Goal: Complete application form: Complete application form

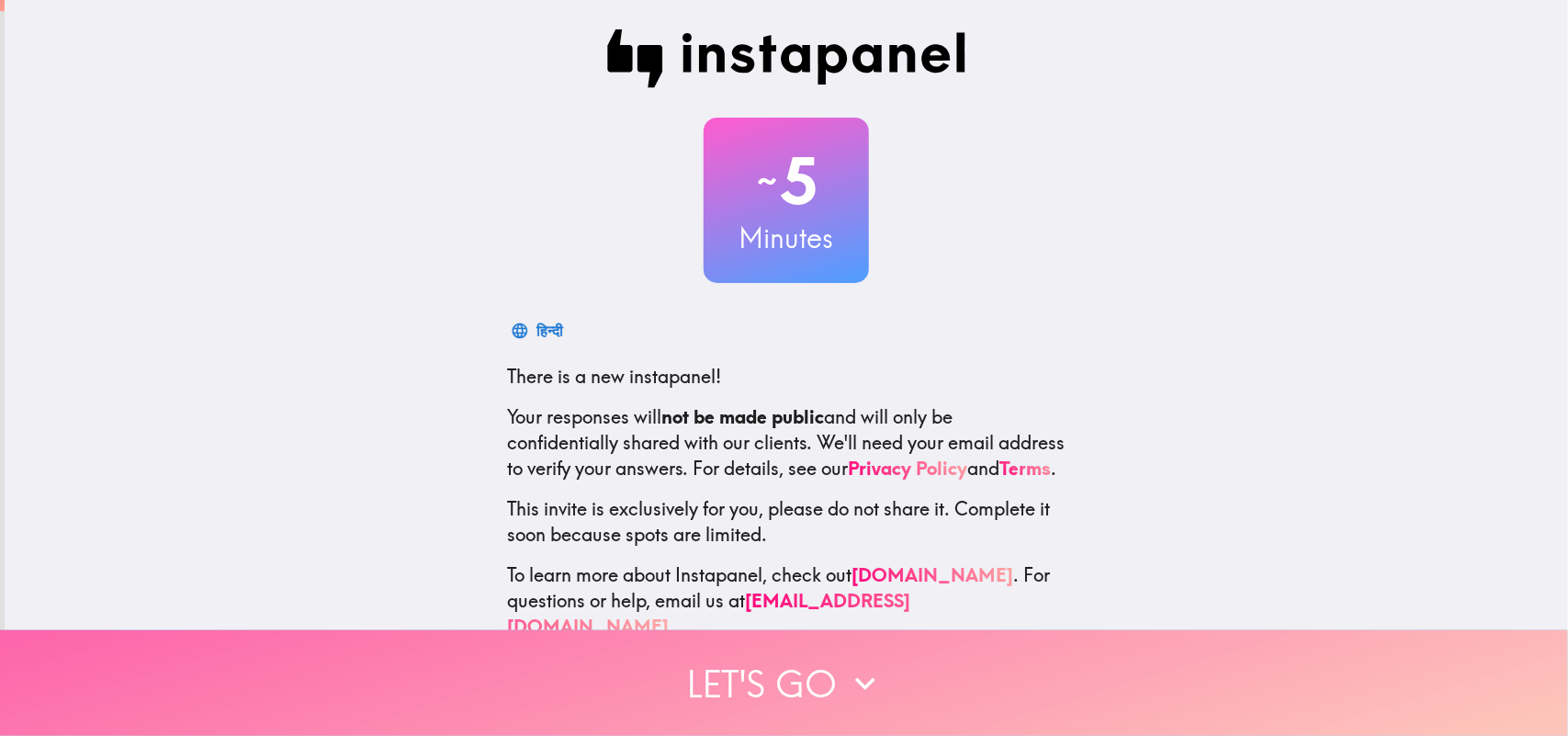
click at [816, 588] on button "Let's go" at bounding box center [784, 683] width 1568 height 106
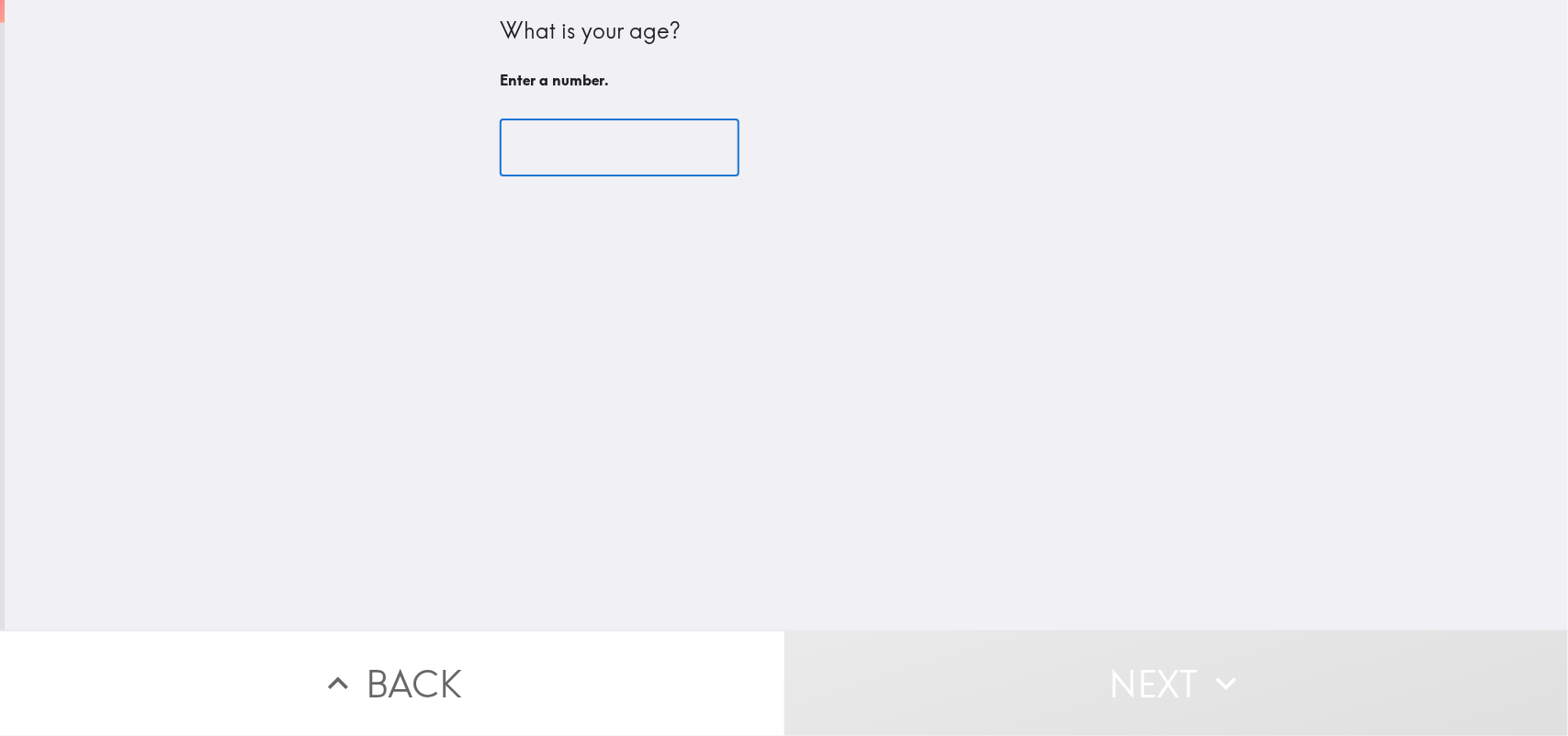
click at [543, 138] on input "number" at bounding box center [620, 148] width 240 height 57
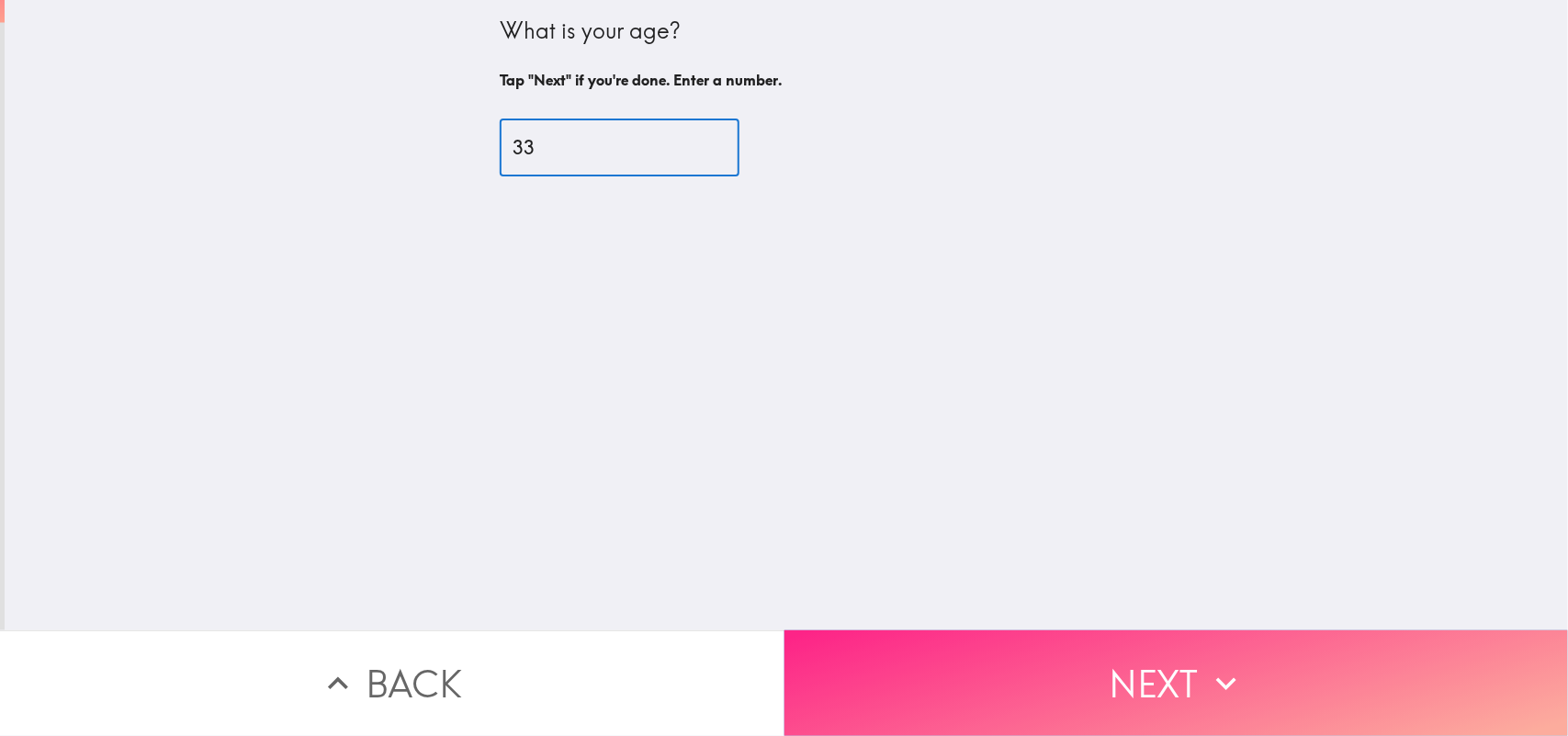
type input "33"
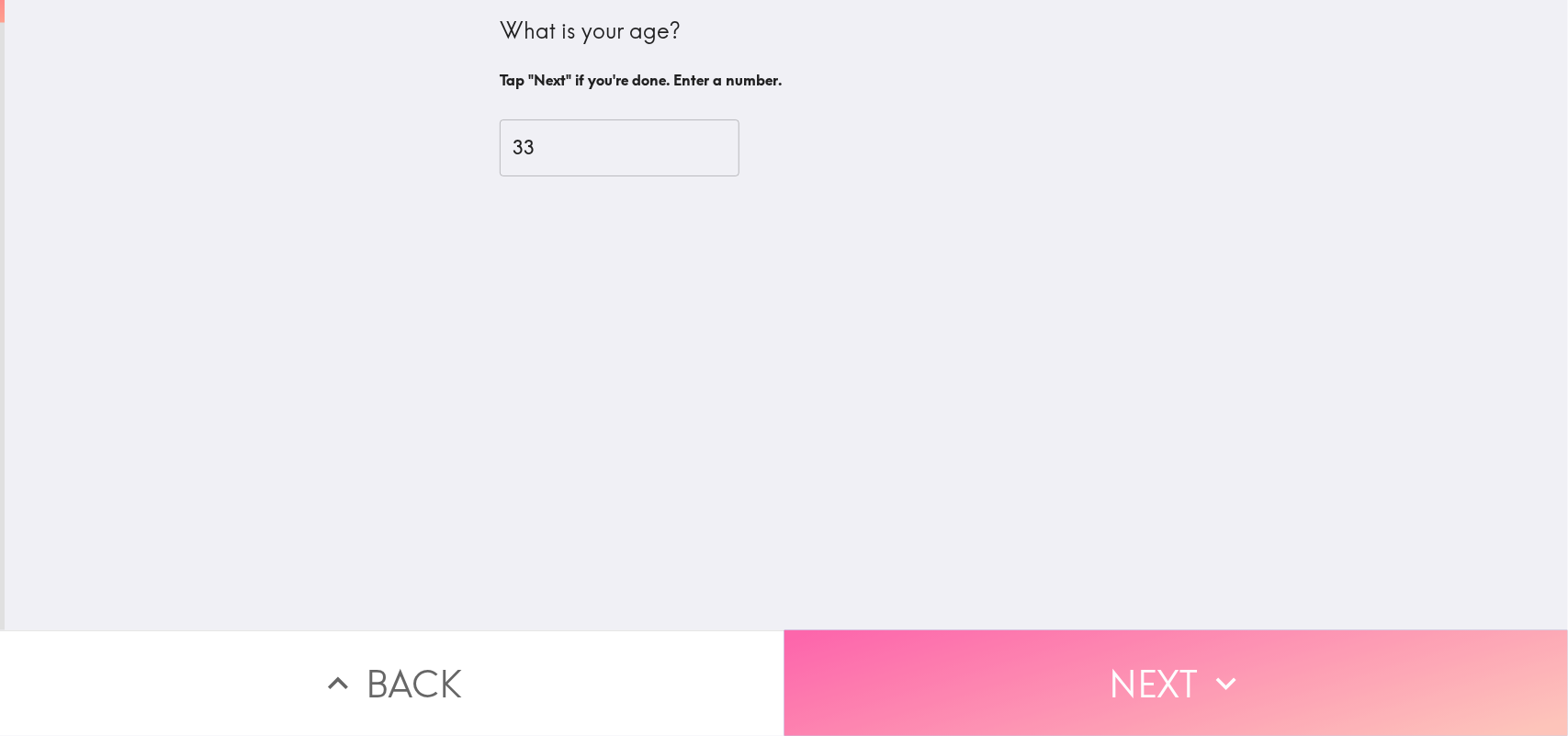
click at [1087, 588] on button "Next" at bounding box center [1177, 683] width 784 height 106
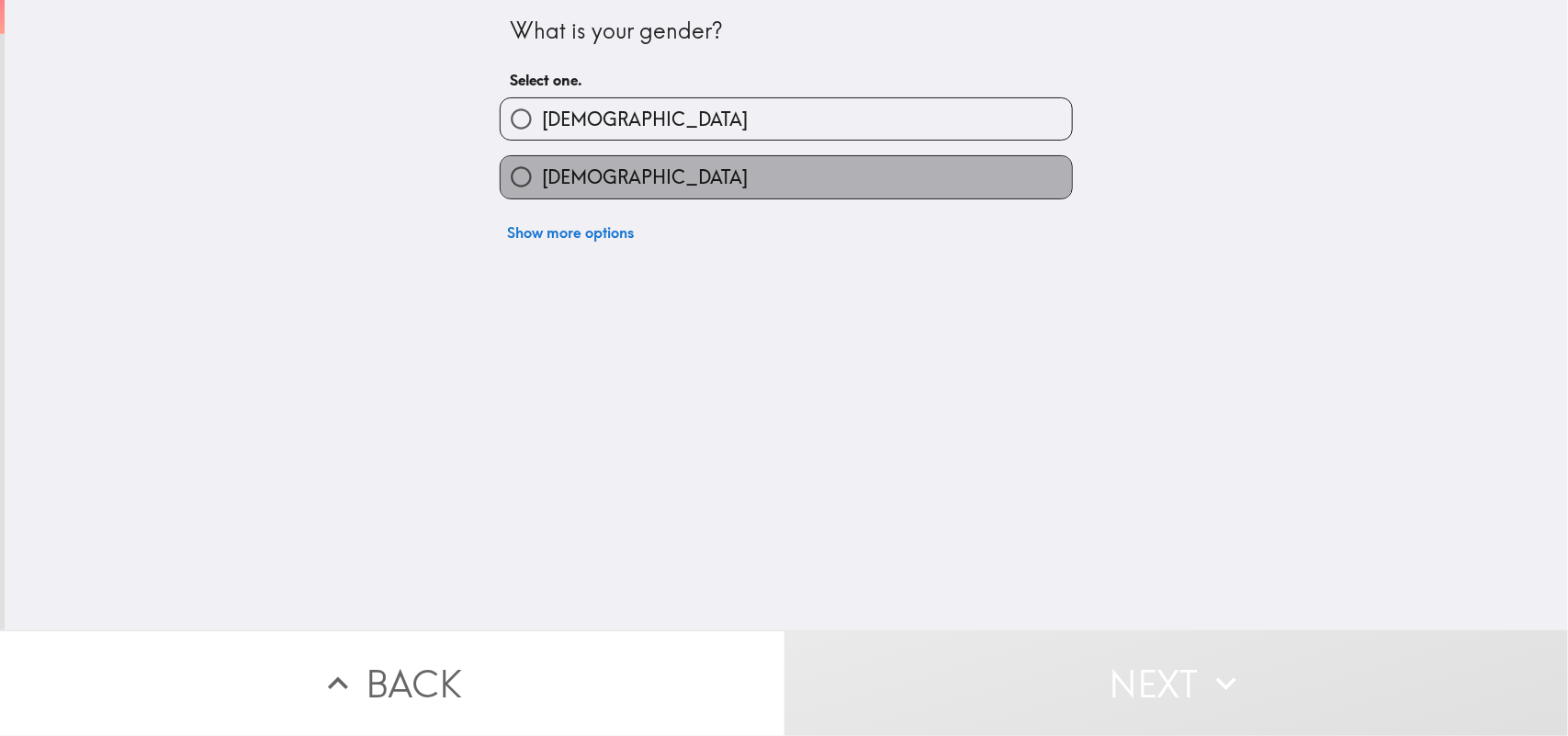
click at [594, 171] on label "[DEMOGRAPHIC_DATA]" at bounding box center [786, 177] width 572 height 41
click at [542, 171] on input "[DEMOGRAPHIC_DATA]" at bounding box center [521, 177] width 41 height 41
radio input "true"
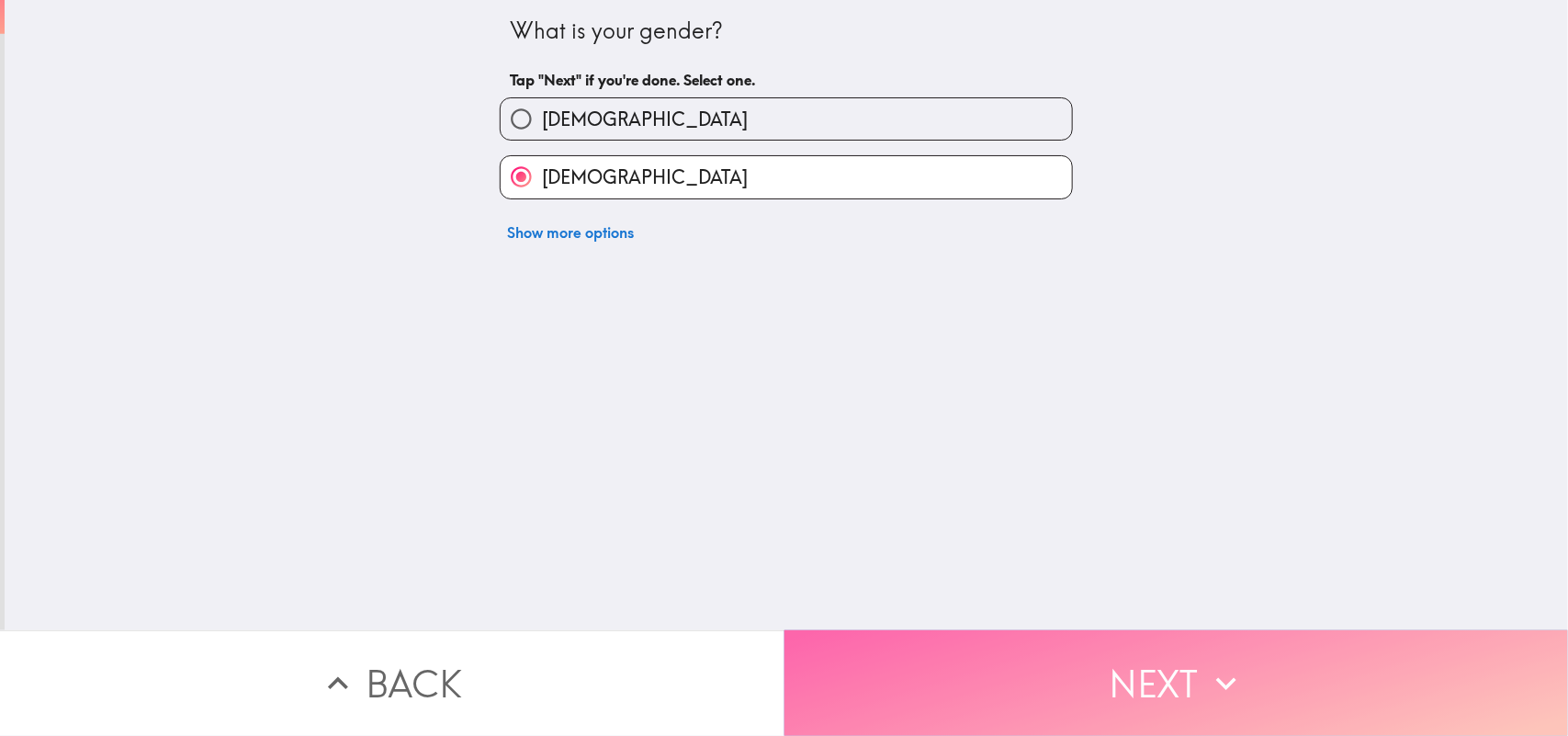
click at [1145, 588] on button "Next" at bounding box center [1177, 683] width 784 height 106
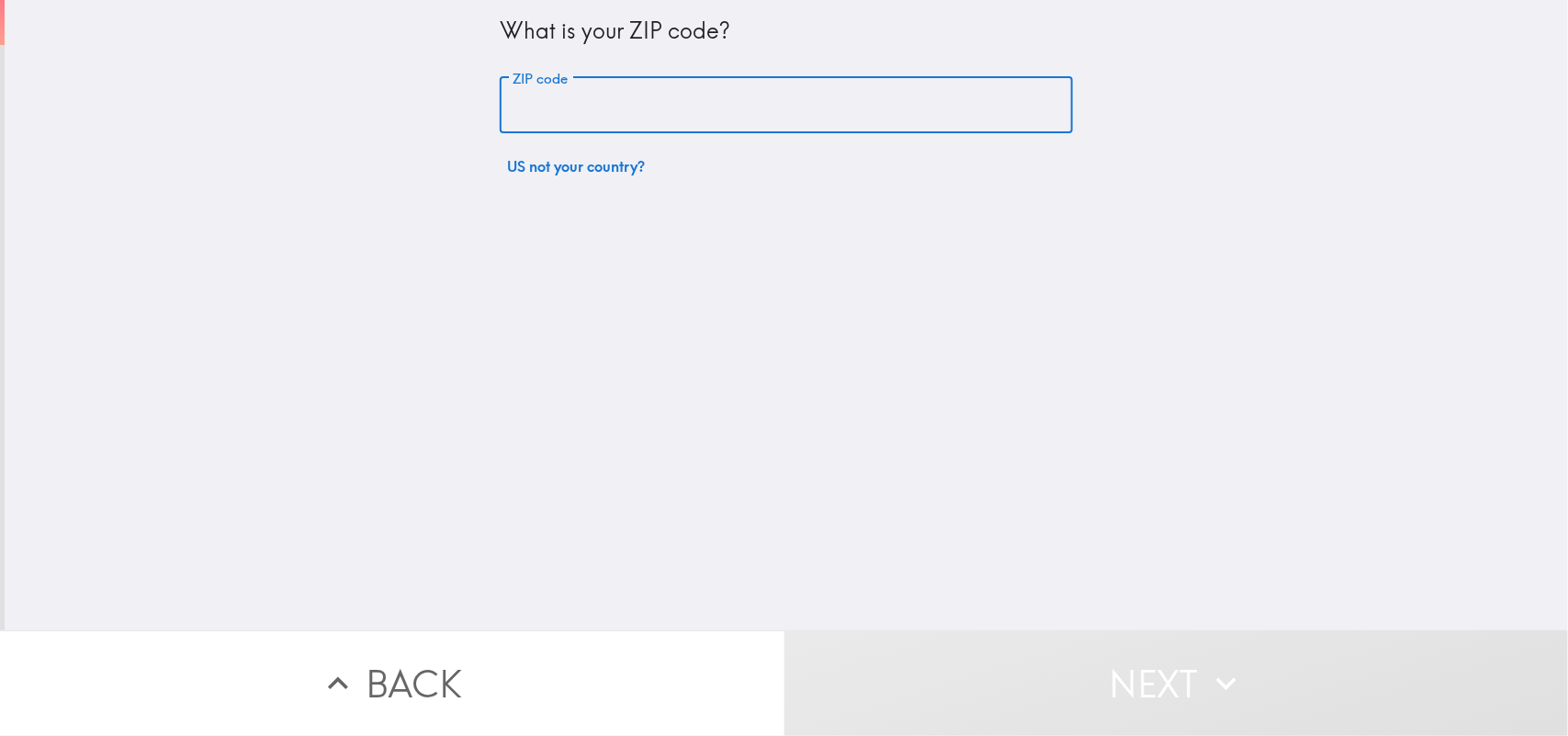
click at [604, 90] on input "ZIP code" at bounding box center [786, 105] width 573 height 57
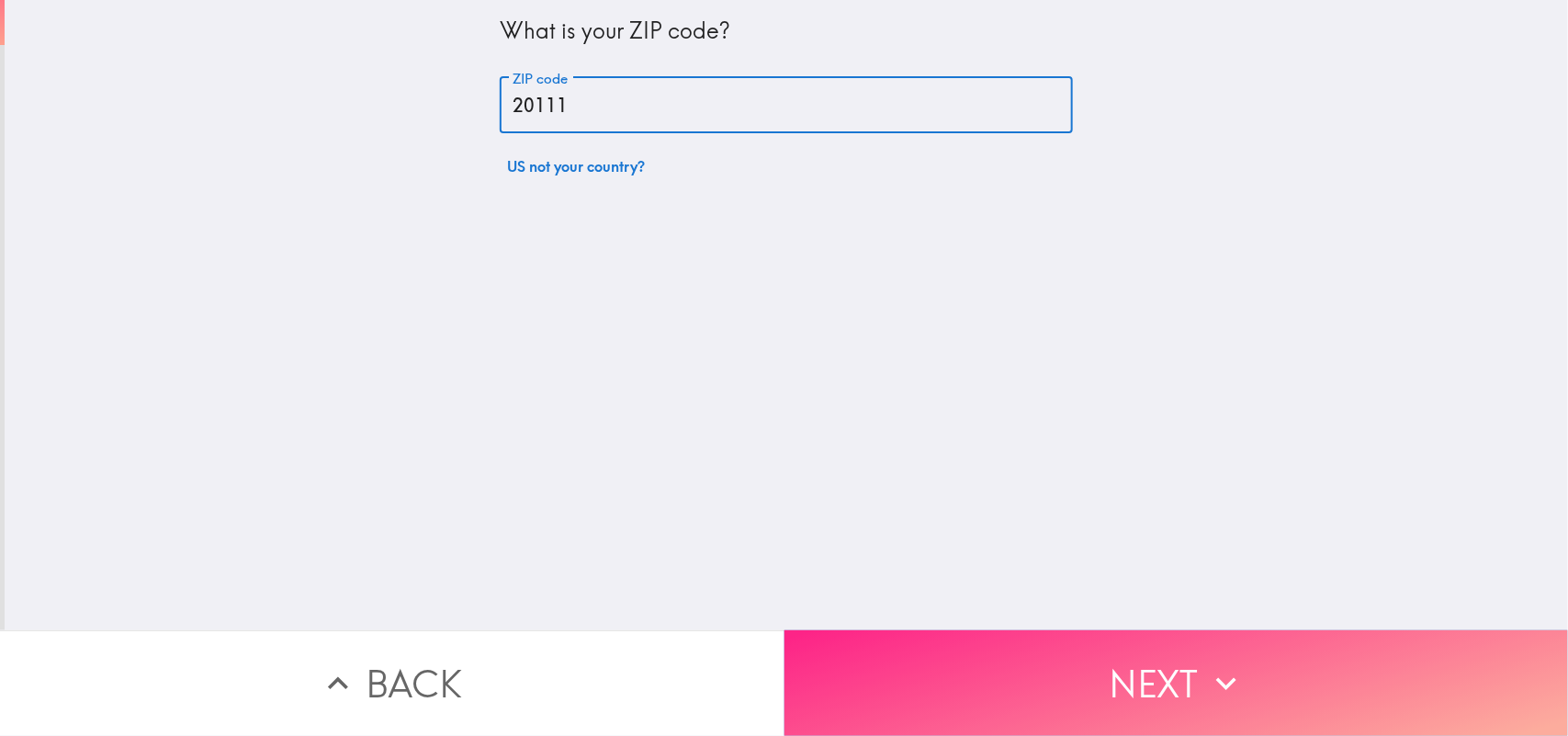
type input "20111"
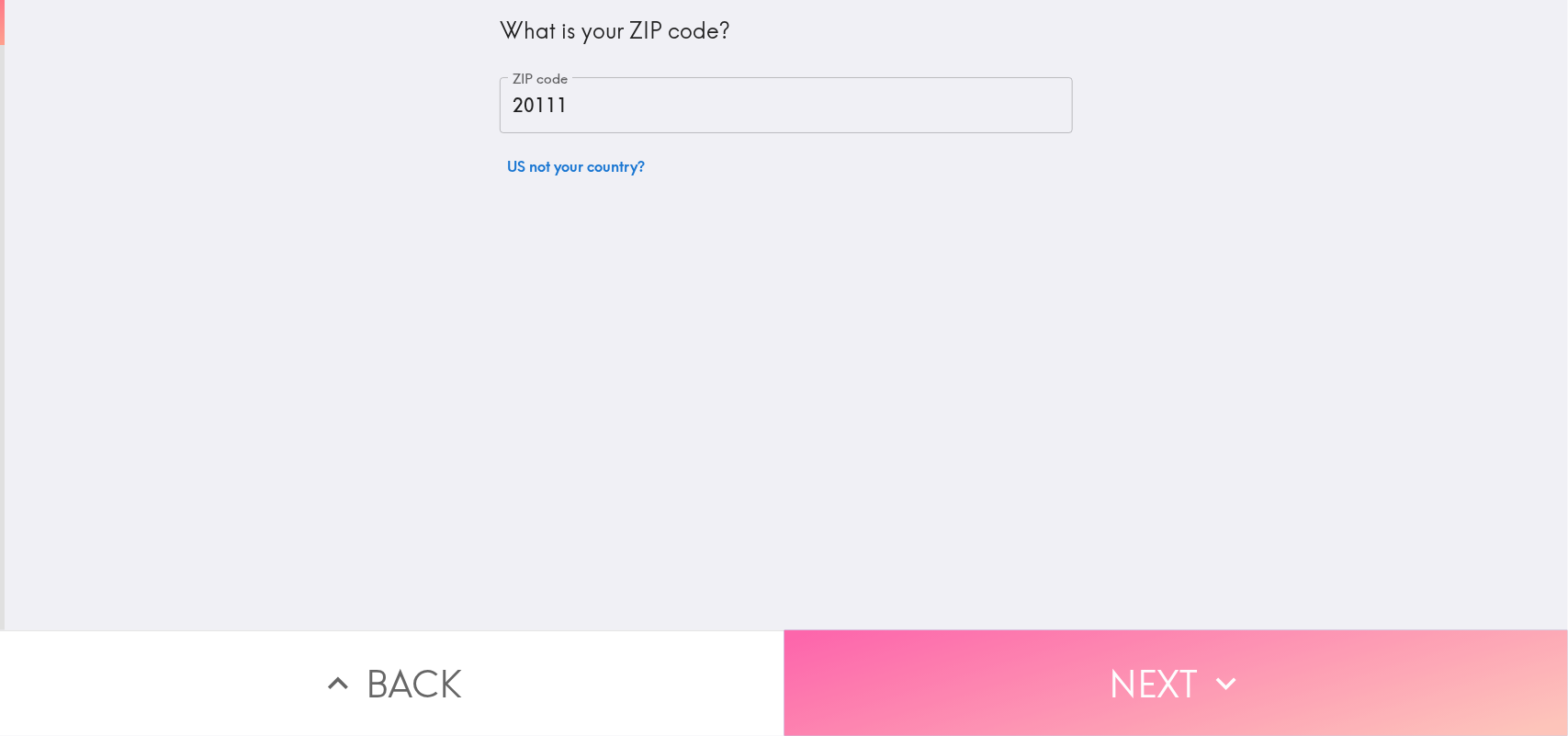
click at [1085, 588] on button "Next" at bounding box center [1177, 683] width 784 height 106
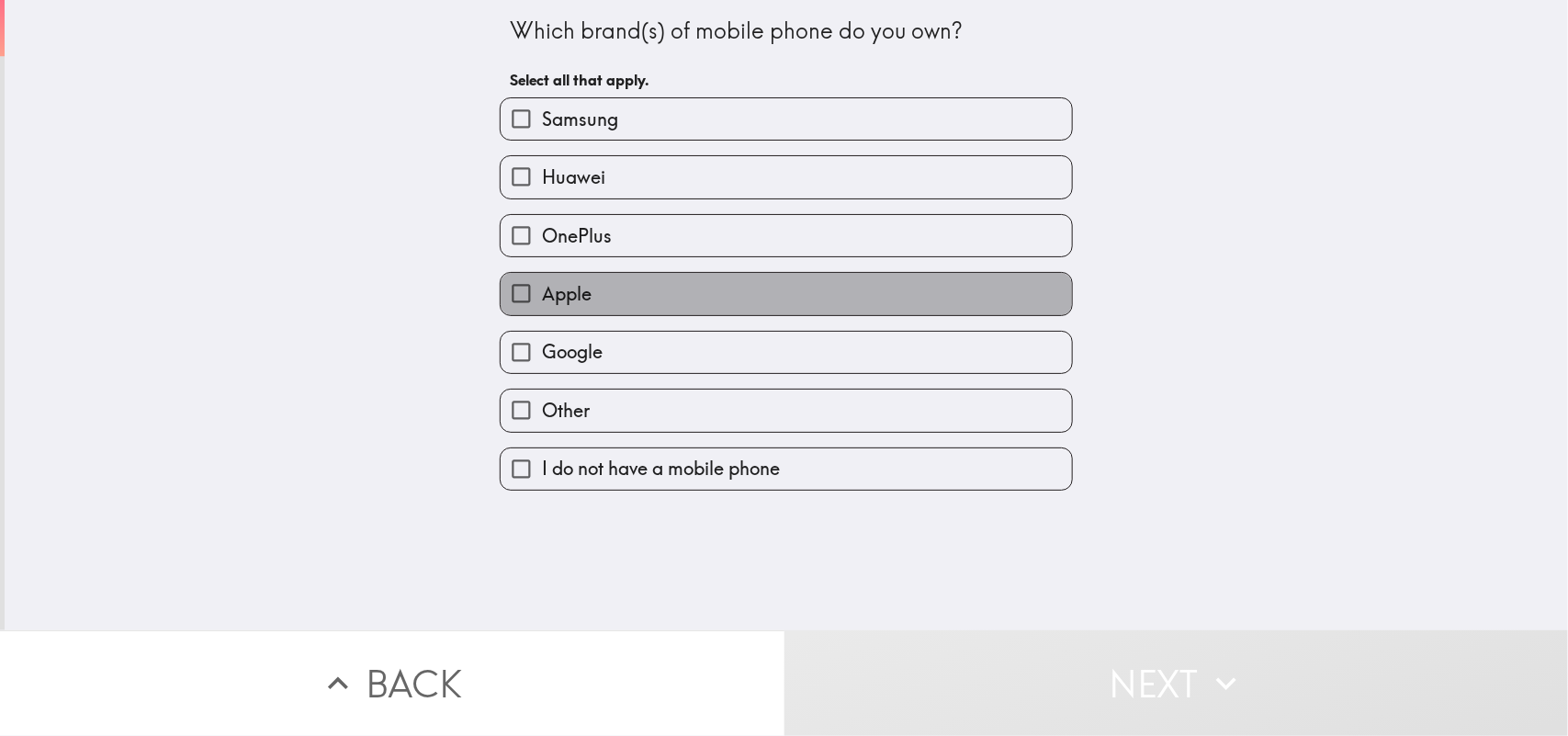
click at [751, 287] on label "Apple" at bounding box center [786, 293] width 572 height 41
click at [542, 287] on input "Apple" at bounding box center [521, 293] width 41 height 41
checkbox input "true"
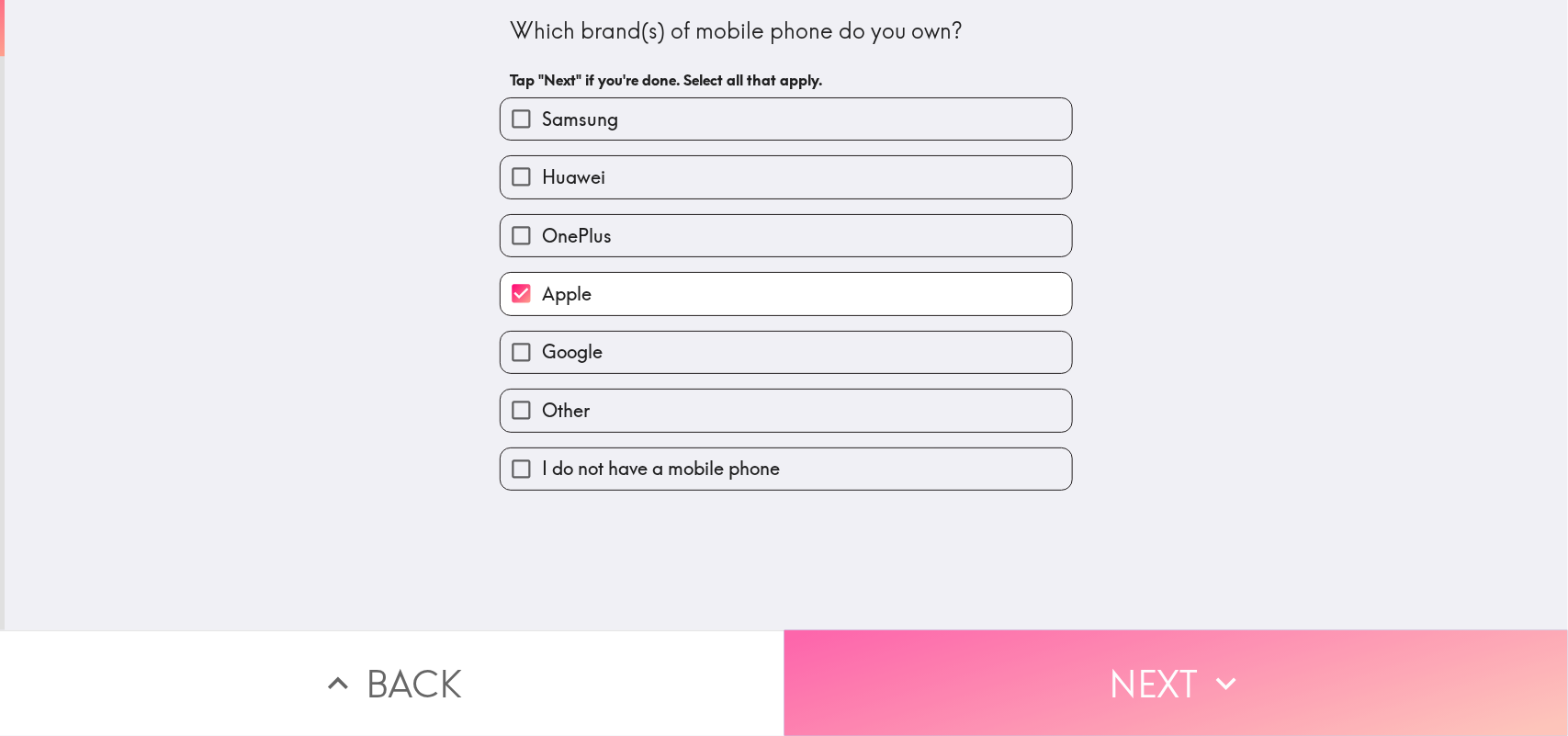
click at [971, 588] on button "Next" at bounding box center [1177, 683] width 784 height 106
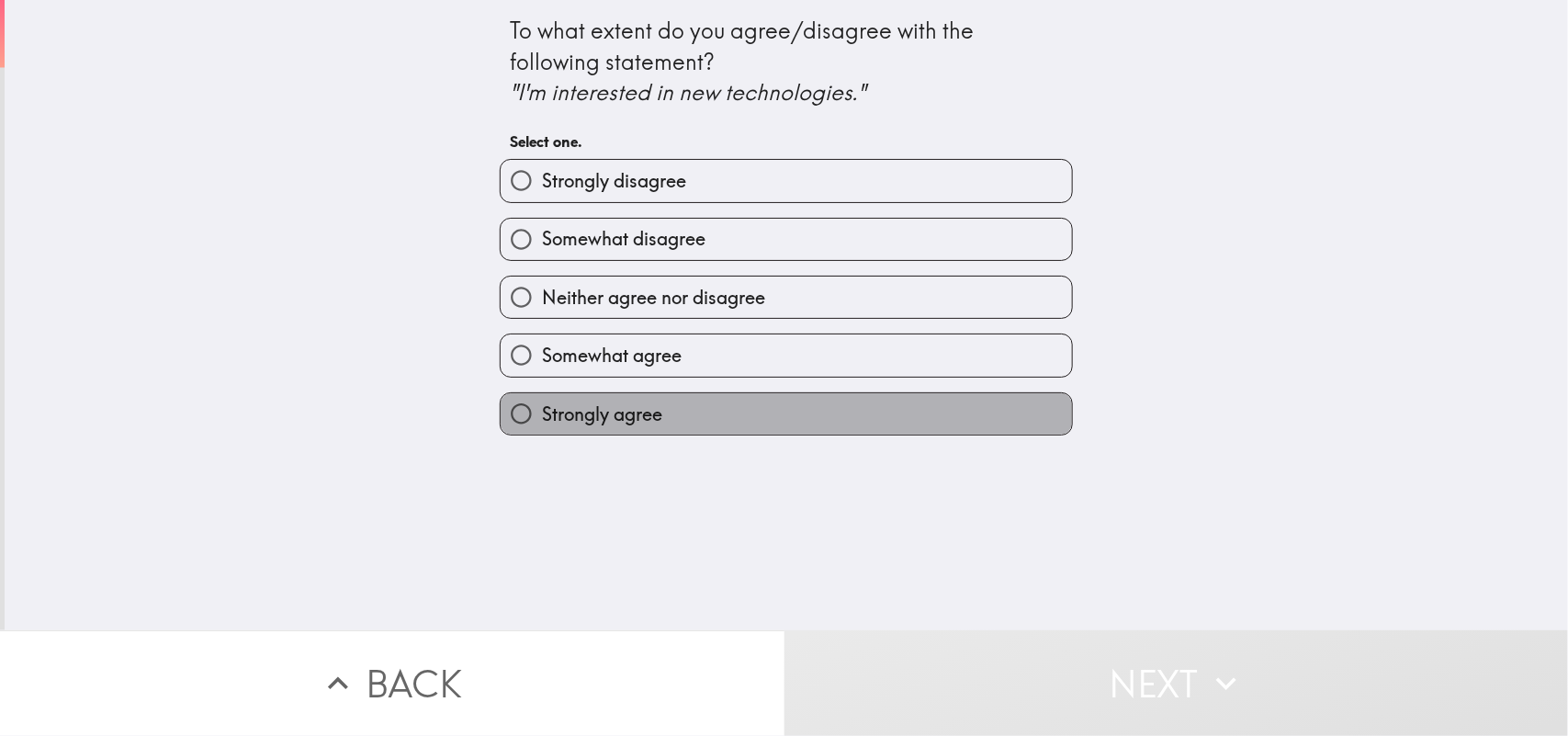
click at [667, 398] on label "Strongly agree" at bounding box center [786, 414] width 572 height 41
click at [542, 398] on input "Strongly agree" at bounding box center [521, 414] width 41 height 41
radio input "true"
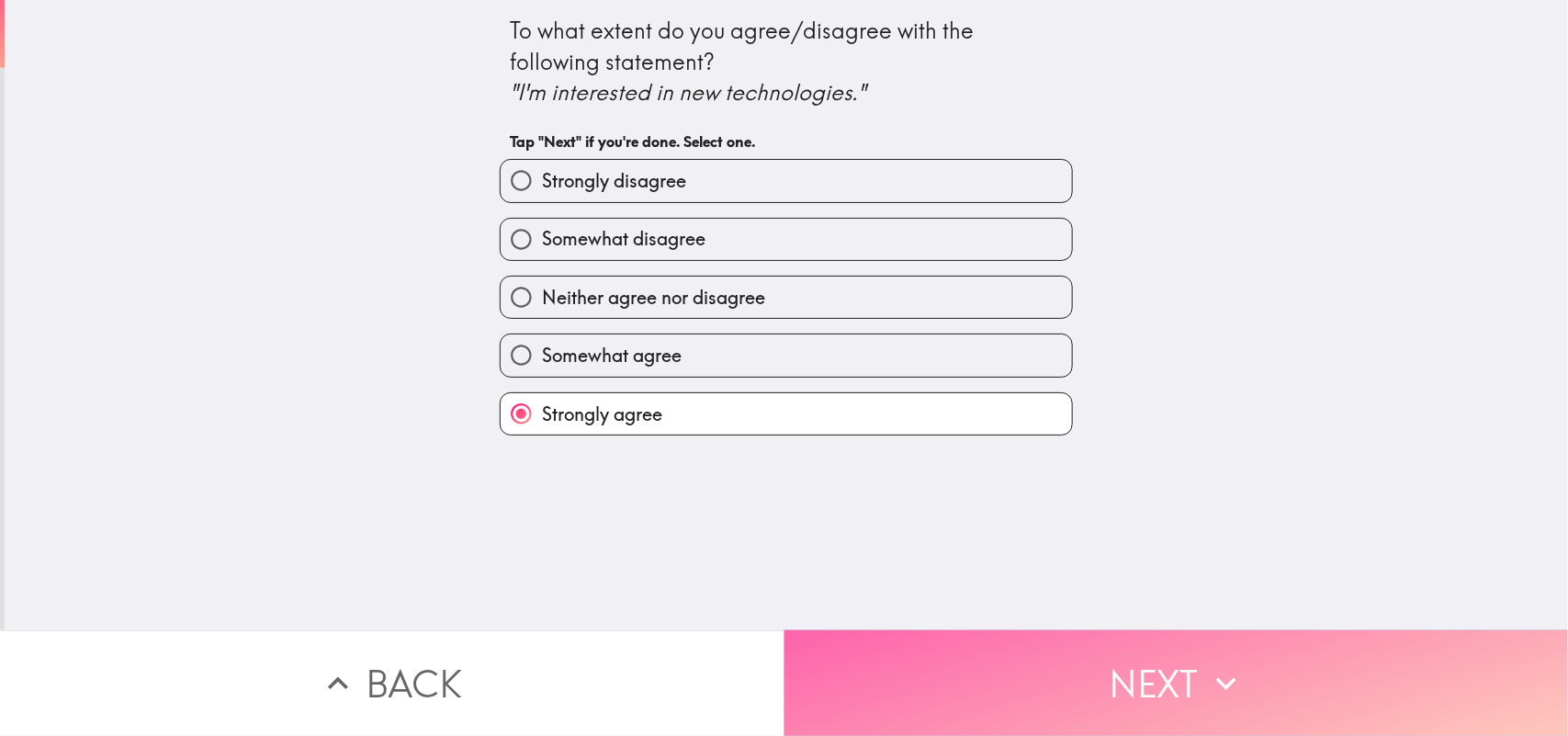
click at [951, 588] on button "Next" at bounding box center [1177, 683] width 784 height 106
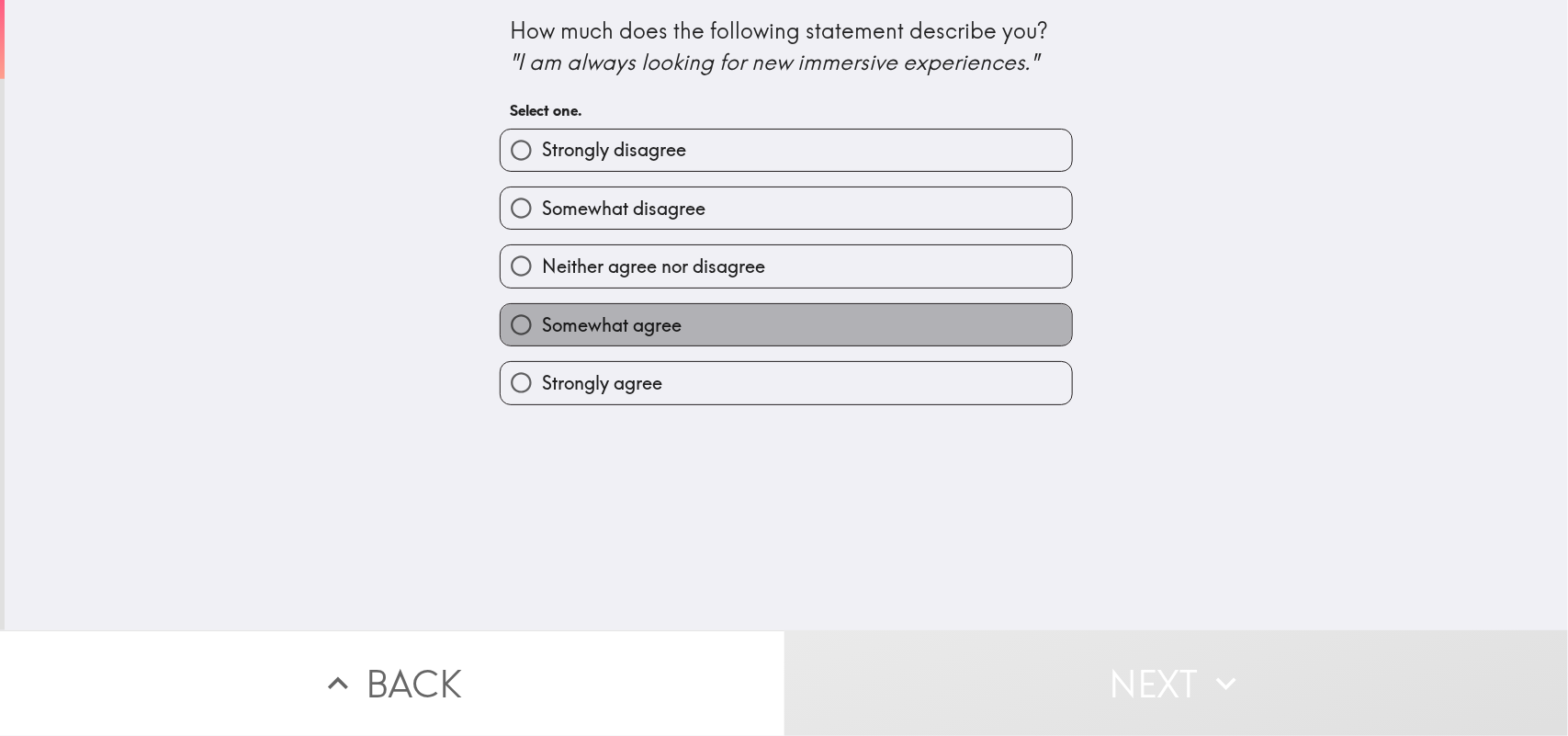
click at [649, 333] on span "Somewhat agree" at bounding box center [612, 325] width 140 height 26
click at [542, 333] on input "Somewhat agree" at bounding box center [521, 324] width 41 height 41
radio input "true"
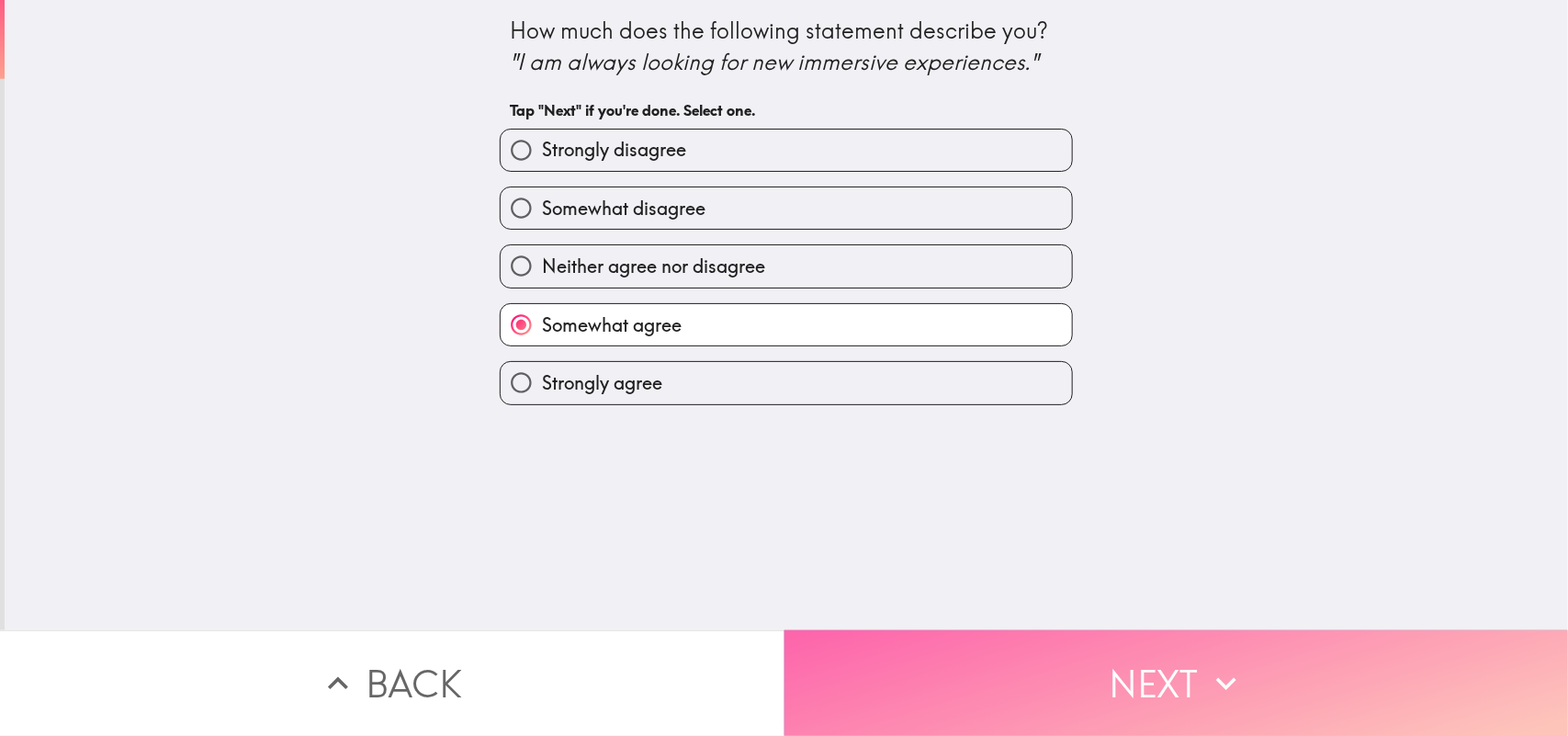
click at [984, 588] on button "Next" at bounding box center [1177, 683] width 784 height 106
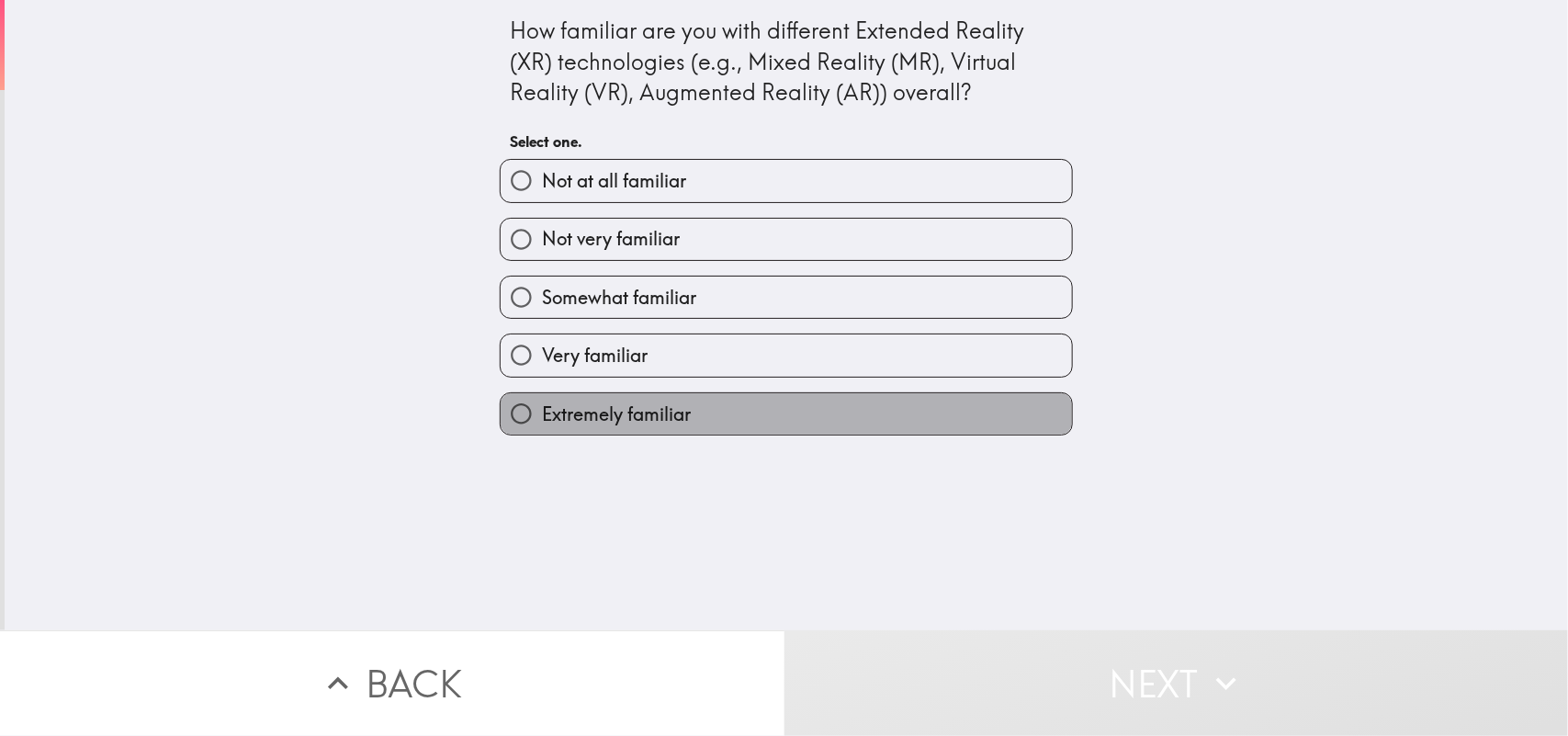
click at [667, 402] on span "Extremely familiar" at bounding box center [616, 415] width 149 height 26
click at [542, 402] on input "Extremely familiar" at bounding box center [521, 414] width 41 height 41
radio input "true"
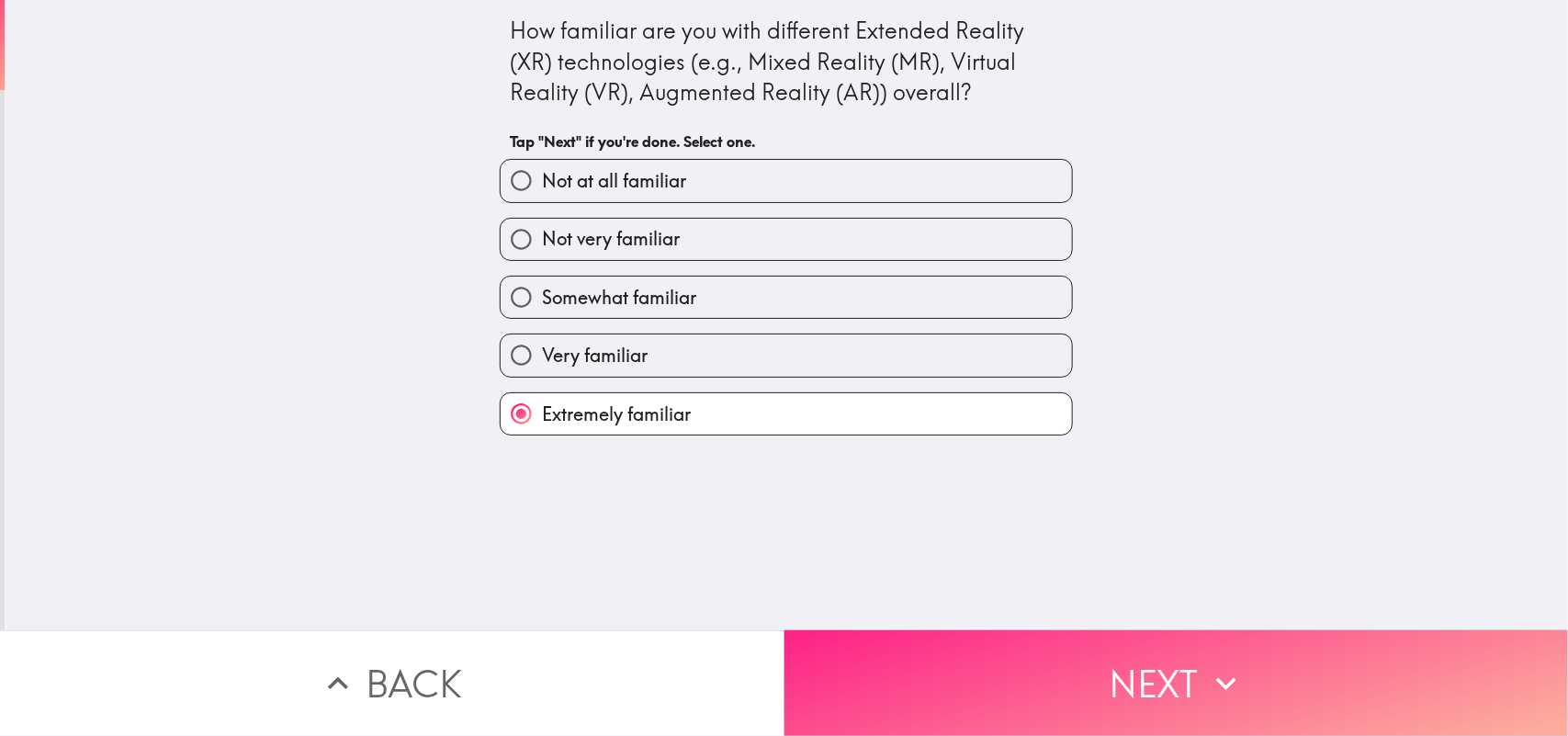
click at [994, 588] on button "Next" at bounding box center [1177, 683] width 784 height 106
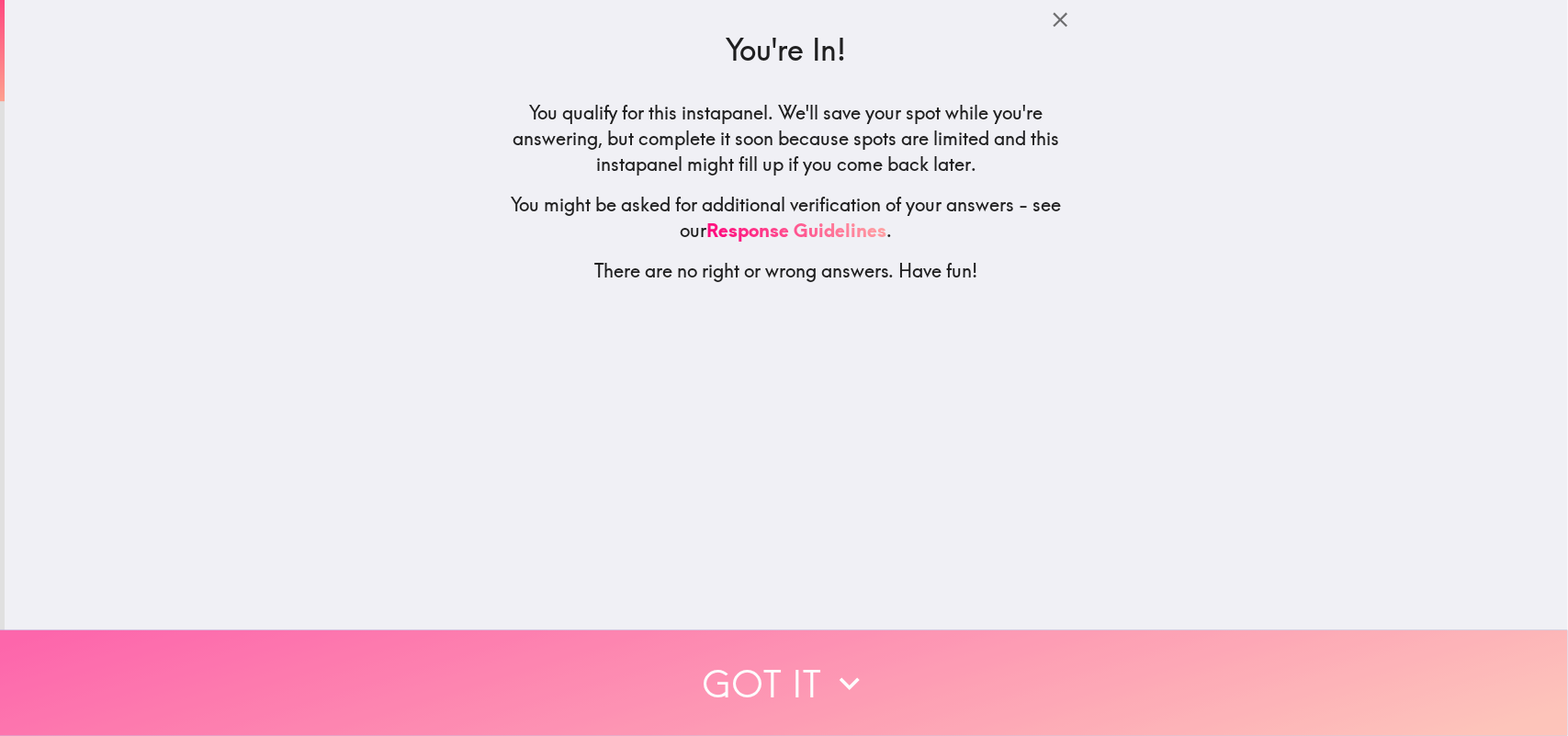
click at [901, 588] on button "Got it" at bounding box center [784, 683] width 1568 height 106
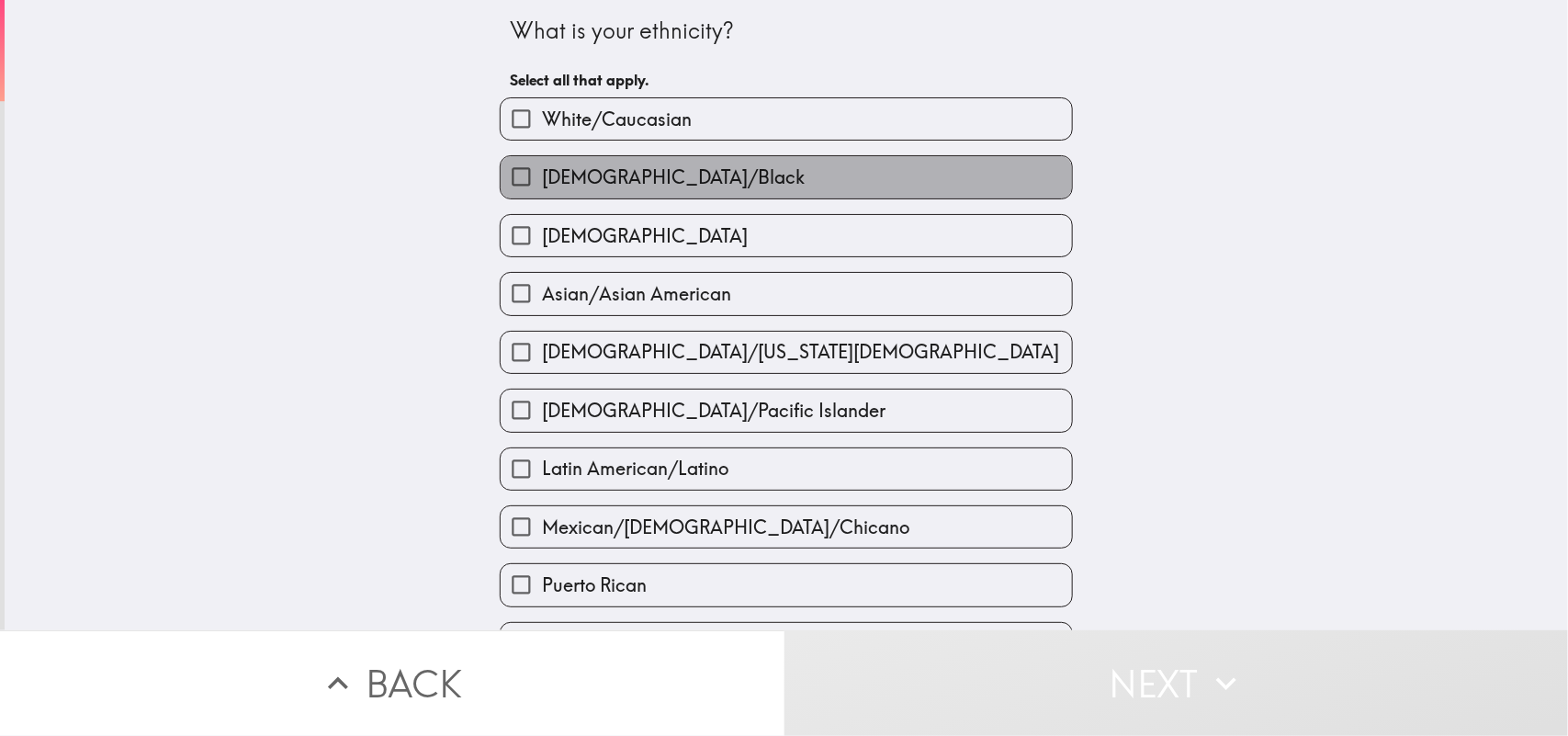
click at [579, 178] on span "[DEMOGRAPHIC_DATA]/Black" at bounding box center [673, 177] width 263 height 26
click at [542, 178] on input "[DEMOGRAPHIC_DATA]/Black" at bounding box center [521, 177] width 41 height 41
checkbox input "true"
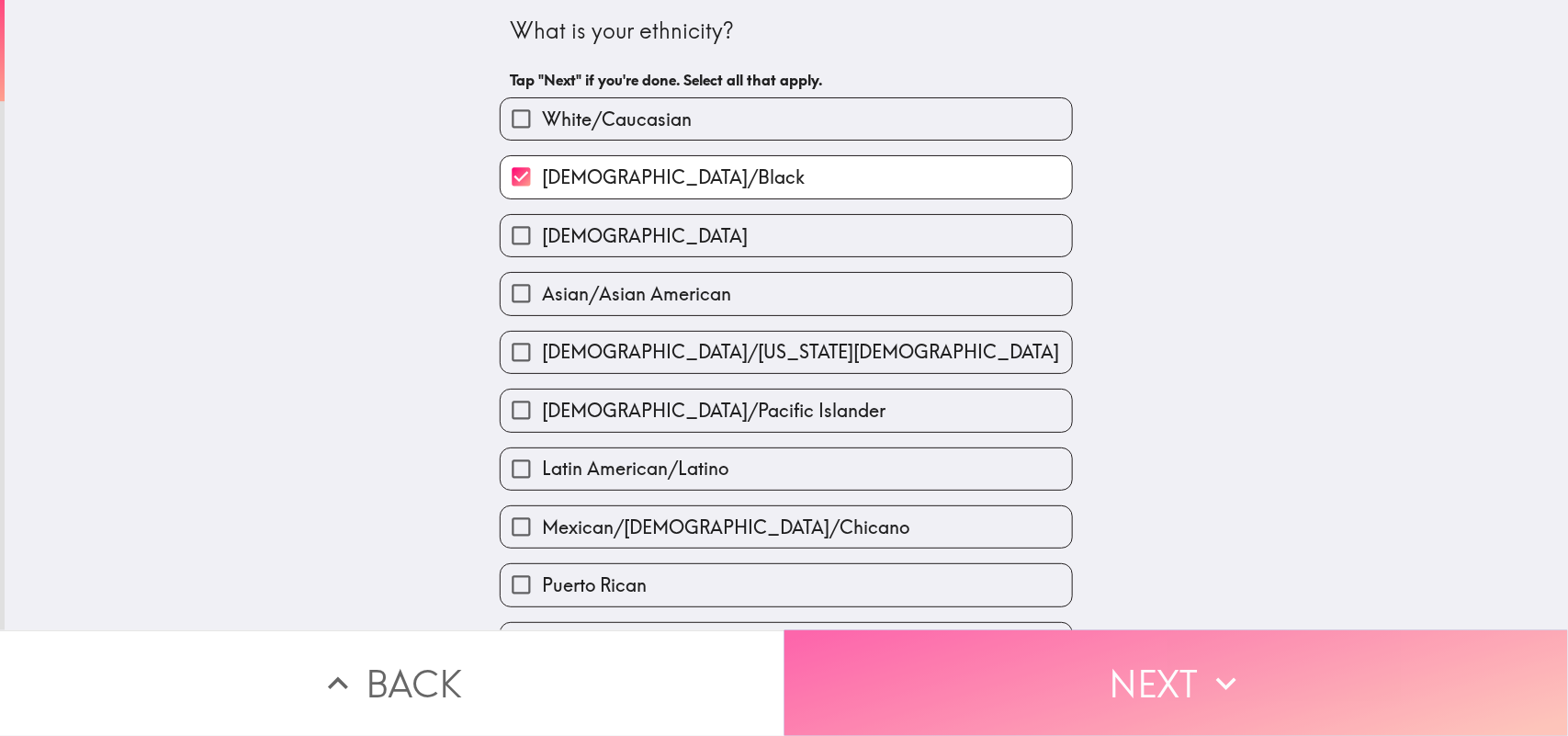
click at [1008, 588] on button "Next" at bounding box center [1177, 683] width 784 height 106
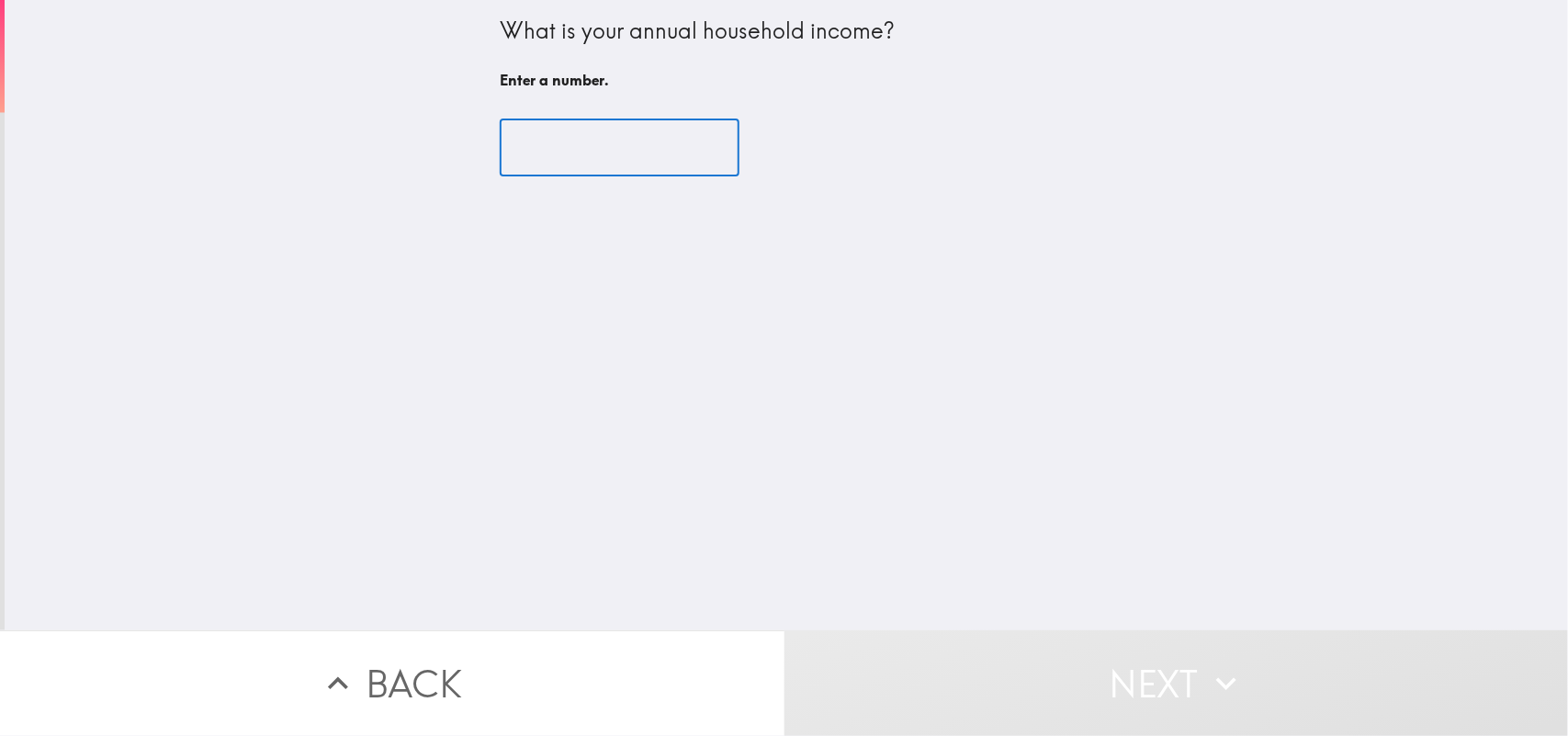
click at [635, 138] on input "number" at bounding box center [620, 148] width 240 height 57
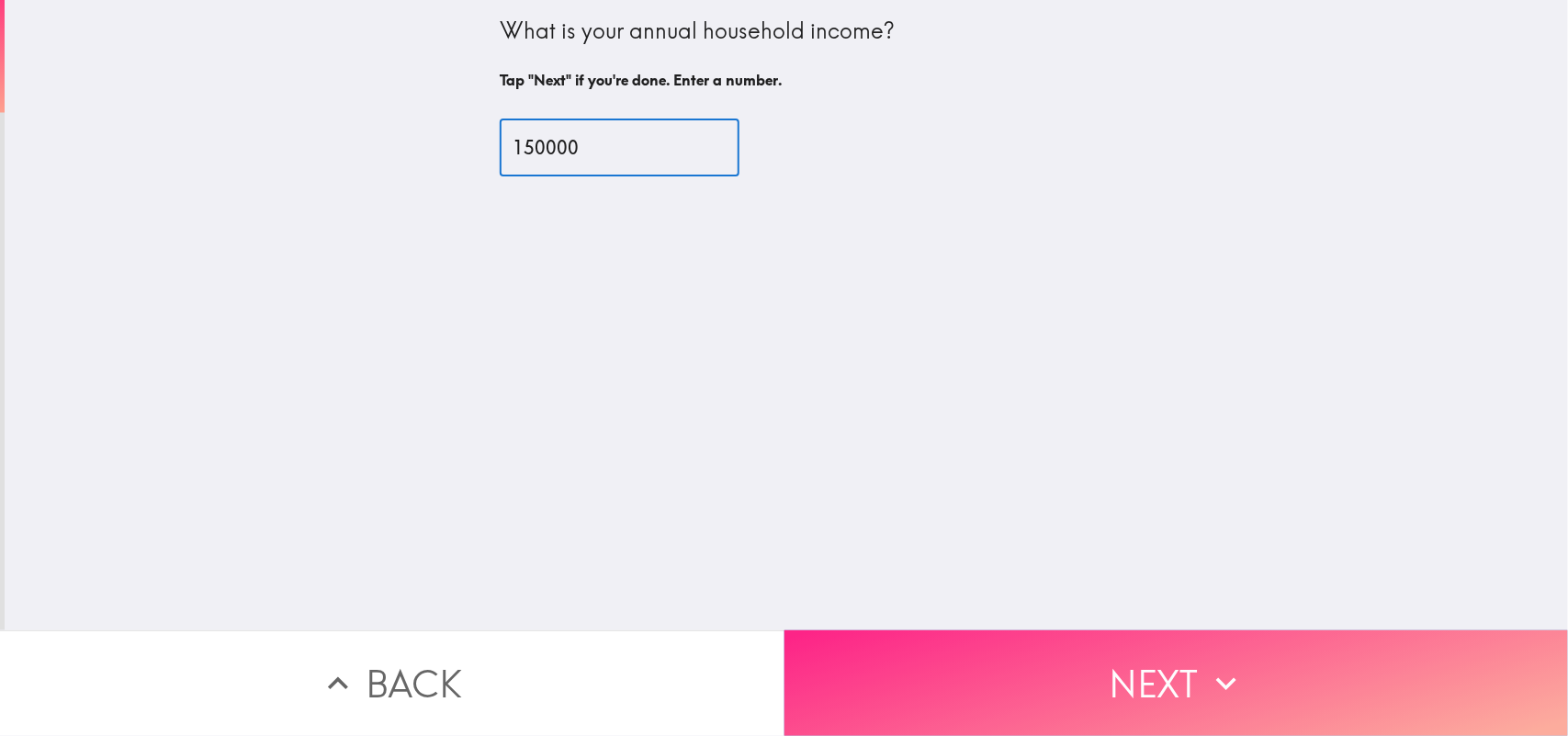
type input "150000"
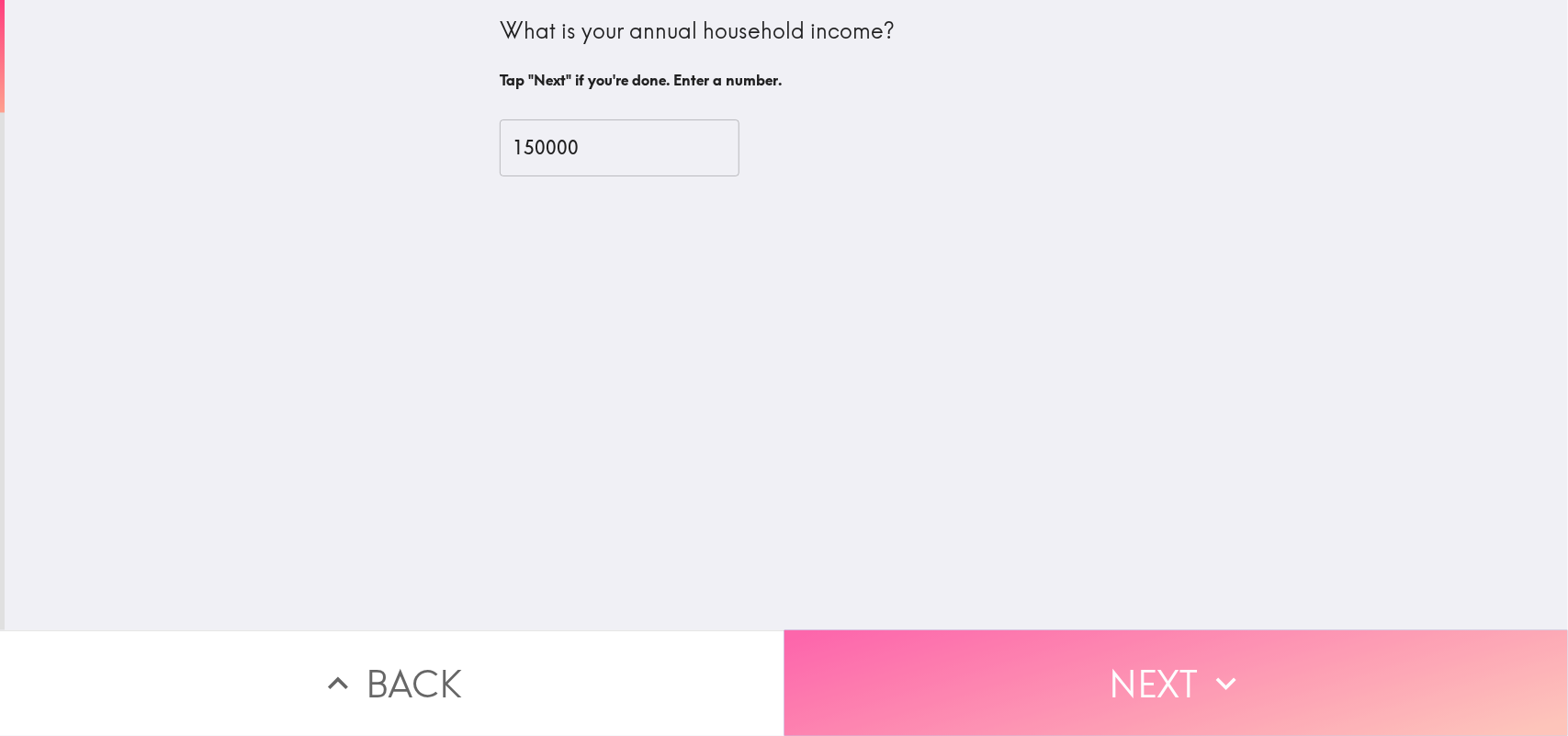
click at [1042, 588] on button "Next" at bounding box center [1177, 683] width 784 height 106
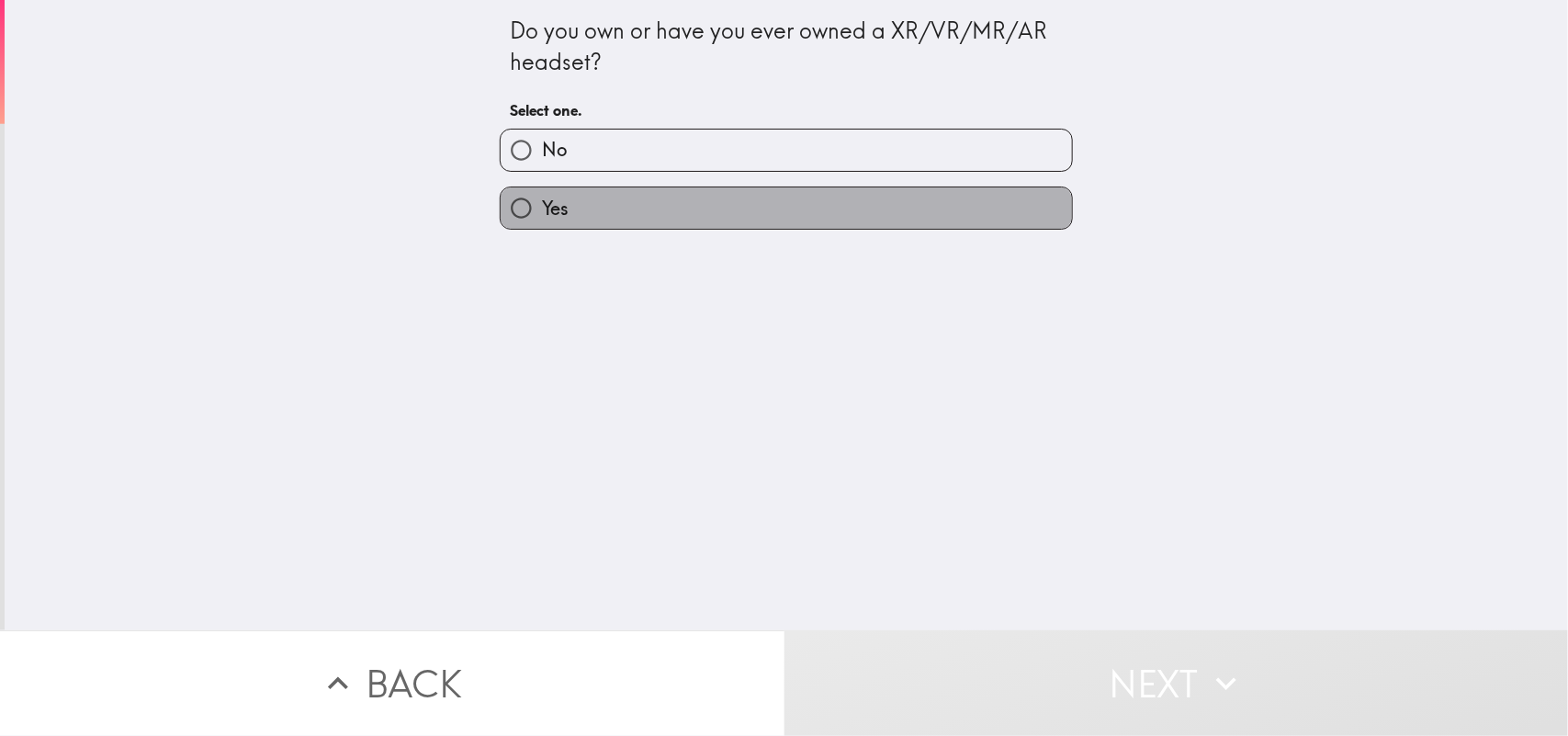
click at [664, 196] on label "Yes" at bounding box center [786, 207] width 572 height 41
click at [542, 196] on input "Yes" at bounding box center [521, 207] width 41 height 41
radio input "true"
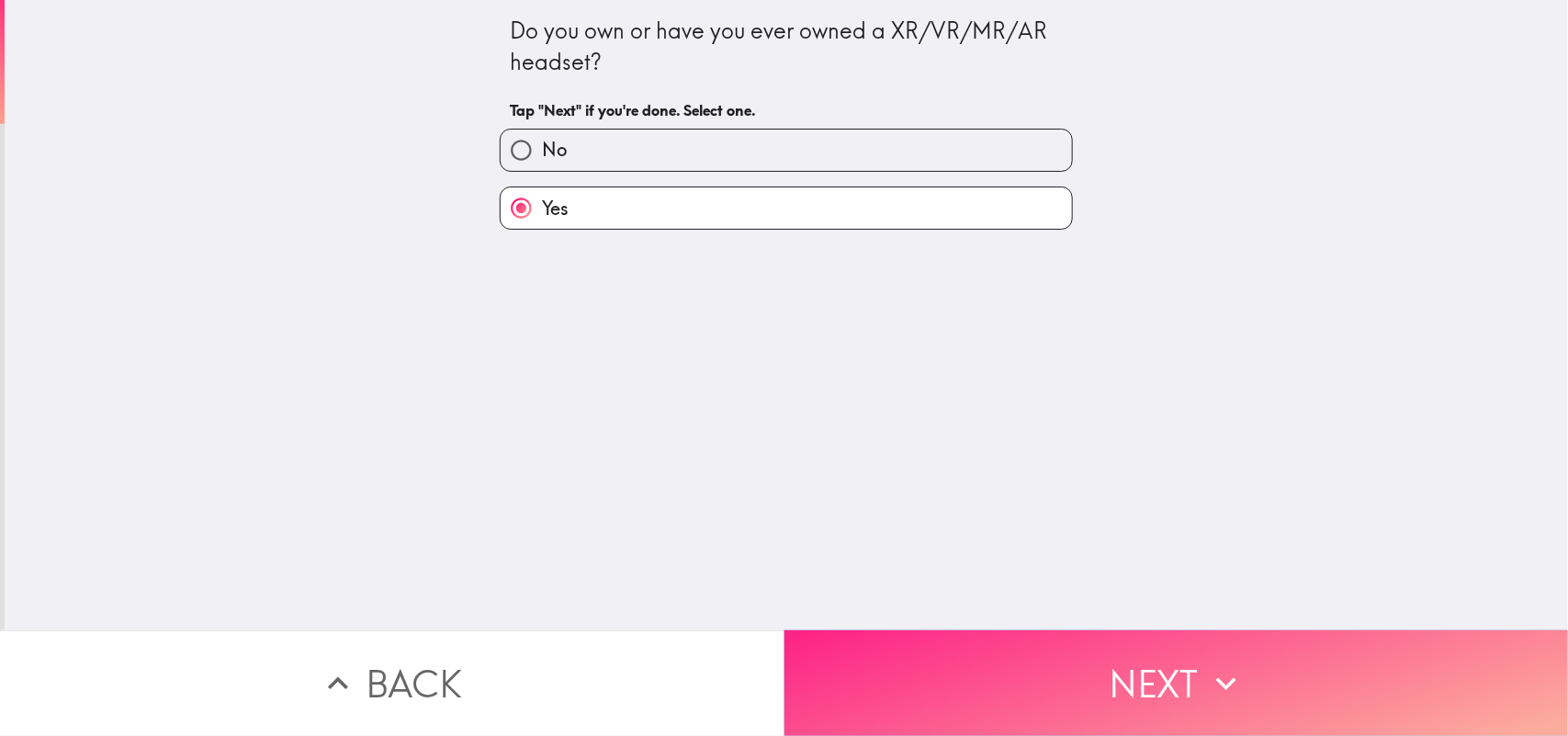
click at [1019, 588] on button "Next" at bounding box center [1177, 683] width 784 height 106
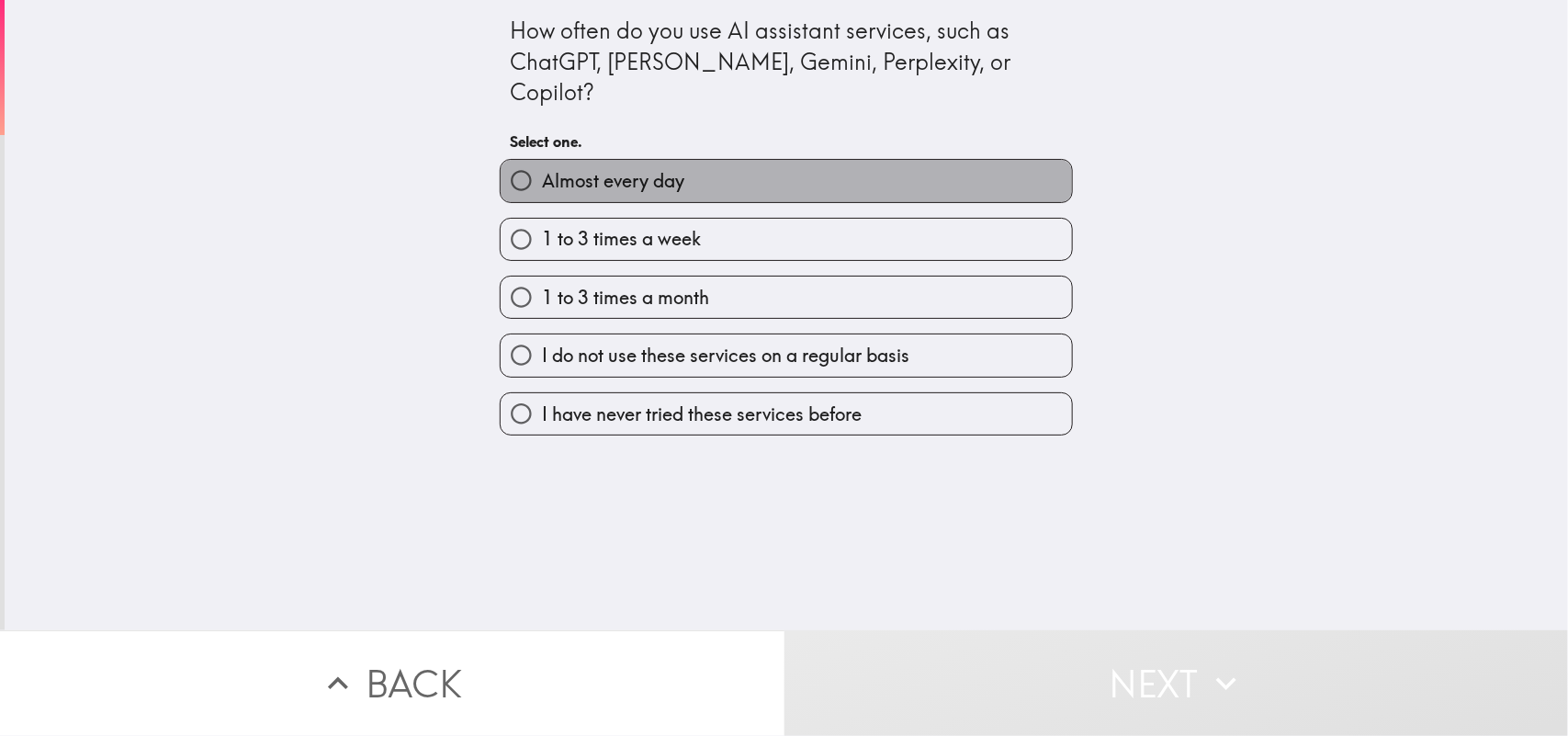
click at [586, 168] on span "Almost every day" at bounding box center [613, 180] width 142 height 26
click at [542, 160] on input "Almost every day" at bounding box center [521, 180] width 41 height 41
radio input "true"
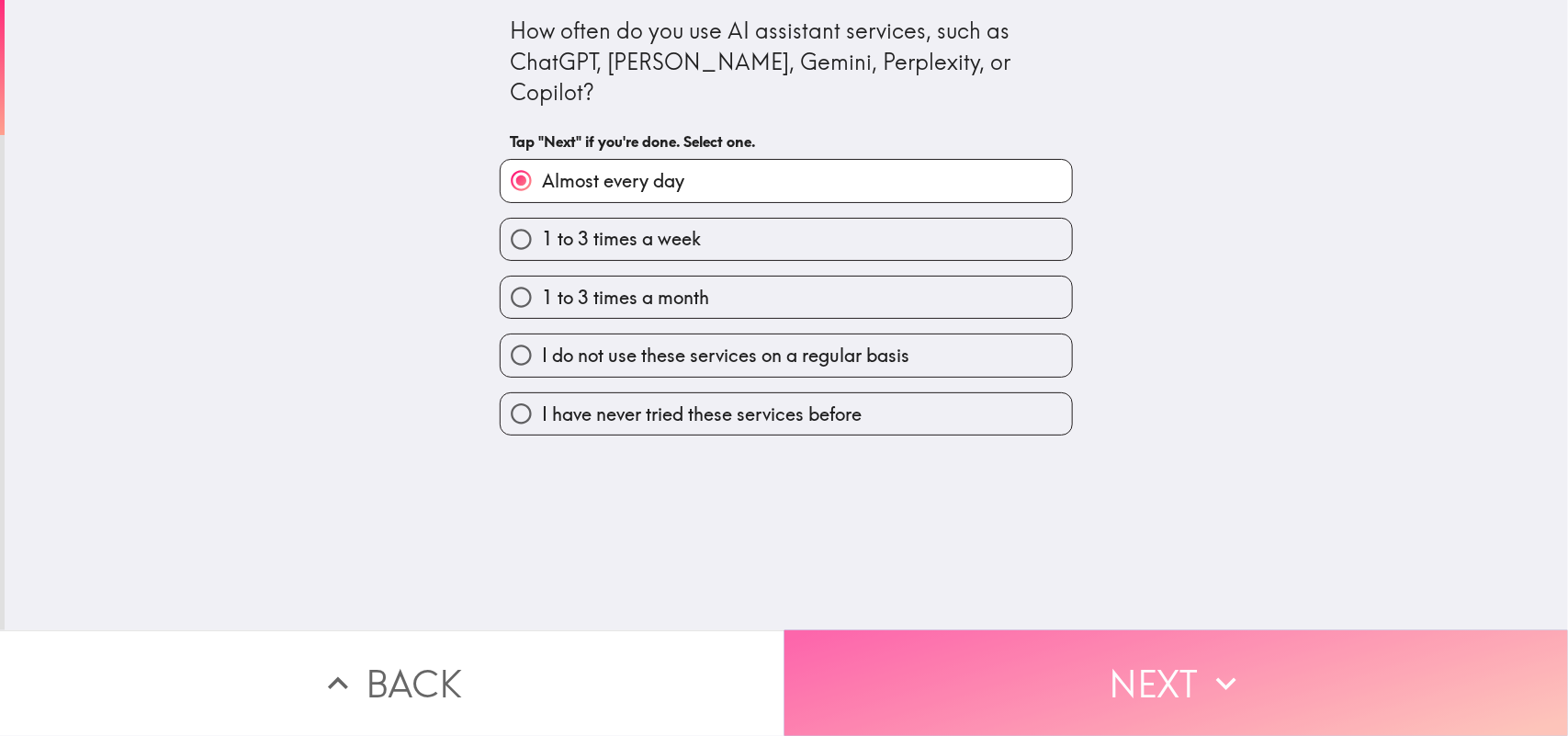
click at [976, 588] on button "Next" at bounding box center [1177, 683] width 784 height 106
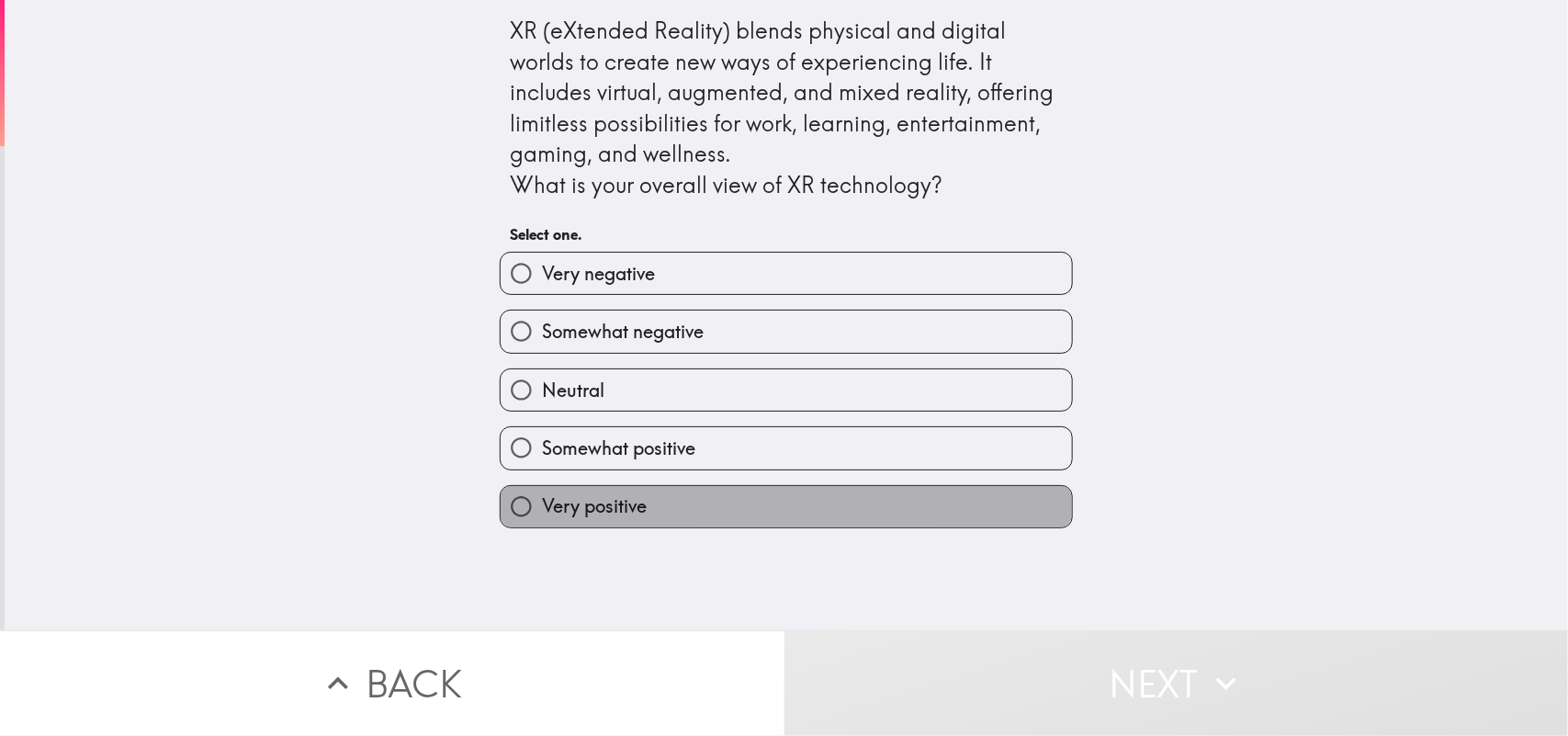
click at [716, 488] on label "Very positive" at bounding box center [786, 507] width 572 height 41
click at [542, 488] on input "Very positive" at bounding box center [521, 507] width 41 height 41
radio input "true"
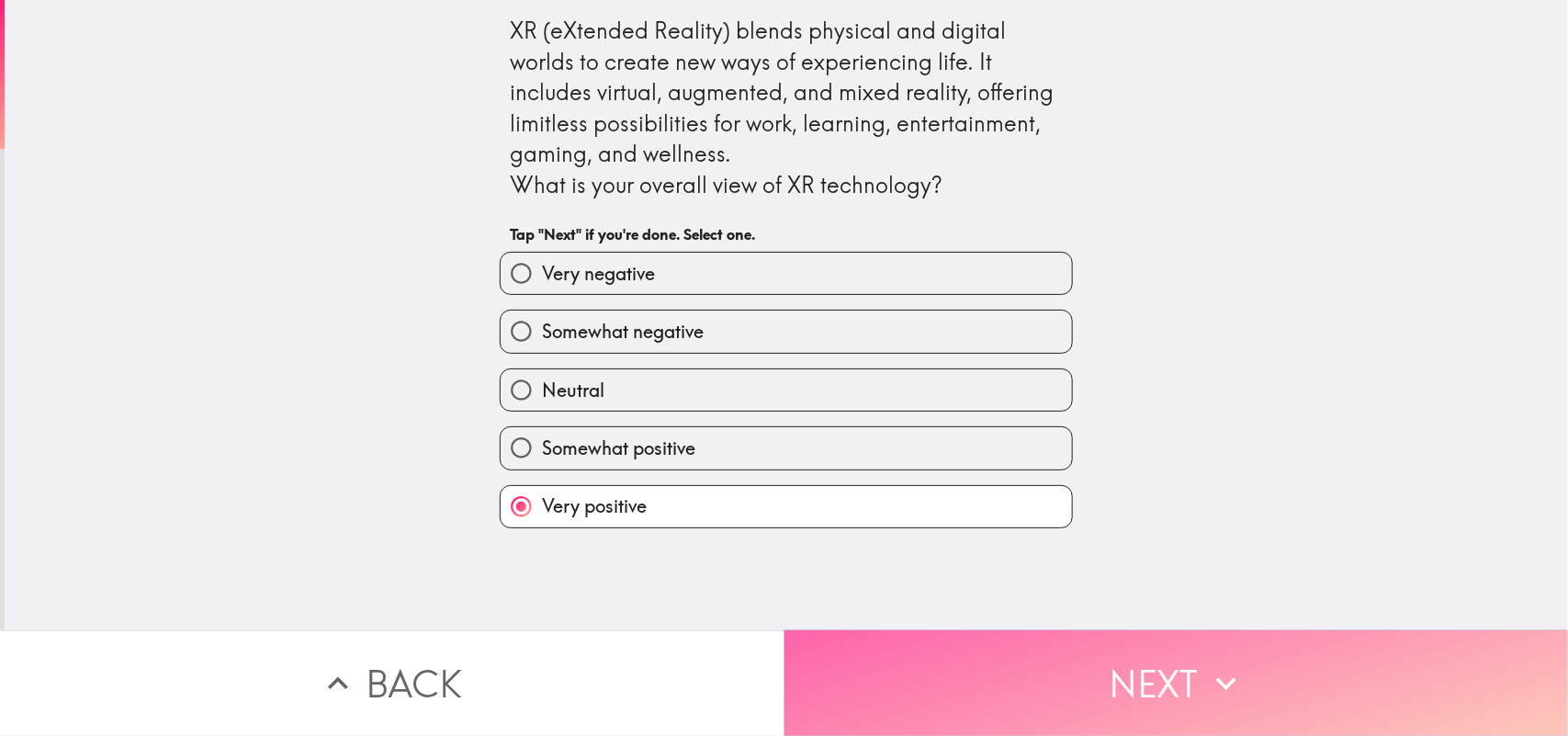
click at [983, 588] on button "Next" at bounding box center [1177, 683] width 784 height 106
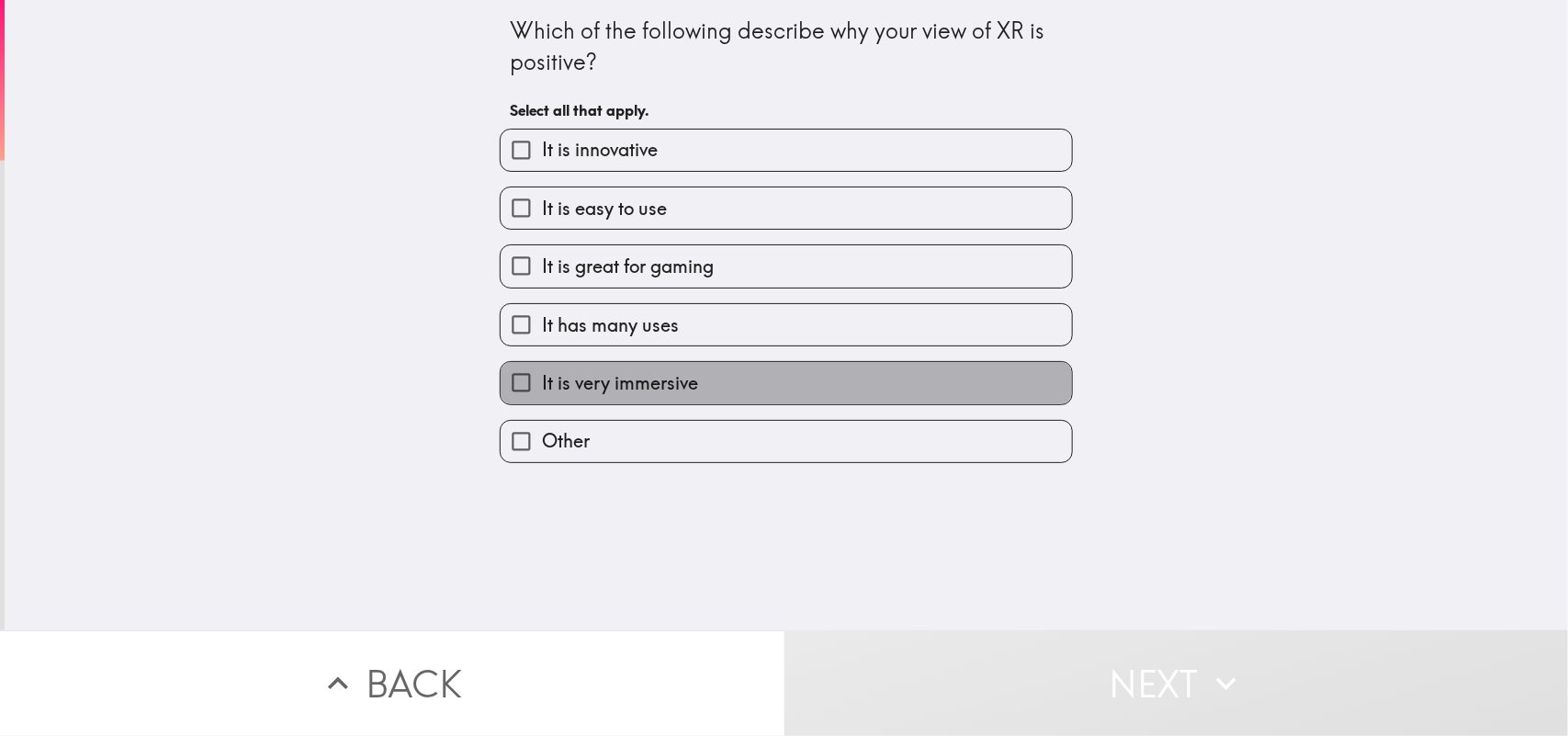
click at [727, 372] on label "It is very immersive" at bounding box center [786, 382] width 572 height 41
click at [542, 372] on input "It is very immersive" at bounding box center [521, 382] width 41 height 41
checkbox input "true"
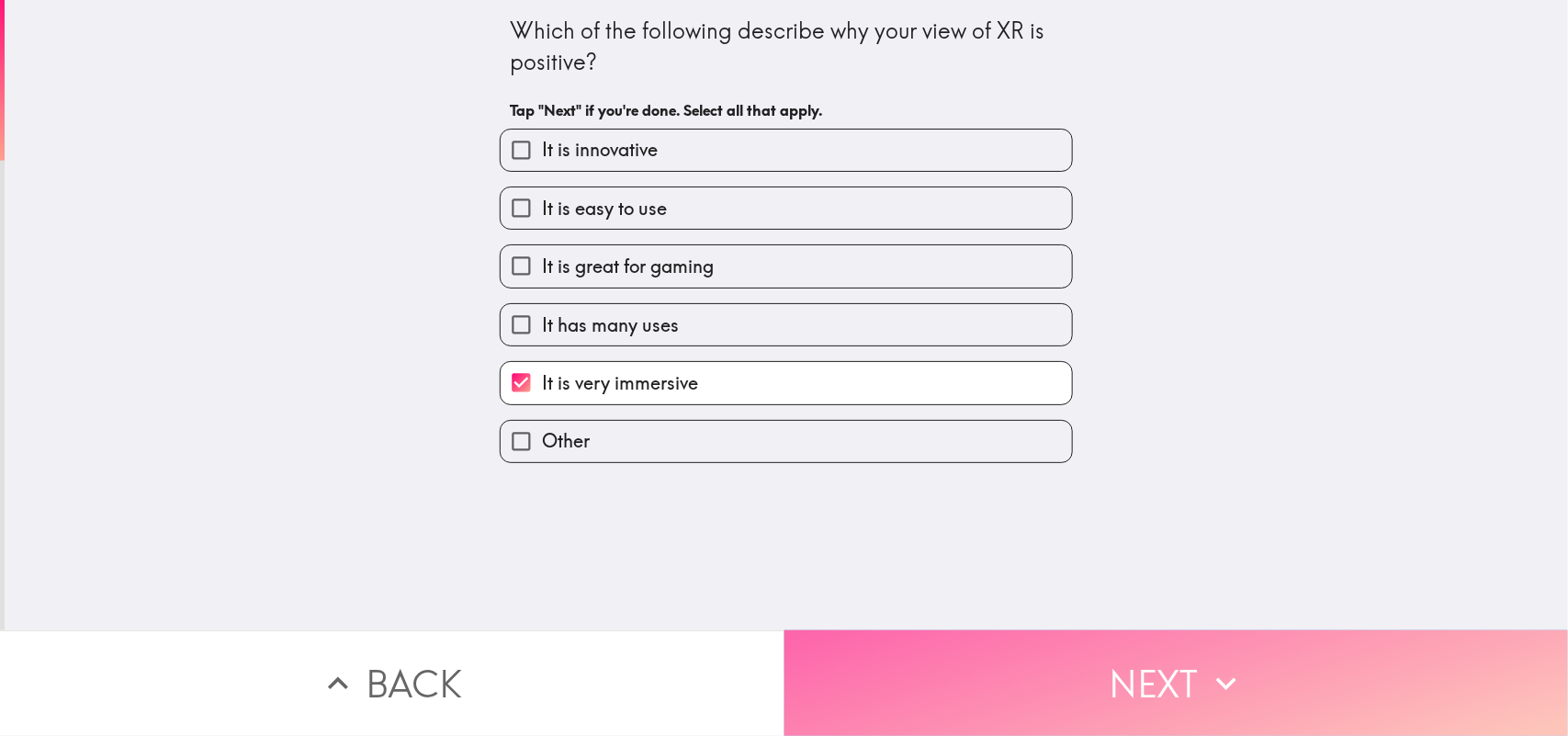
click at [932, 588] on button "Next" at bounding box center [1177, 683] width 784 height 106
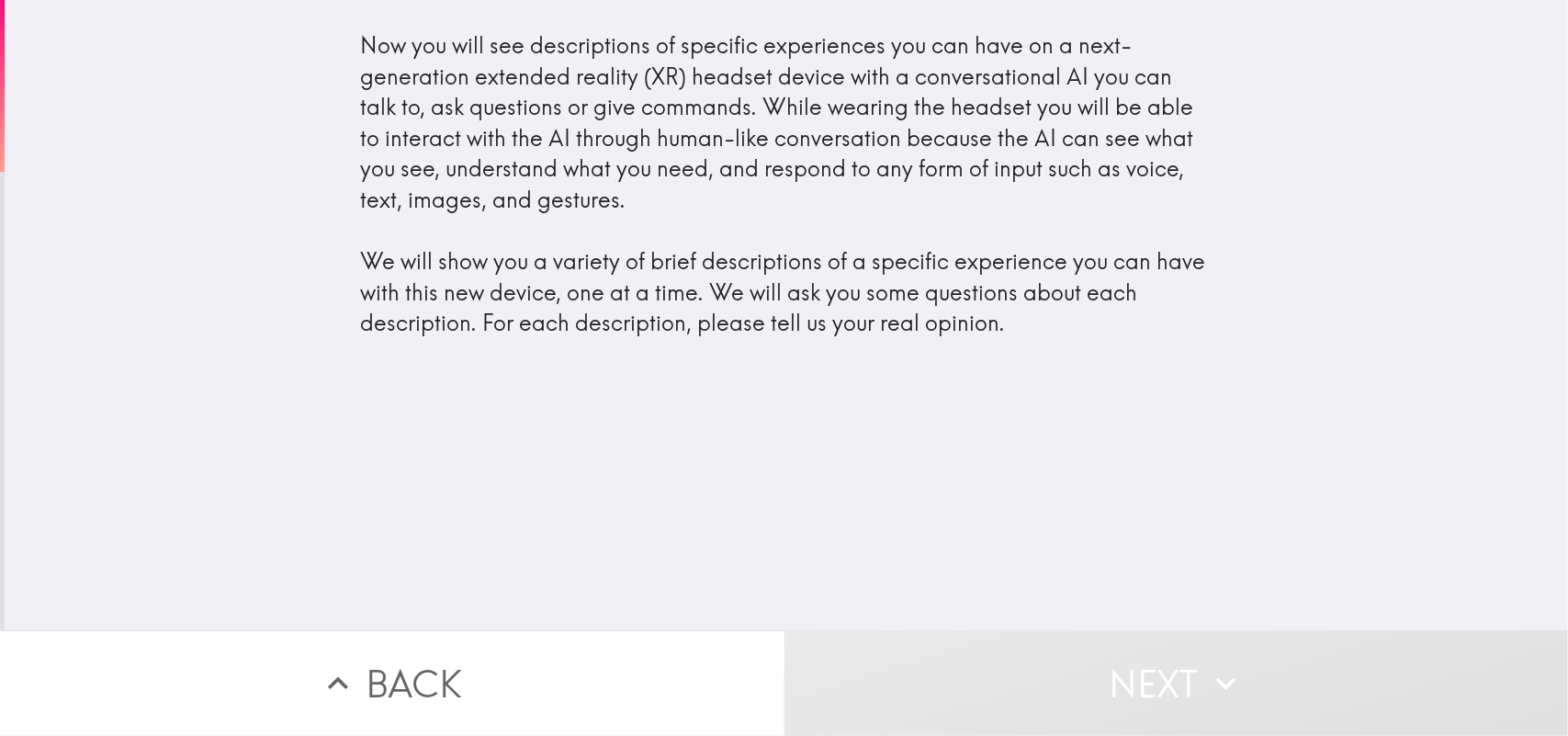
scroll to position [0, 1]
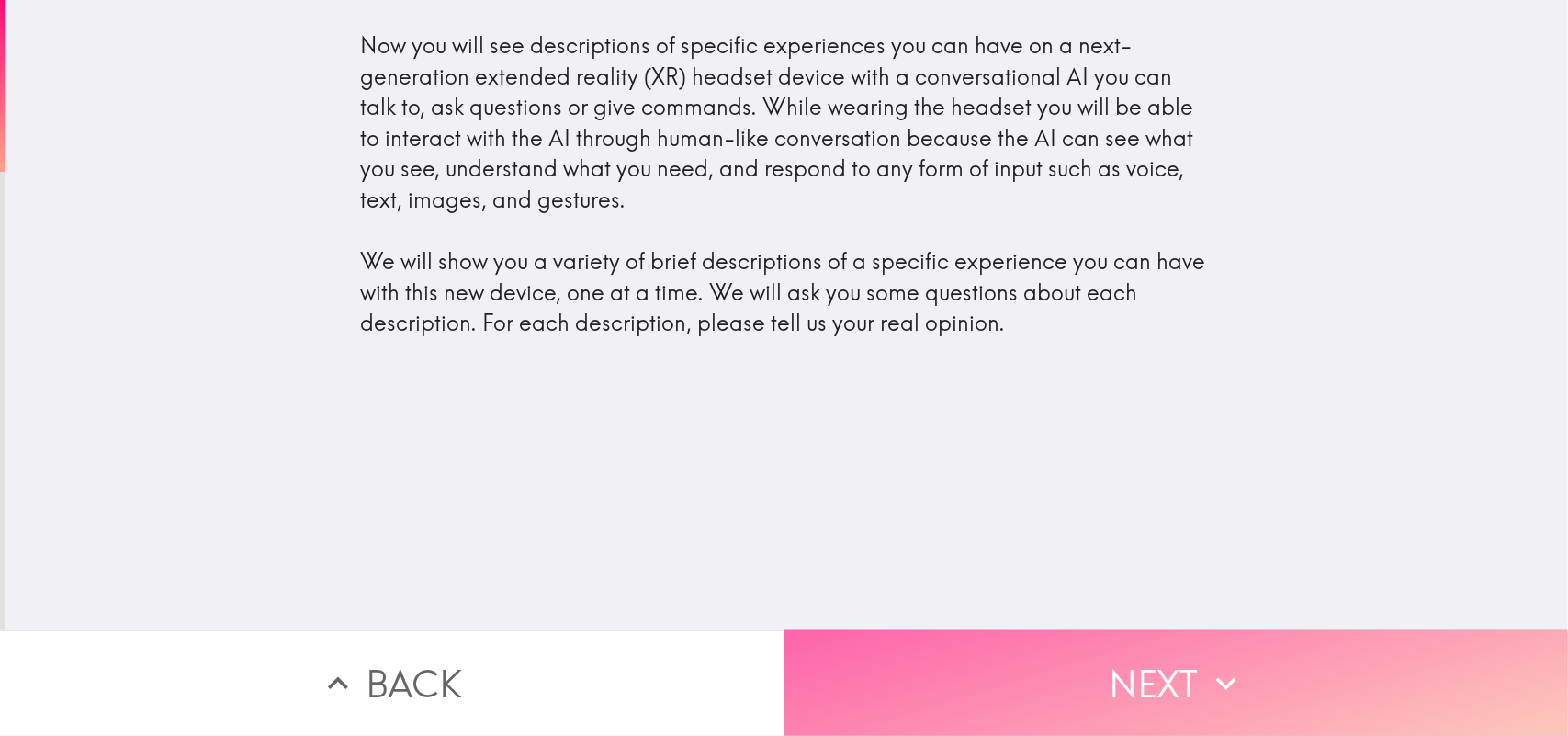
click at [888, 588] on button "Next" at bounding box center [1177, 683] width 784 height 106
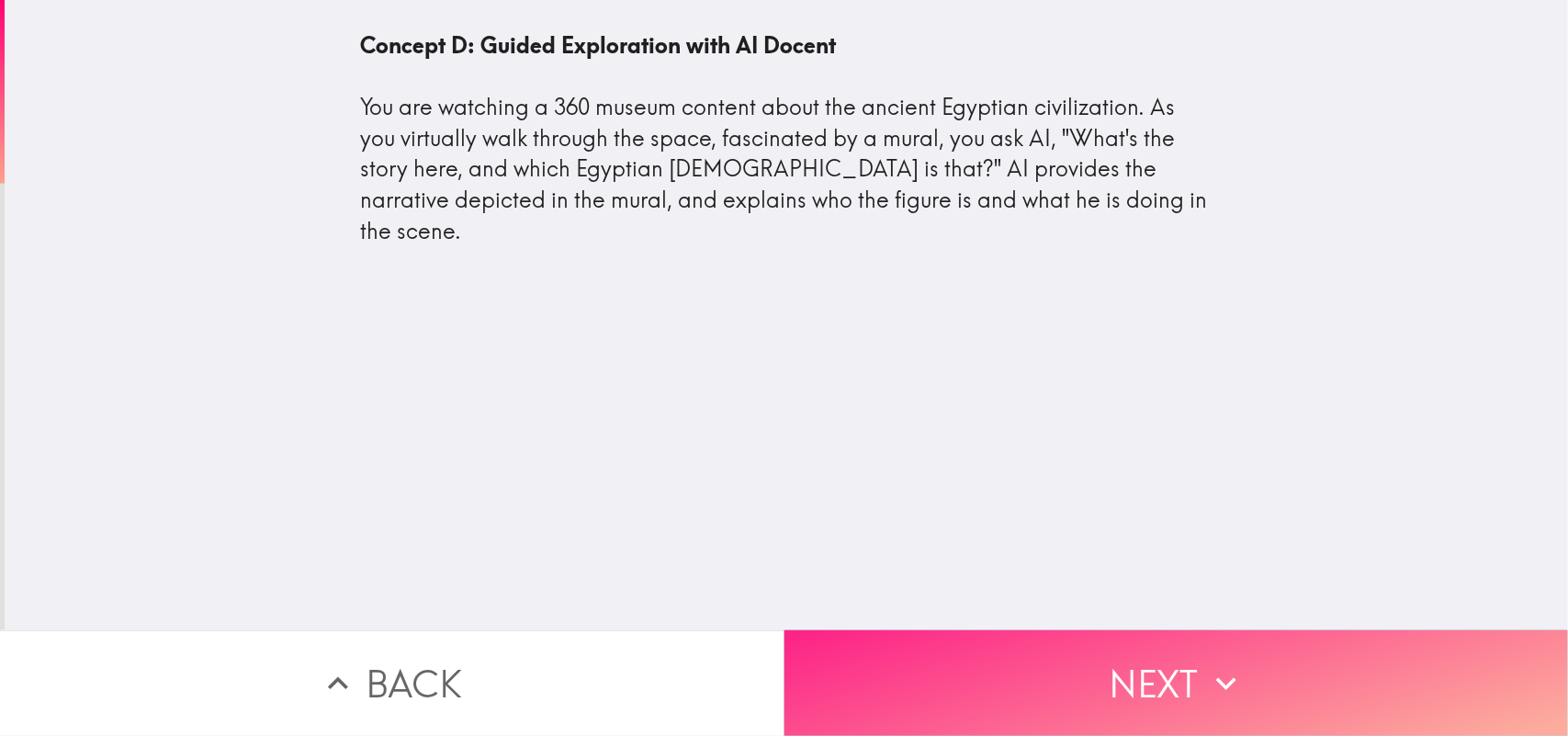
click at [948, 588] on button "Next" at bounding box center [1177, 683] width 784 height 106
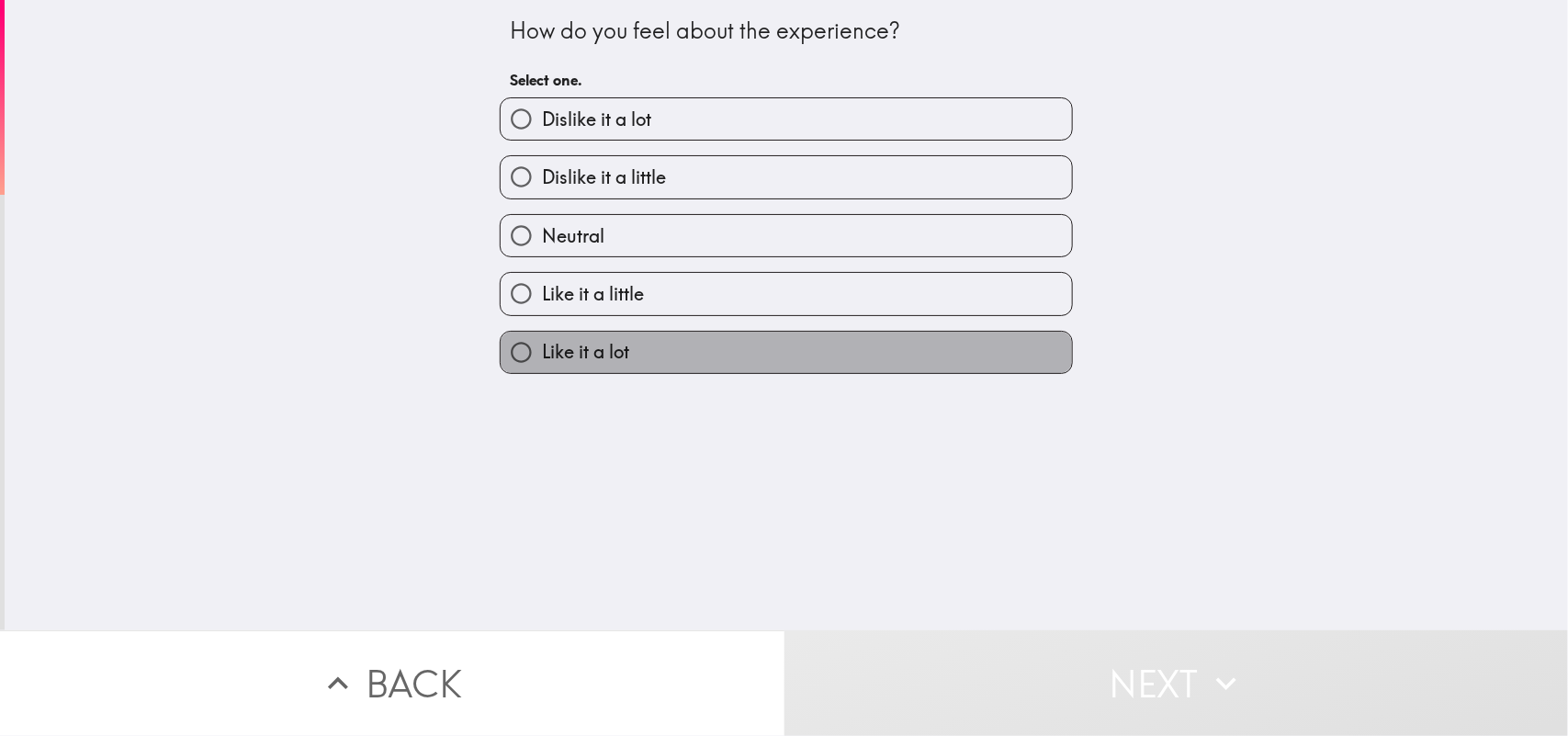
click at [695, 343] on label "Like it a lot" at bounding box center [786, 352] width 572 height 41
click at [542, 343] on input "Like it a lot" at bounding box center [521, 352] width 41 height 41
radio input "true"
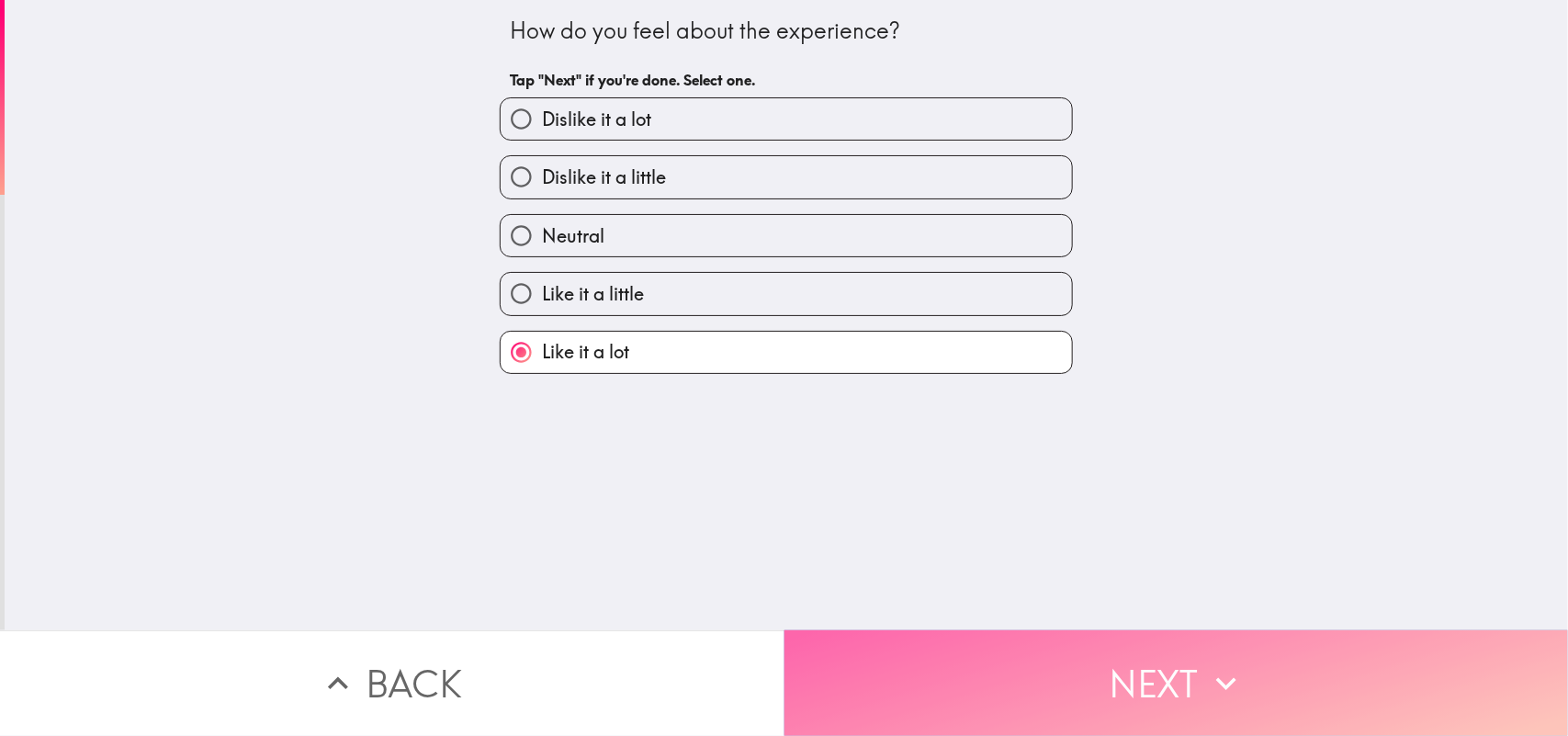
click at [924, 588] on button "Next" at bounding box center [1177, 683] width 784 height 106
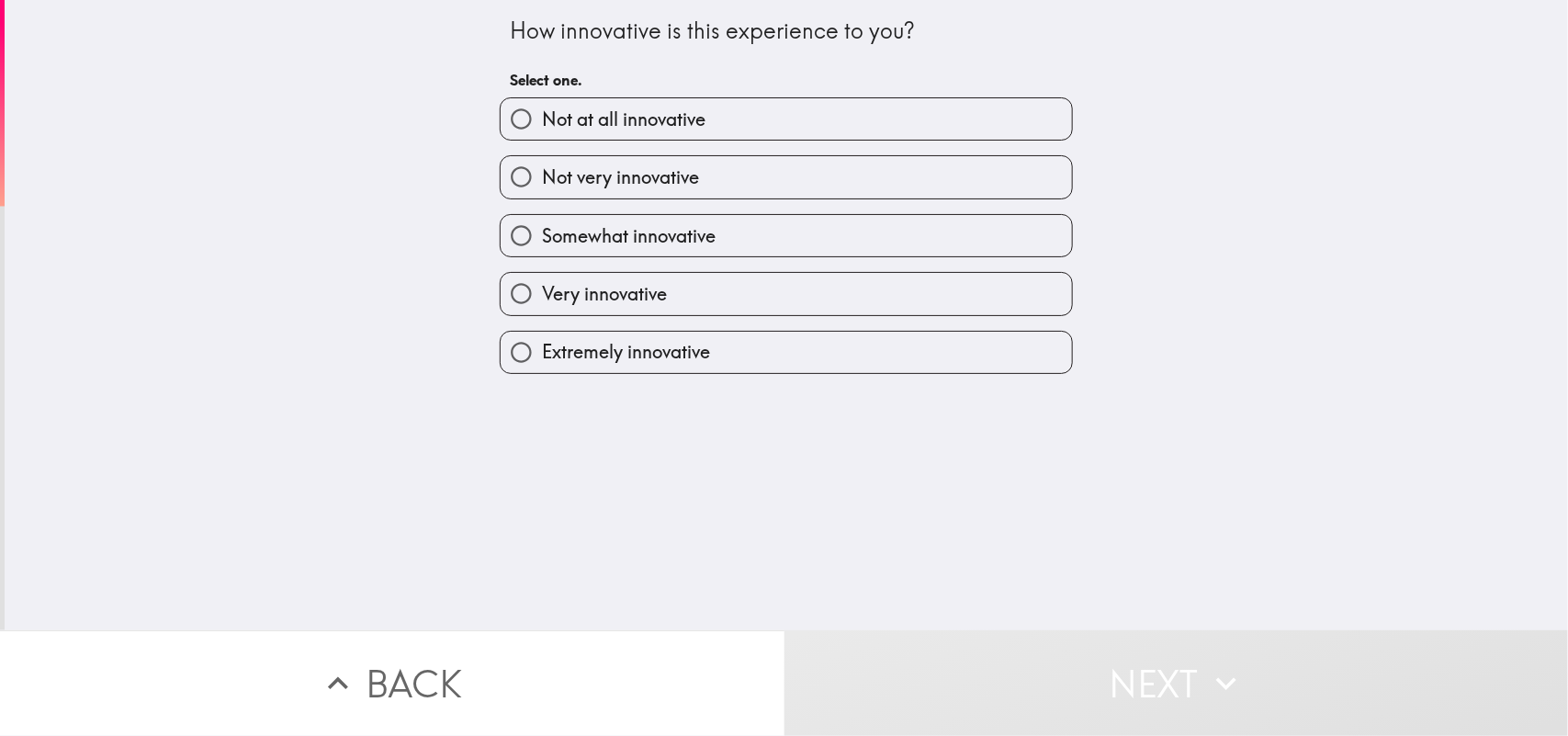
click at [658, 349] on span "Extremely innovative" at bounding box center [625, 351] width 168 height 26
click at [542, 349] on input "Extremely innovative" at bounding box center [521, 352] width 41 height 41
radio input "true"
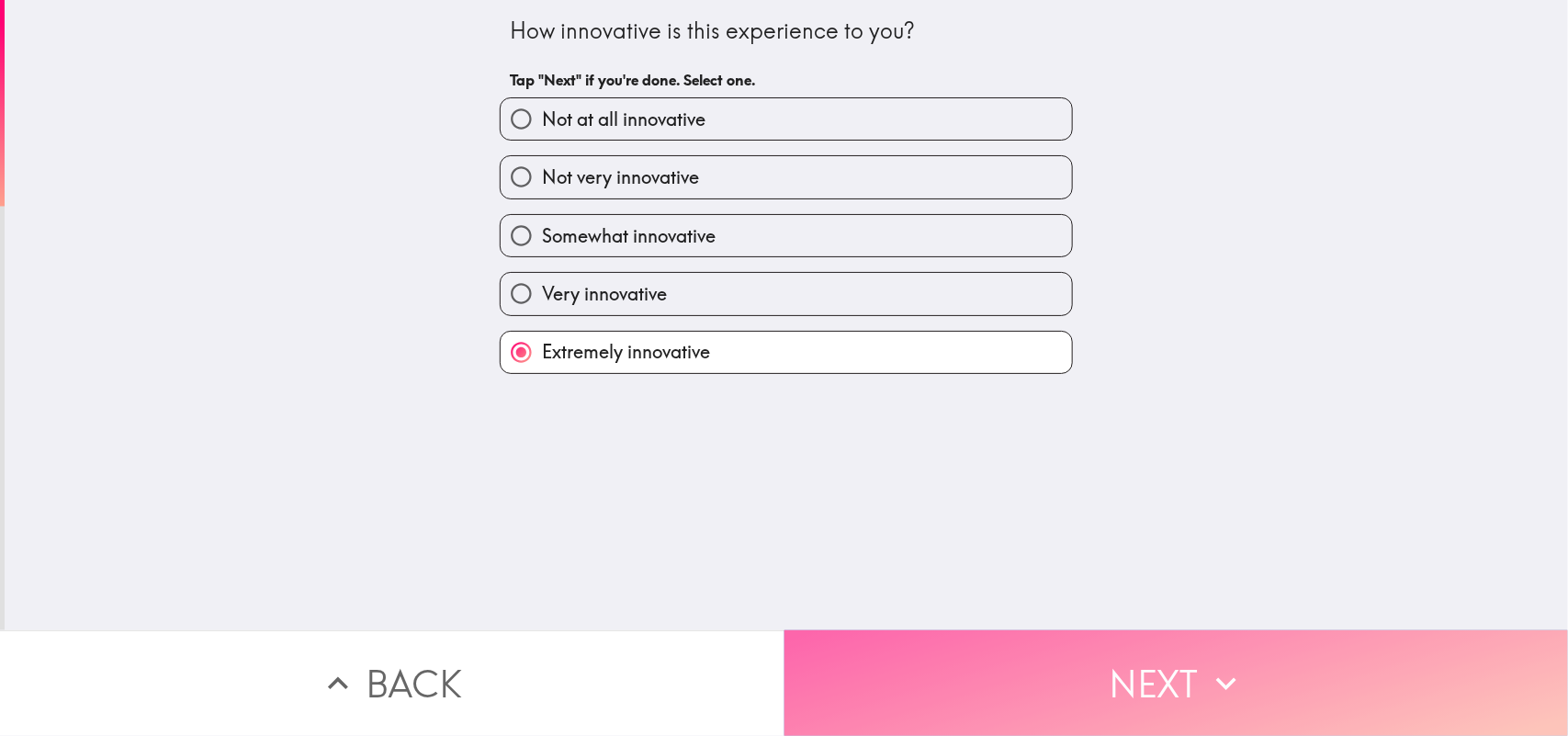
click at [948, 588] on button "Next" at bounding box center [1177, 683] width 784 height 106
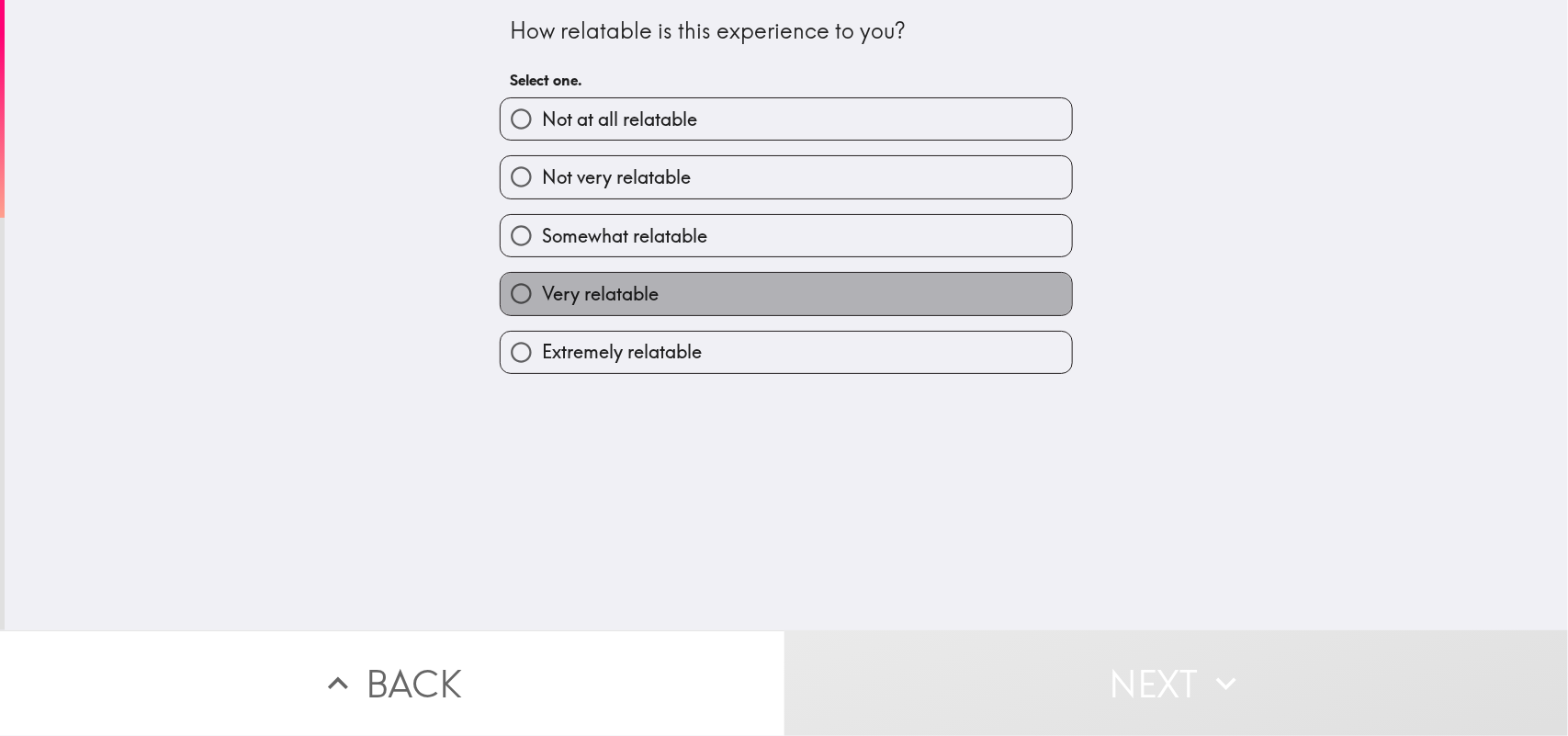
click at [606, 300] on span "Very relatable" at bounding box center [600, 294] width 117 height 26
click at [542, 300] on input "Very relatable" at bounding box center [521, 293] width 41 height 41
radio input "true"
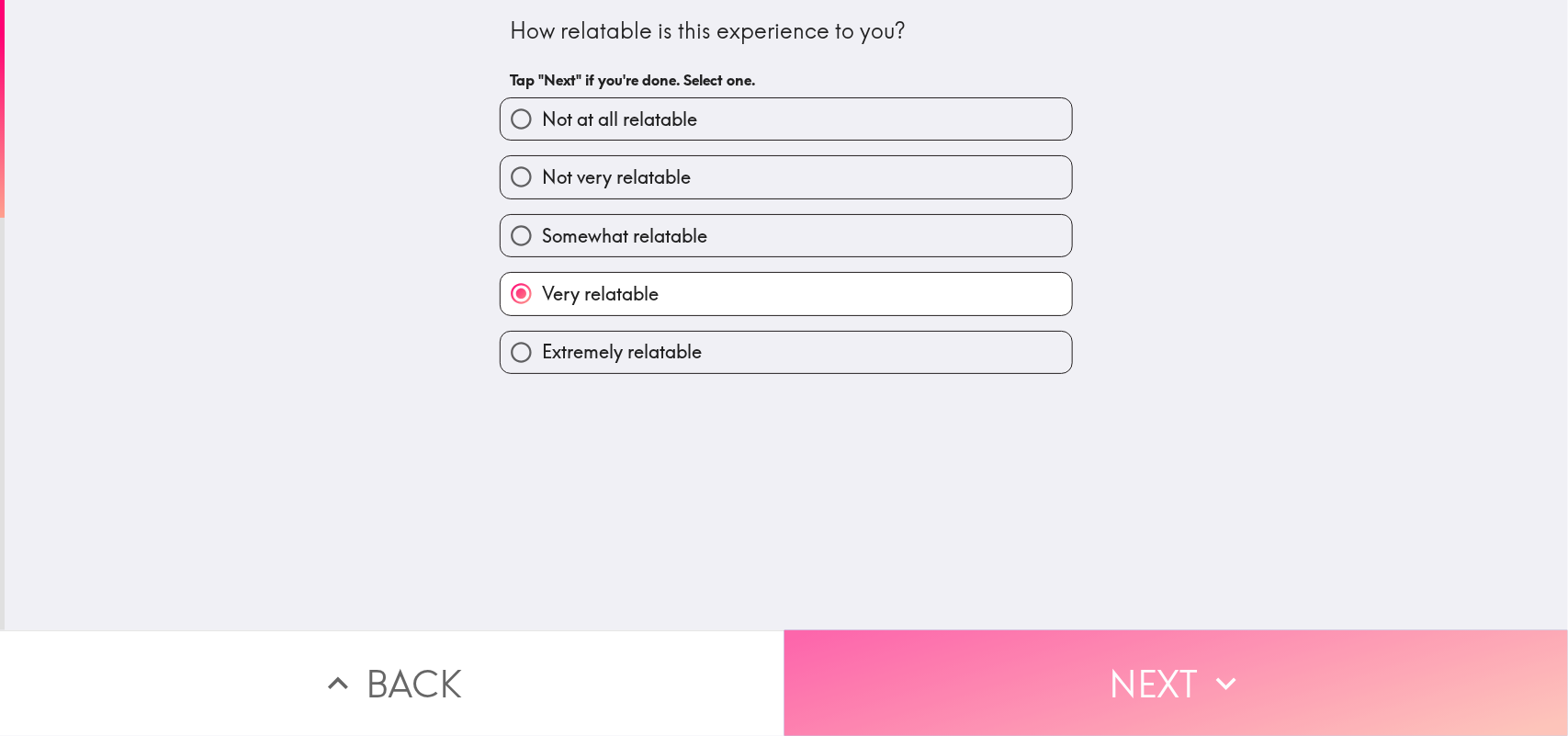
click at [939, 588] on button "Next" at bounding box center [1177, 683] width 784 height 106
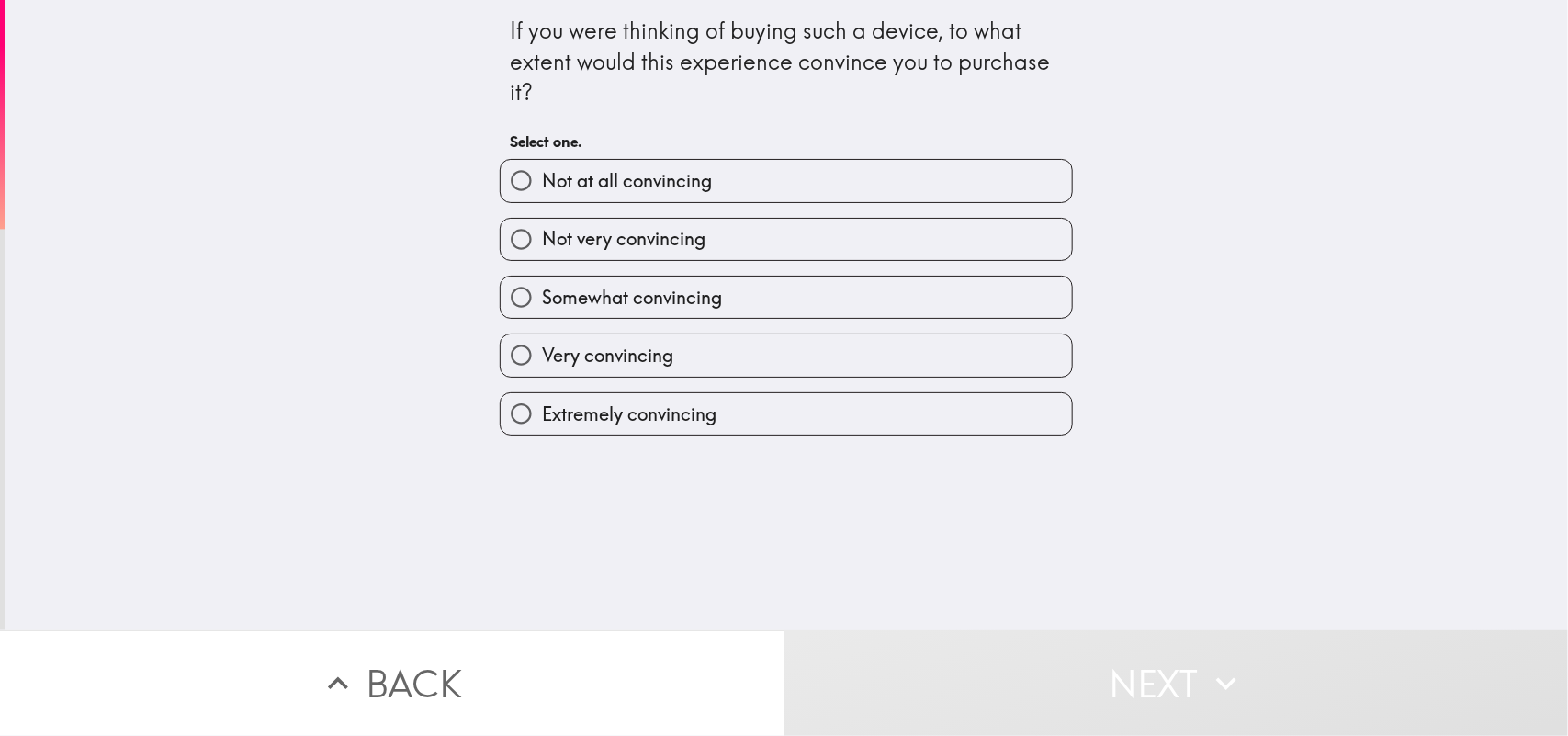
click at [577, 364] on span "Very convincing" at bounding box center [607, 355] width 131 height 26
click at [542, 364] on input "Very convincing" at bounding box center [521, 355] width 41 height 41
radio input "true"
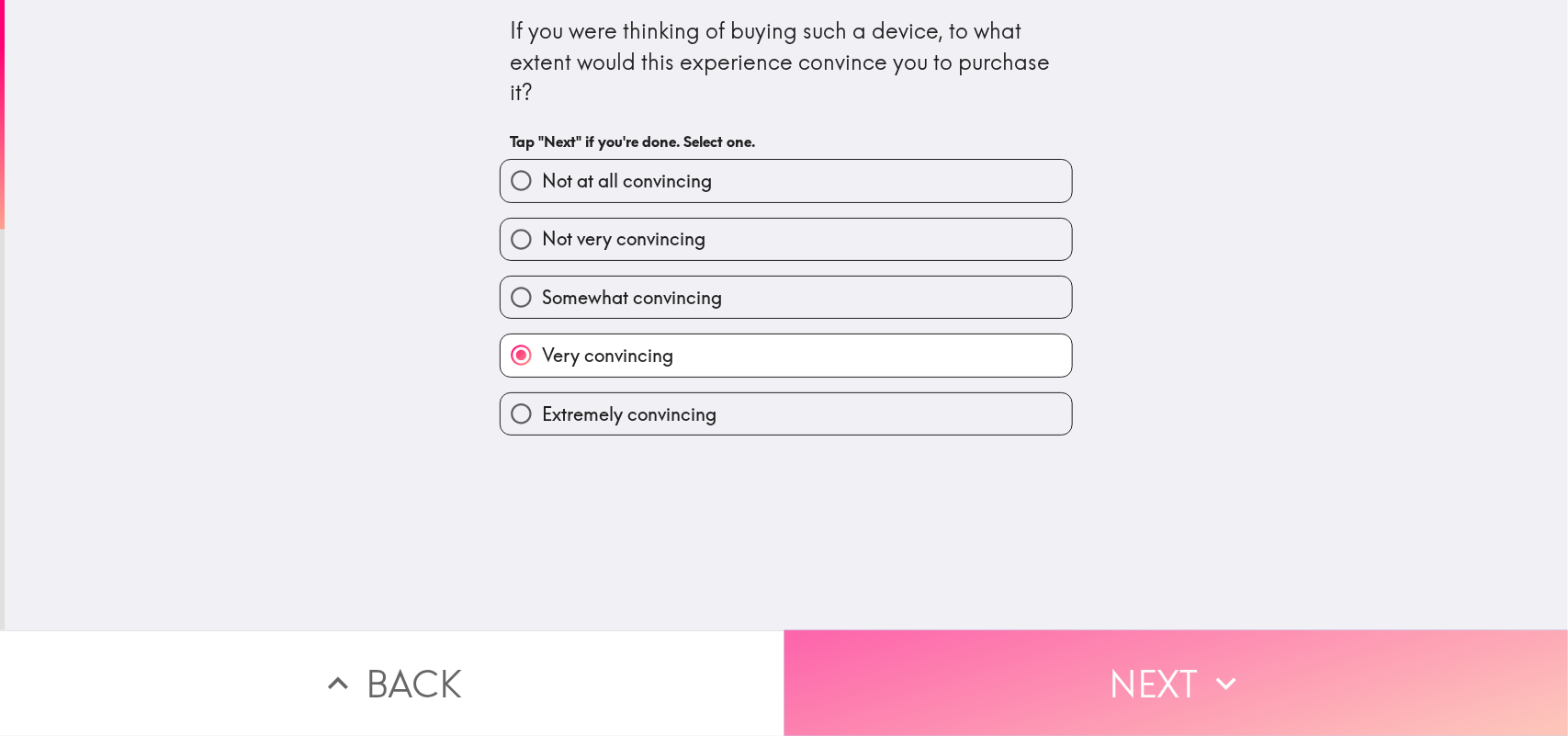
click at [1001, 588] on button "Next" at bounding box center [1177, 683] width 784 height 106
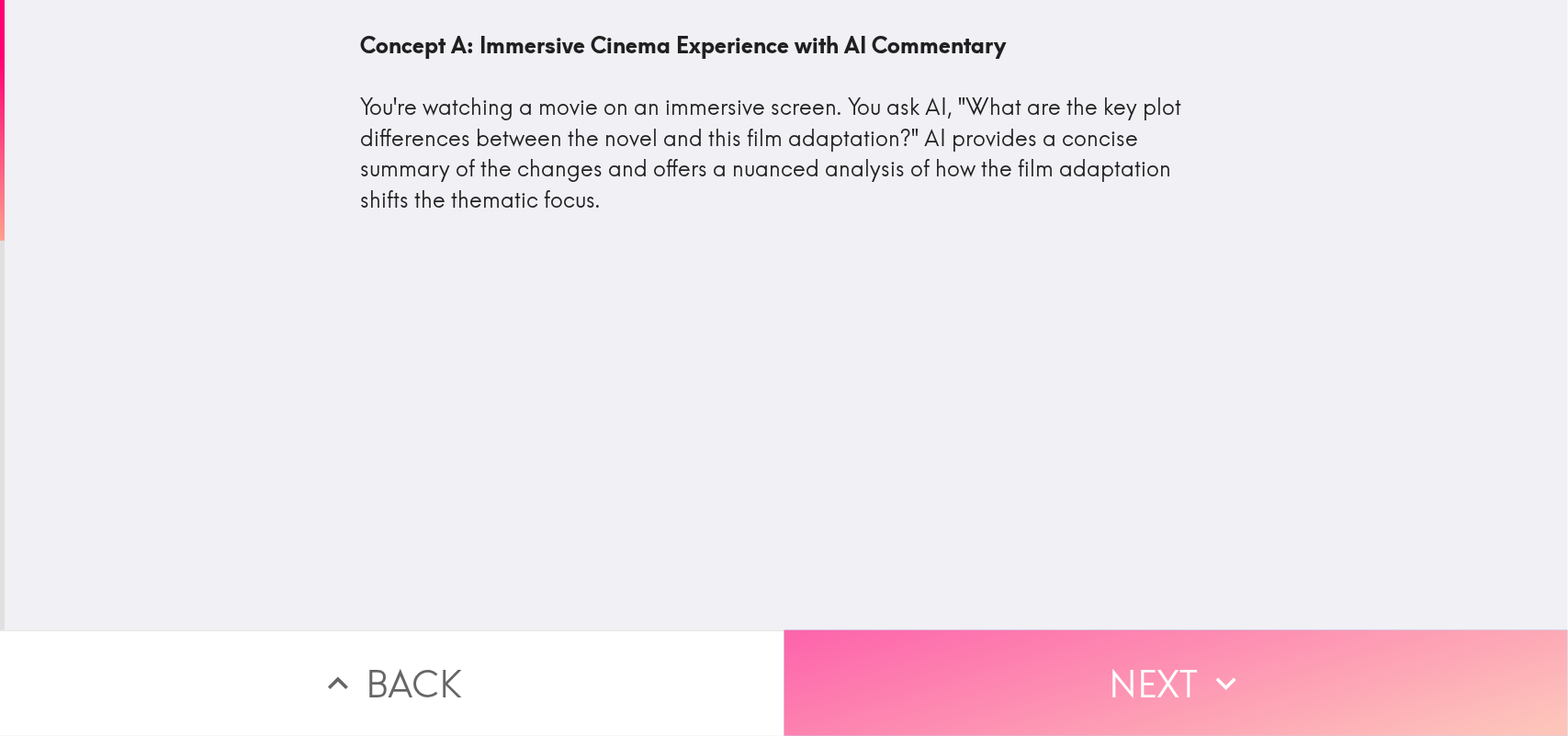
click at [1001, 588] on button "Next" at bounding box center [1177, 683] width 784 height 106
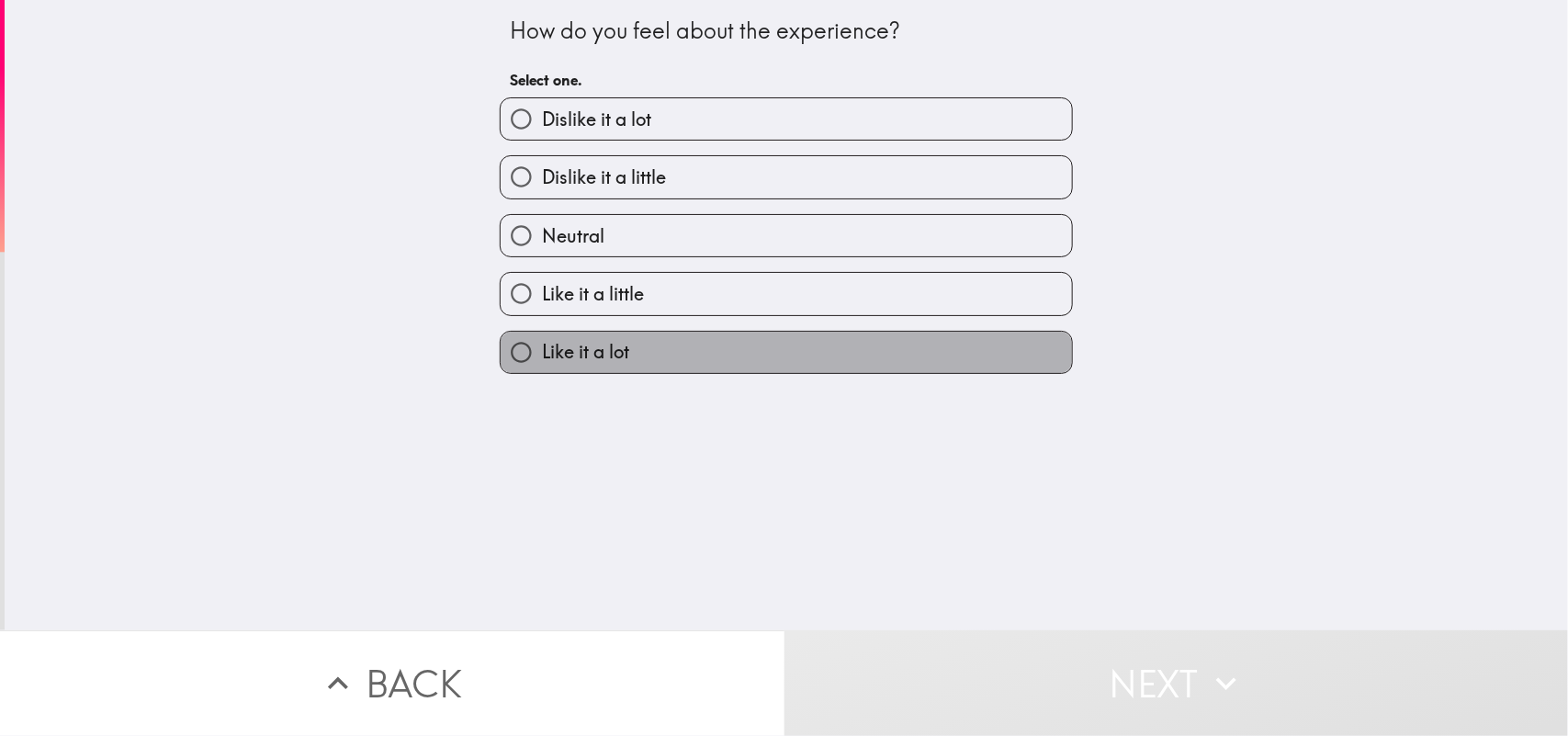
click at [578, 341] on span "Like it a lot" at bounding box center [585, 351] width 87 height 26
click at [542, 341] on input "Like it a lot" at bounding box center [521, 352] width 41 height 41
radio input "true"
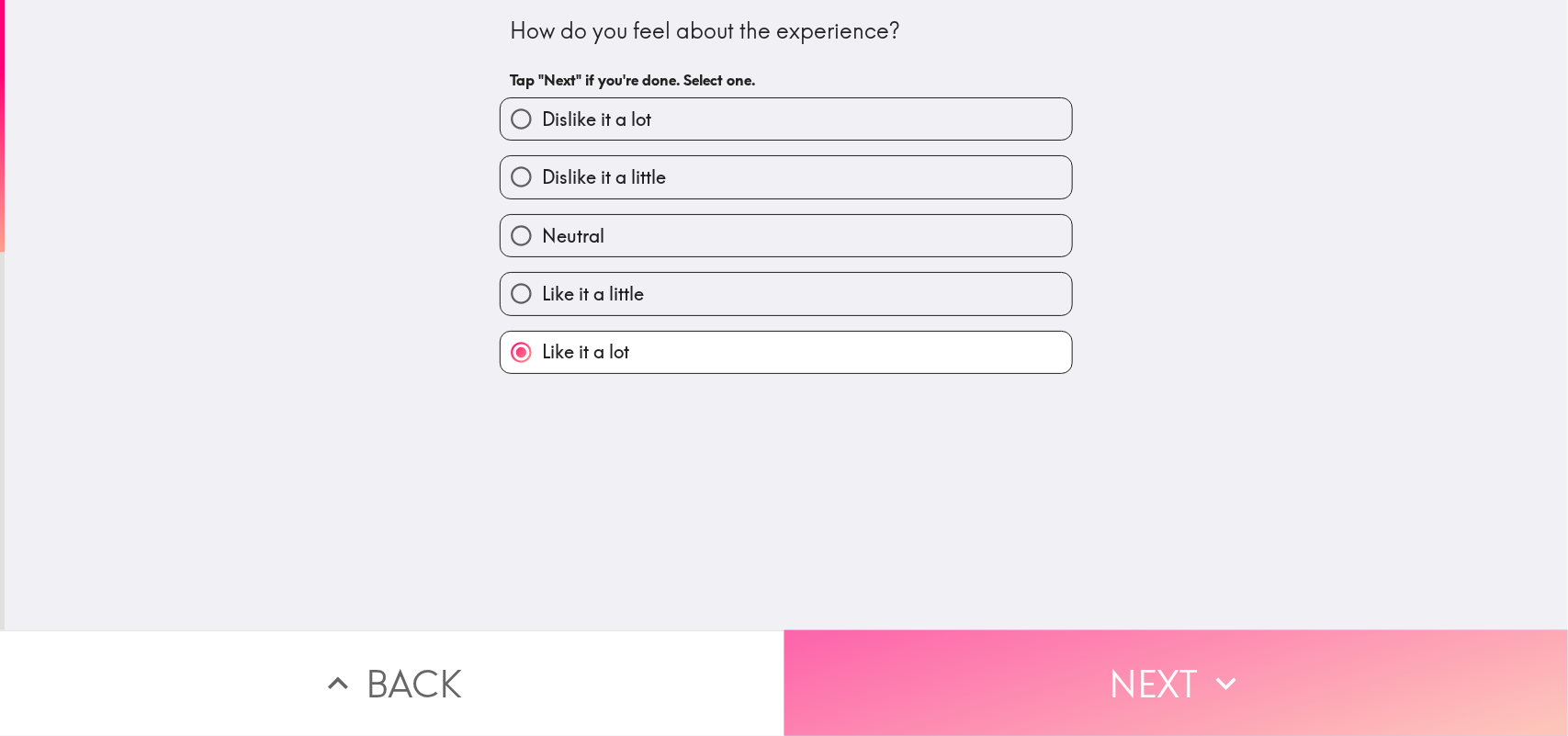
click at [1058, 588] on button "Next" at bounding box center [1177, 683] width 784 height 106
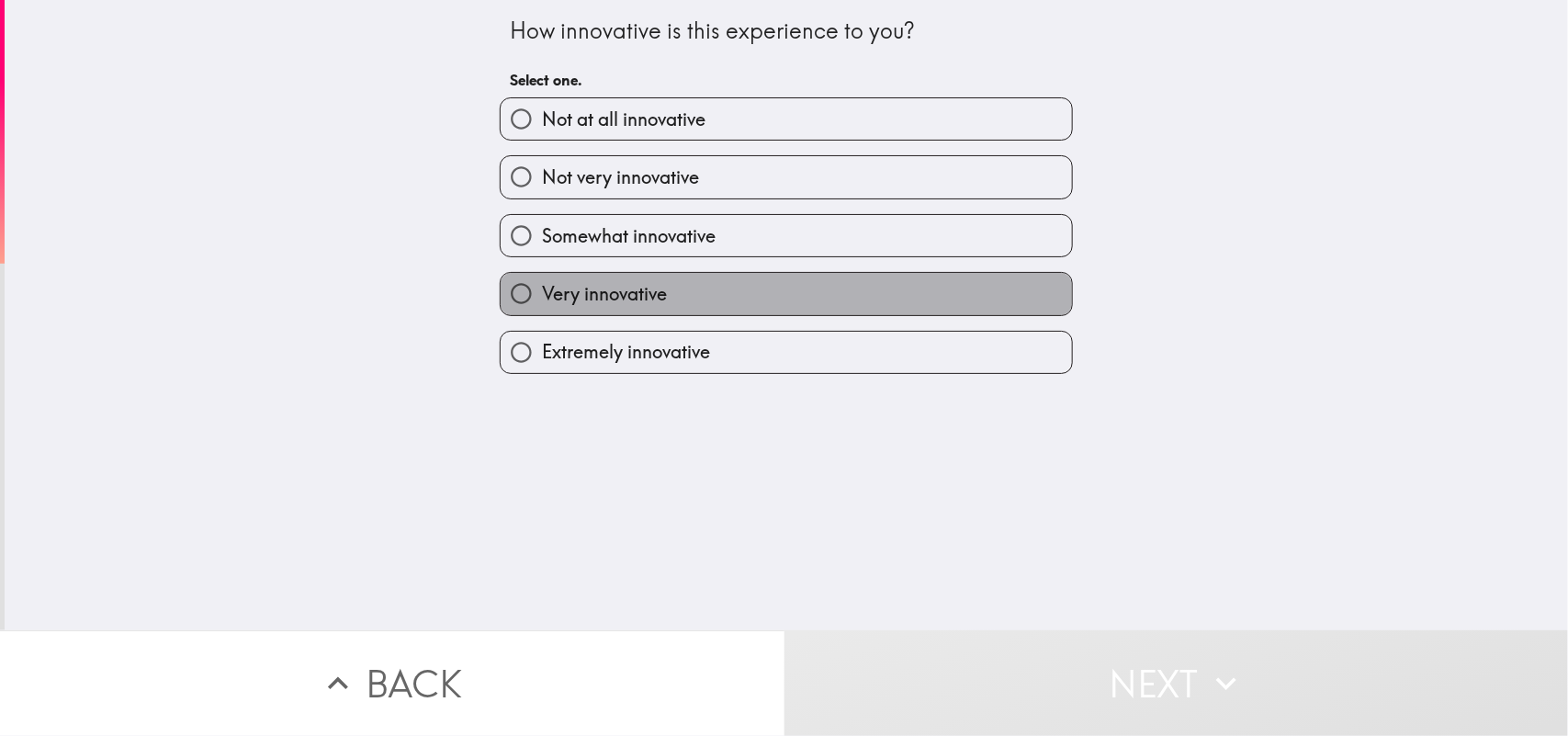
click at [677, 299] on label "Very innovative" at bounding box center [786, 293] width 572 height 41
click at [542, 299] on input "Very innovative" at bounding box center [521, 293] width 41 height 41
radio input "true"
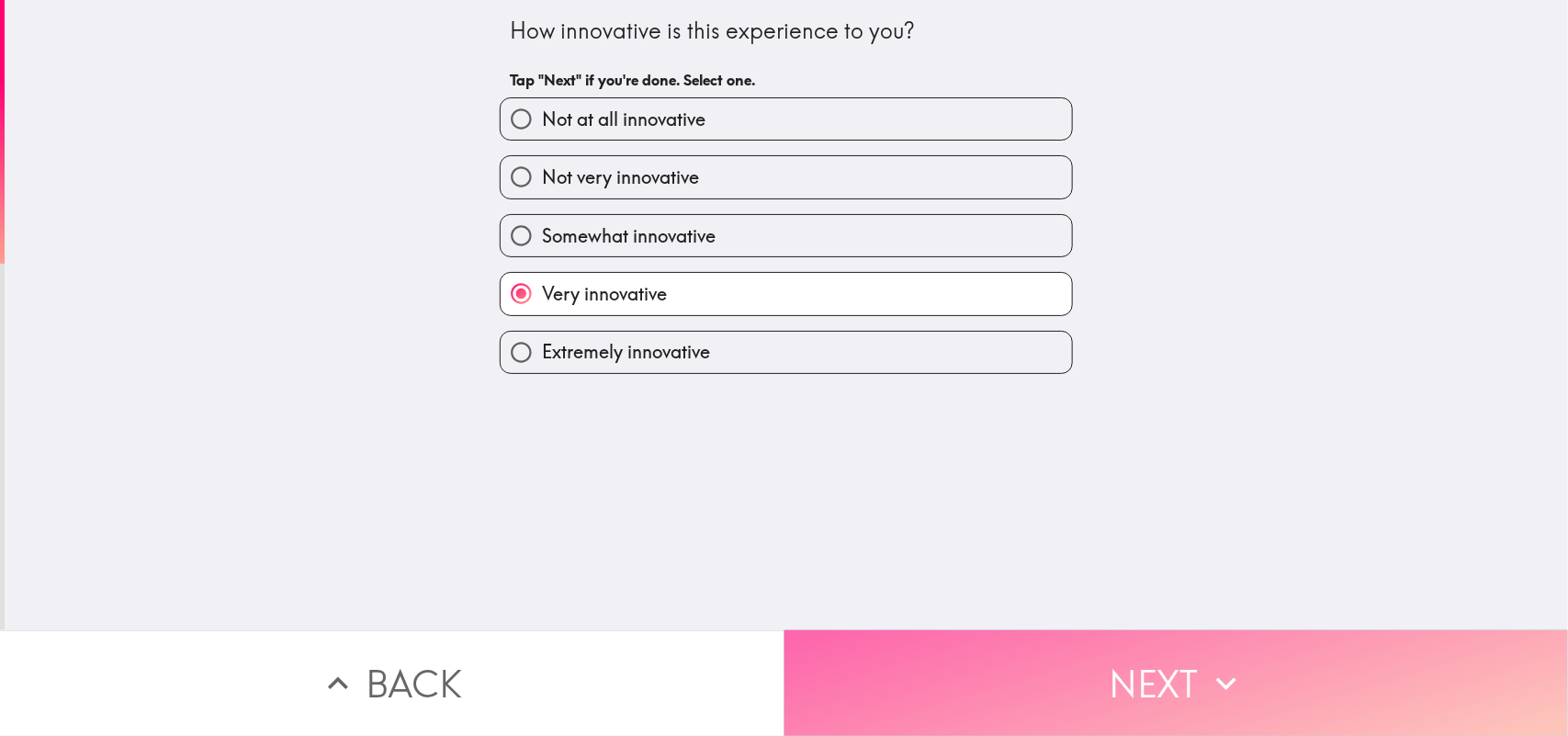
click at [1027, 588] on button "Next" at bounding box center [1177, 683] width 784 height 106
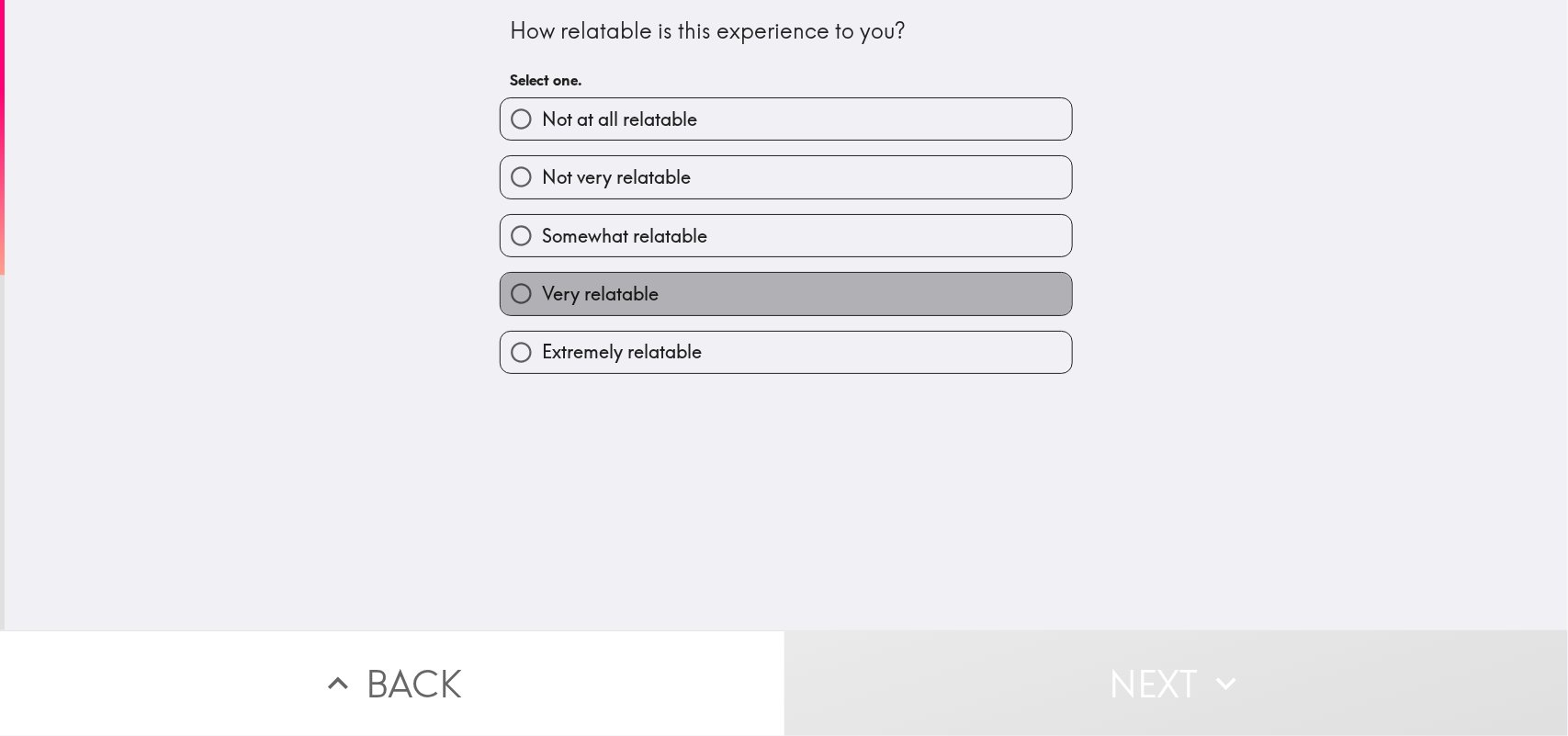
click at [662, 299] on label "Very relatable" at bounding box center [786, 293] width 572 height 41
click at [542, 299] on input "Very relatable" at bounding box center [521, 293] width 41 height 41
radio input "true"
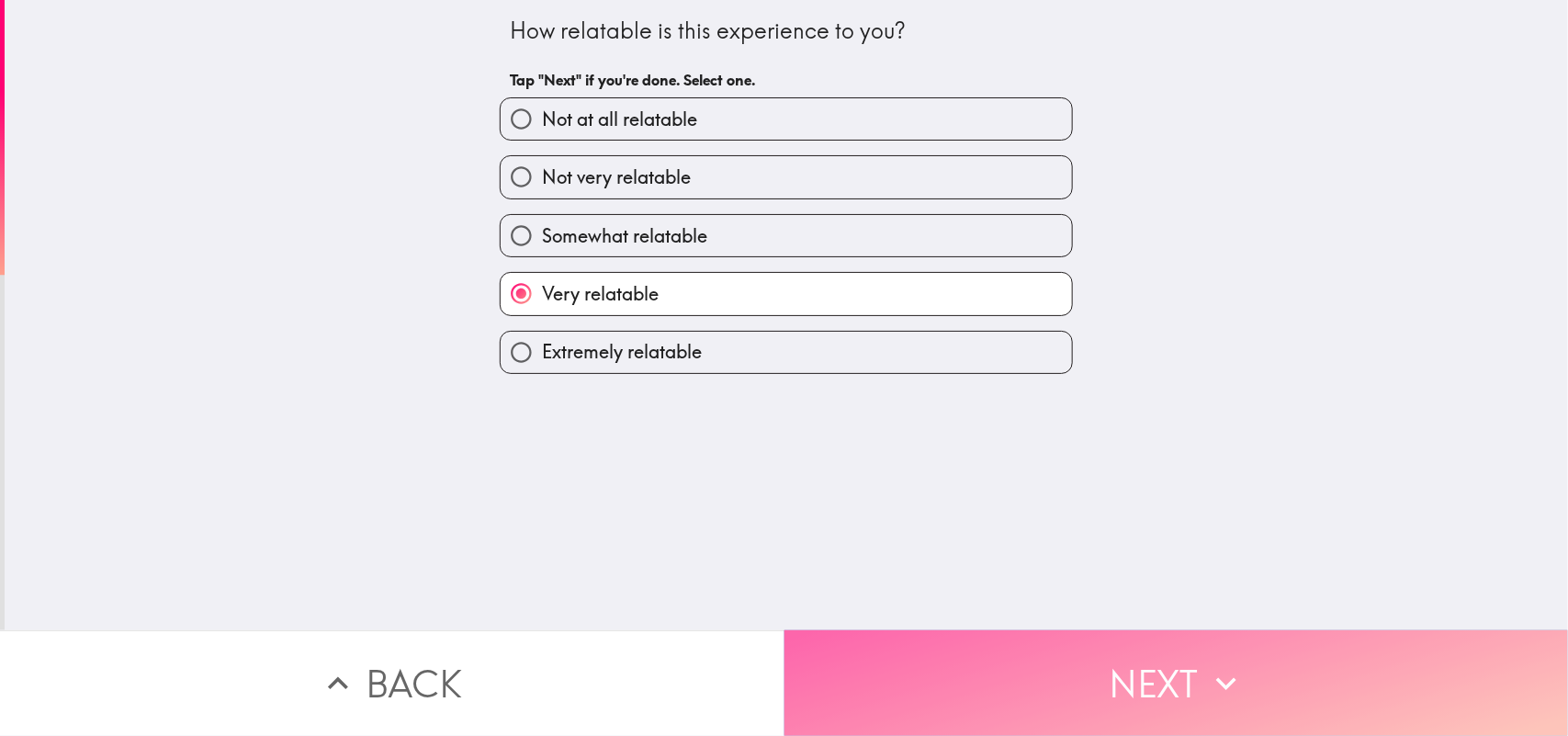
click at [1065, 588] on button "Next" at bounding box center [1177, 683] width 784 height 106
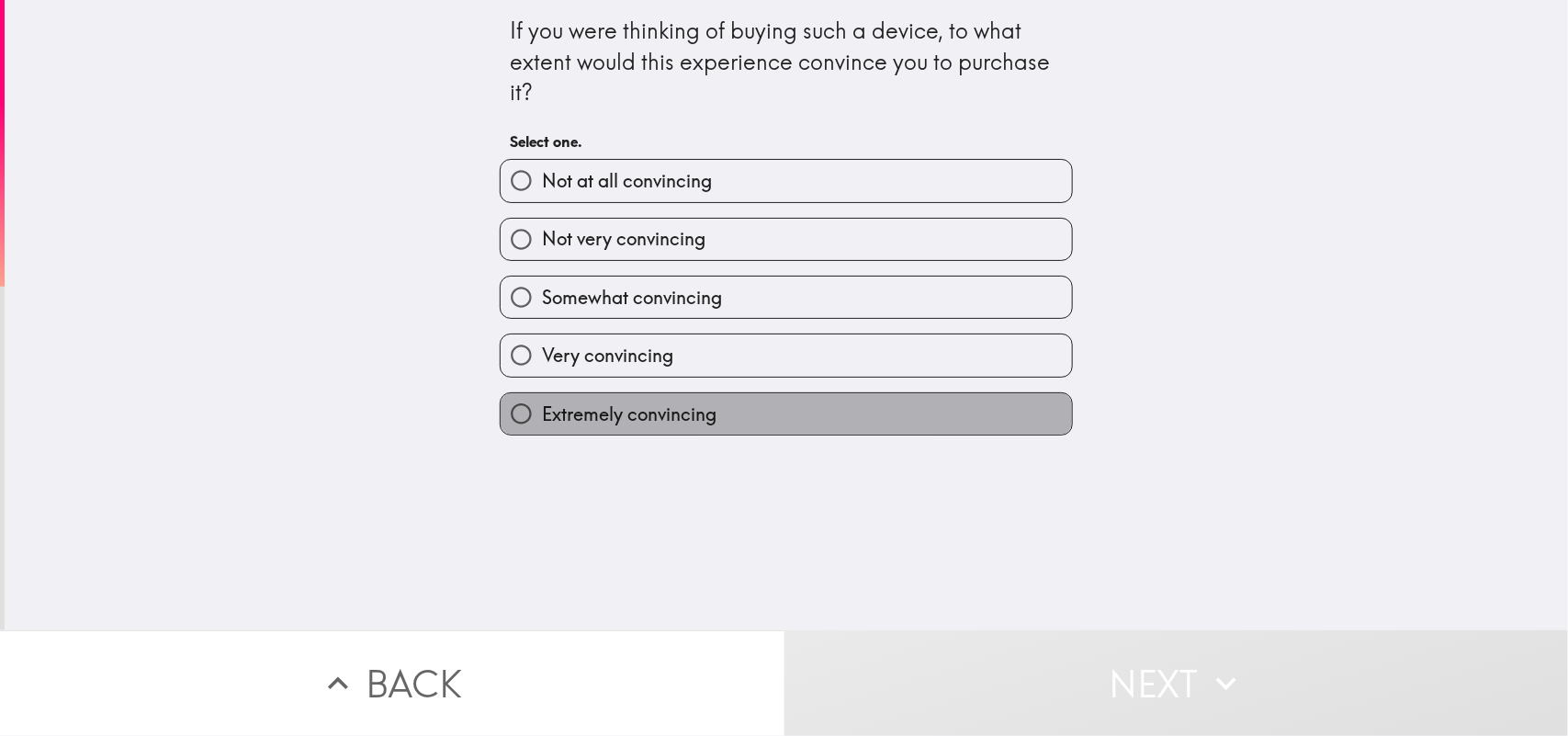
click at [799, 407] on label "Extremely convincing" at bounding box center [786, 414] width 572 height 41
click at [542, 407] on input "Extremely convincing" at bounding box center [521, 414] width 41 height 41
radio input "true"
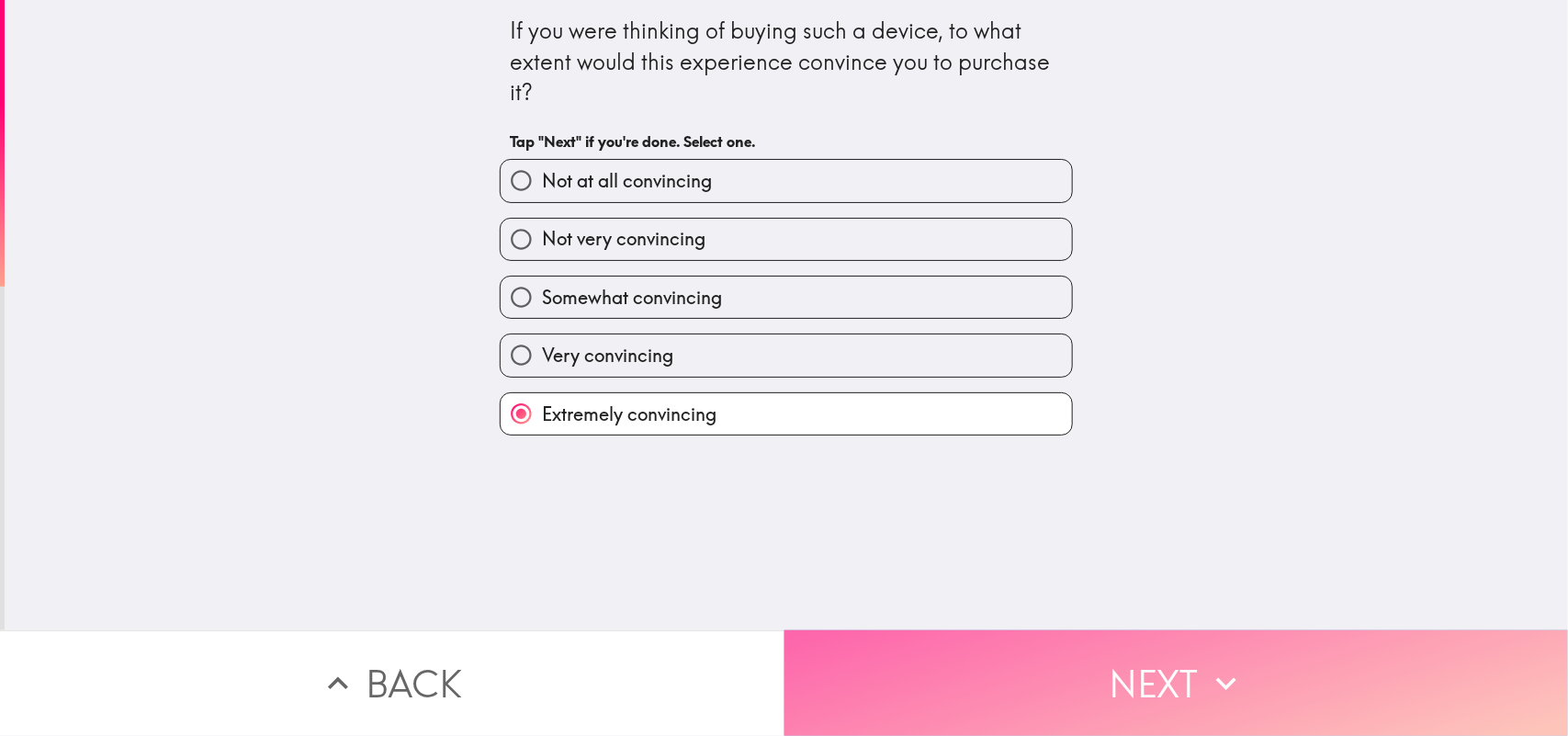
click at [1004, 588] on button "Next" at bounding box center [1177, 683] width 784 height 106
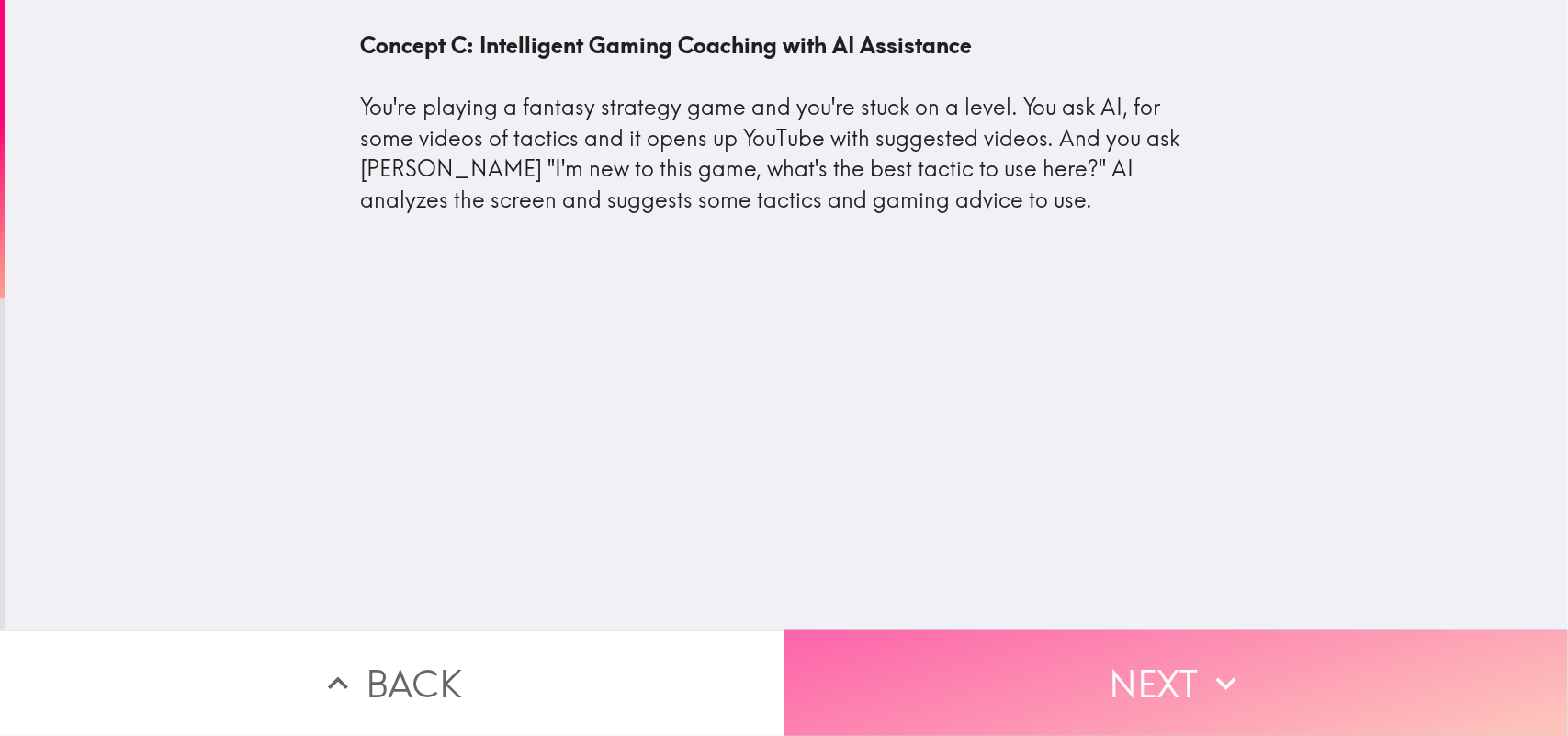
click at [1004, 588] on button "Next" at bounding box center [1177, 683] width 784 height 106
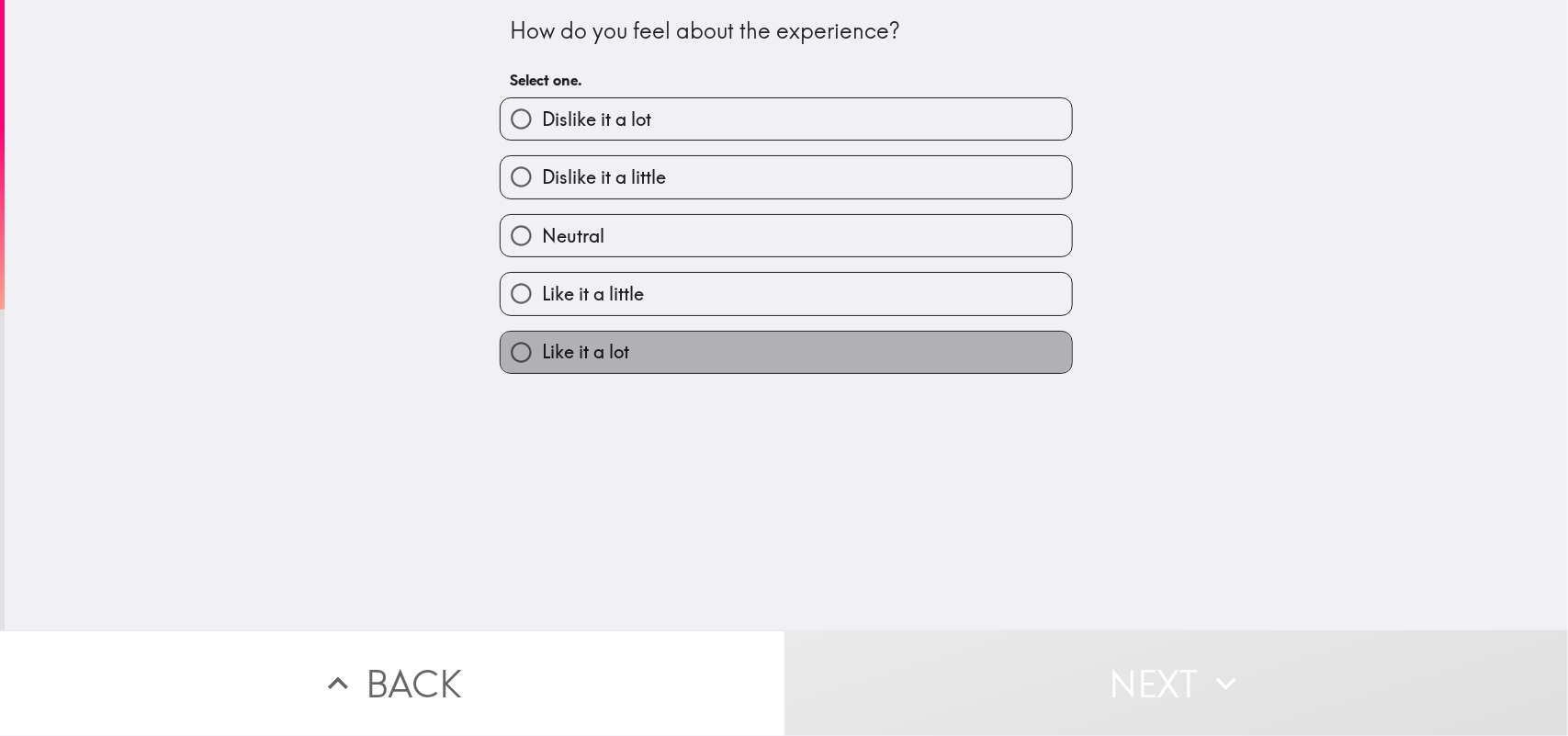
click at [733, 356] on label "Like it a lot" at bounding box center [786, 352] width 572 height 41
click at [542, 356] on input "Like it a lot" at bounding box center [521, 352] width 41 height 41
radio input "true"
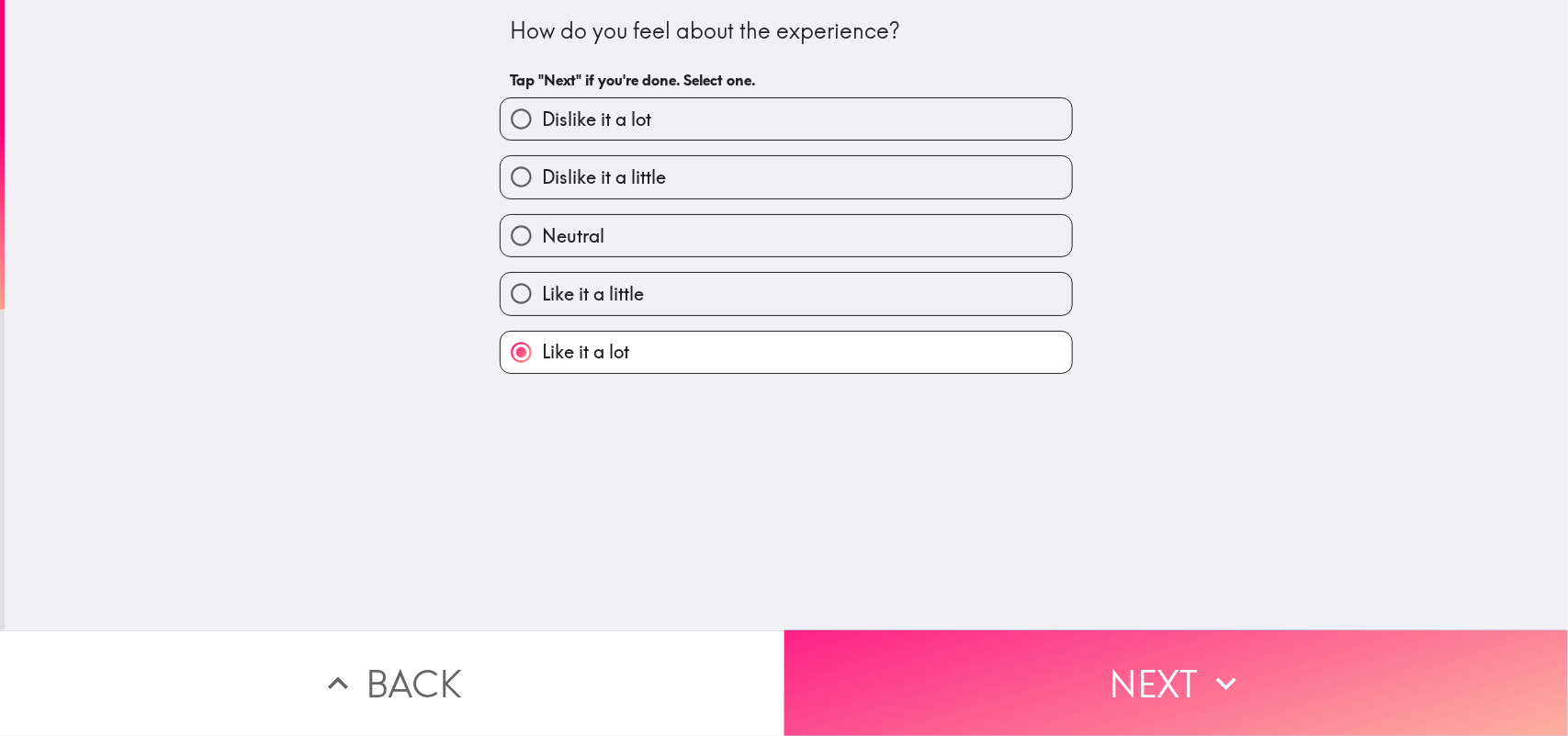
click at [1040, 588] on button "Next" at bounding box center [1177, 683] width 784 height 106
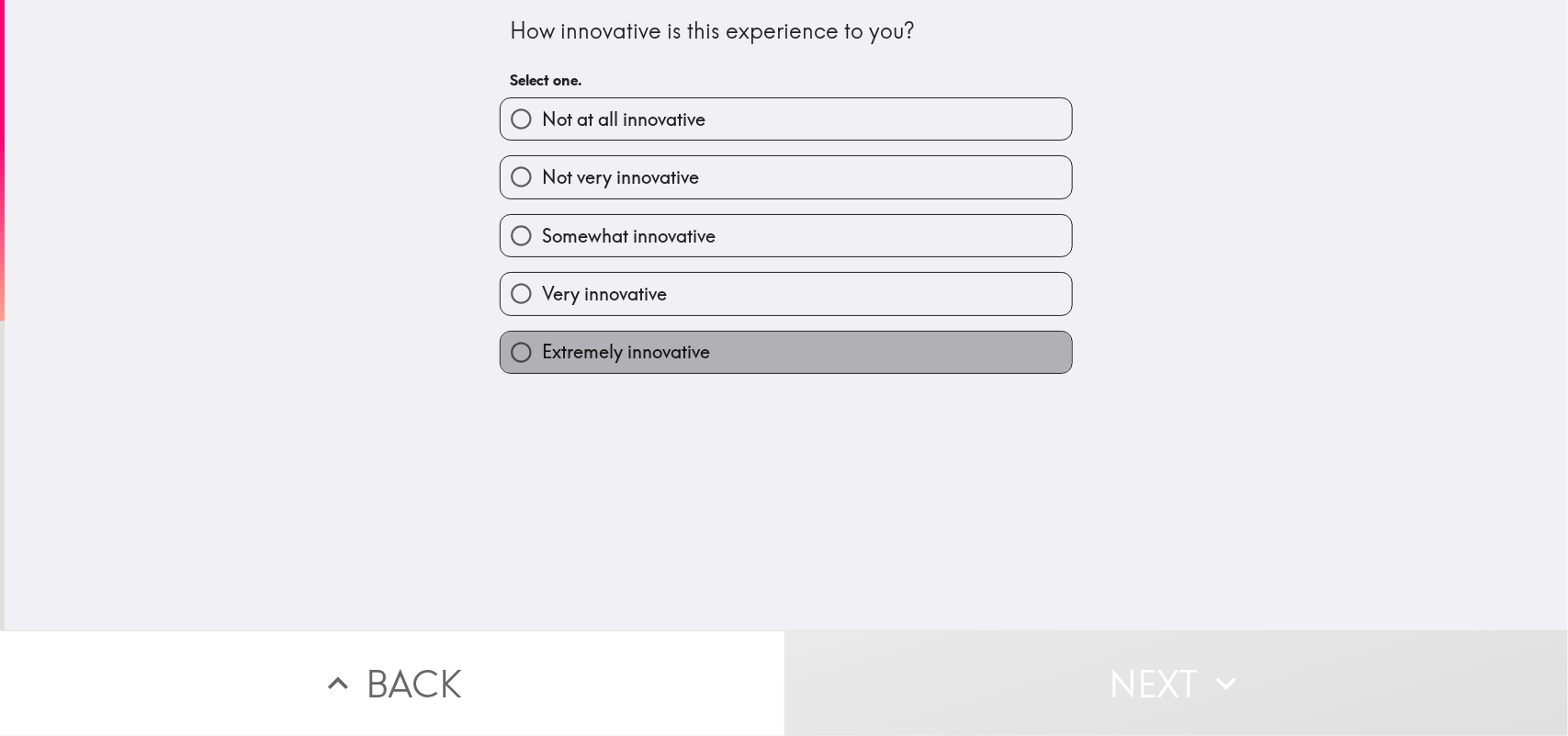
click at [719, 364] on label "Extremely innovative" at bounding box center [786, 352] width 572 height 41
click at [542, 364] on input "Extremely innovative" at bounding box center [521, 352] width 41 height 41
radio input "true"
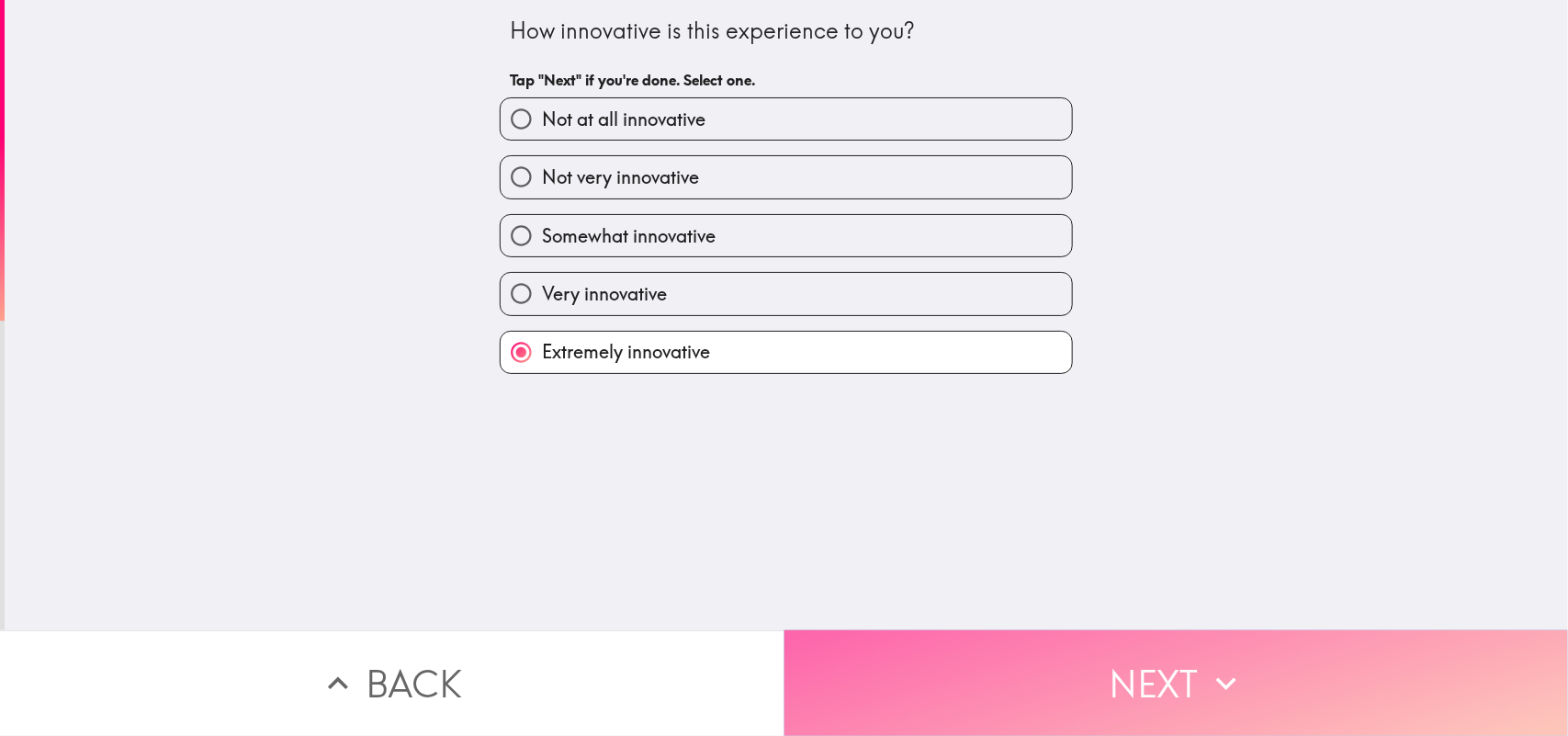
click at [1031, 588] on button "Next" at bounding box center [1177, 683] width 784 height 106
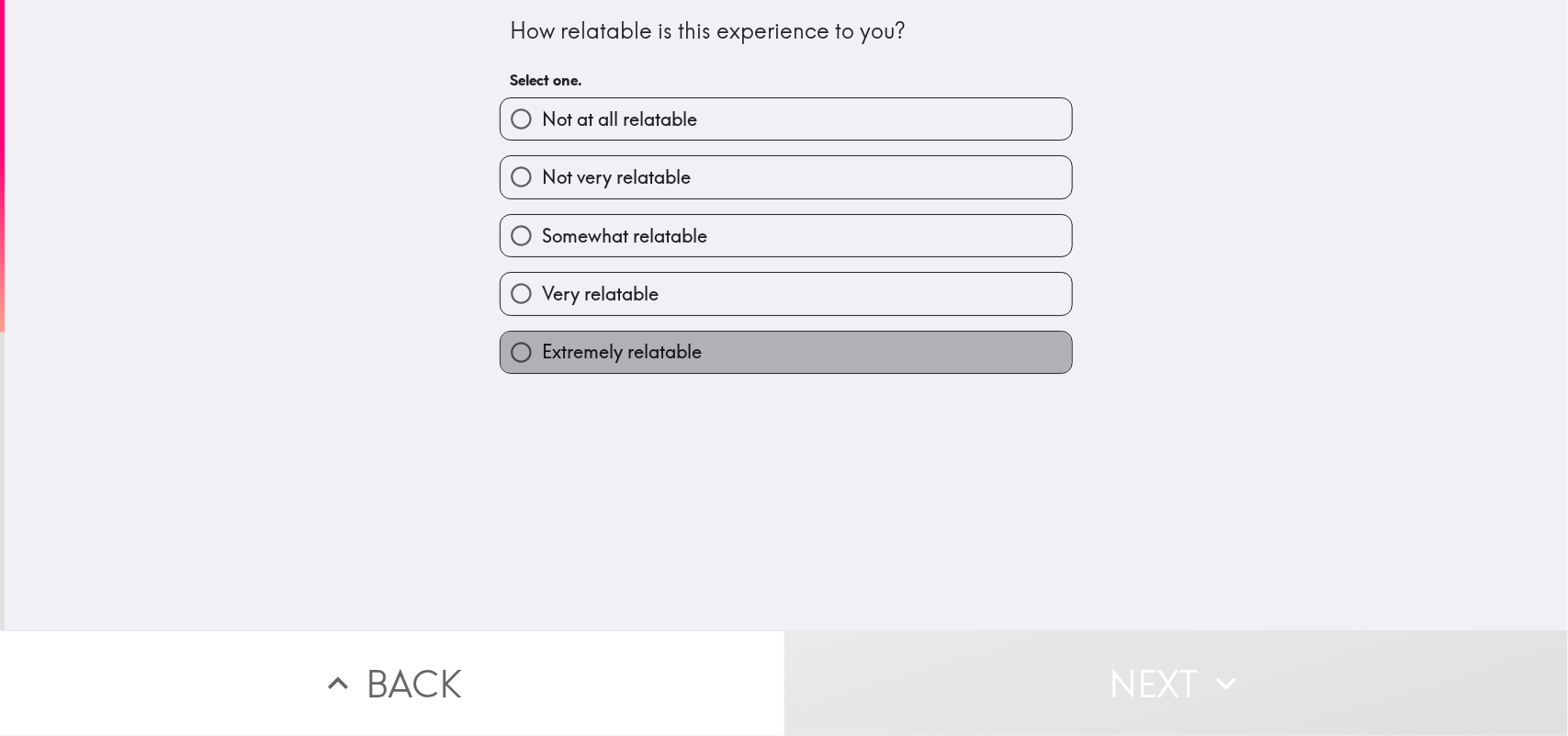
click at [612, 355] on span "Extremely relatable" at bounding box center [621, 351] width 160 height 26
click at [542, 355] on input "Extremely relatable" at bounding box center [521, 352] width 41 height 41
radio input "true"
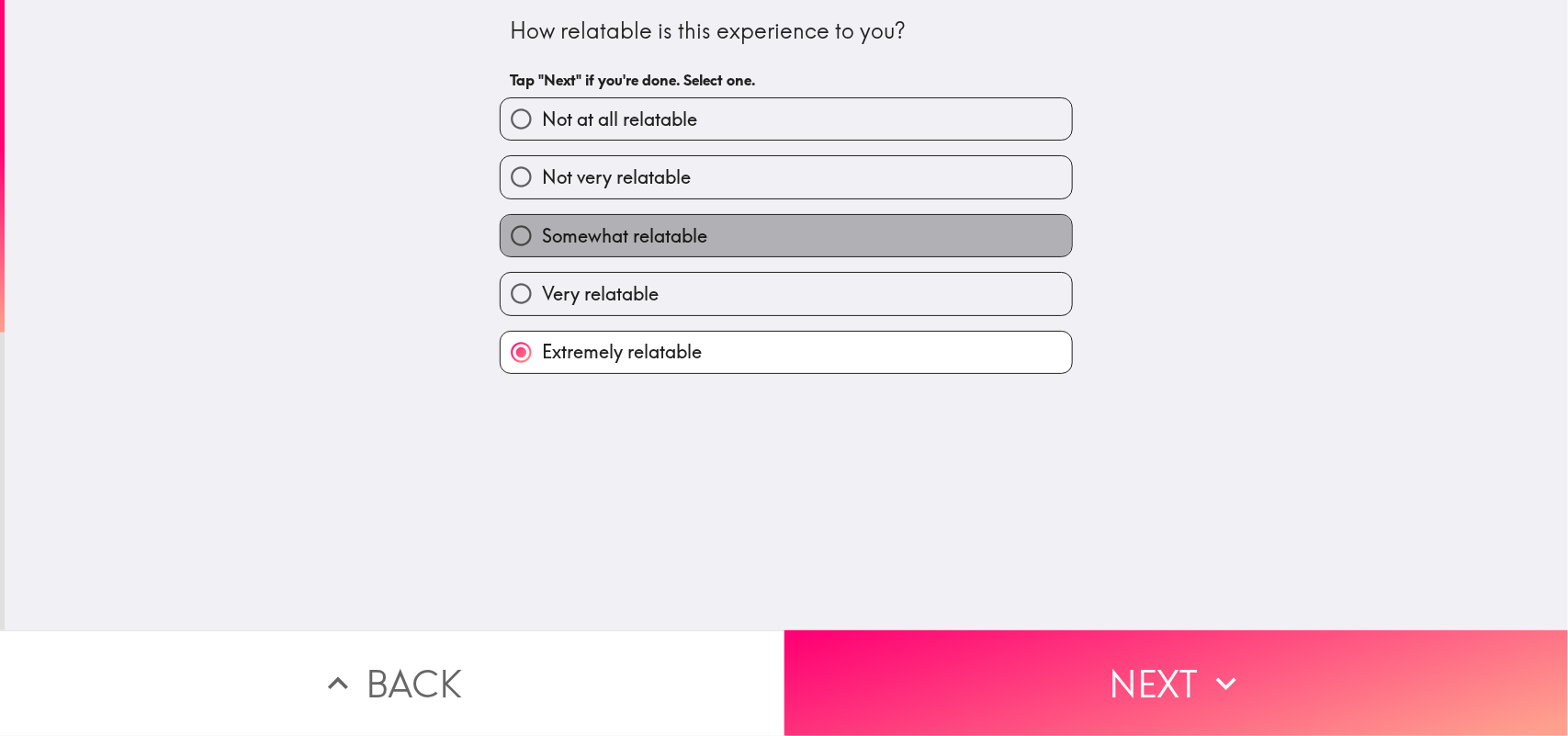
click at [548, 249] on span "Somewhat relatable" at bounding box center [624, 236] width 165 height 26
click at [542, 249] on input "Somewhat relatable" at bounding box center [521, 235] width 41 height 41
radio input "true"
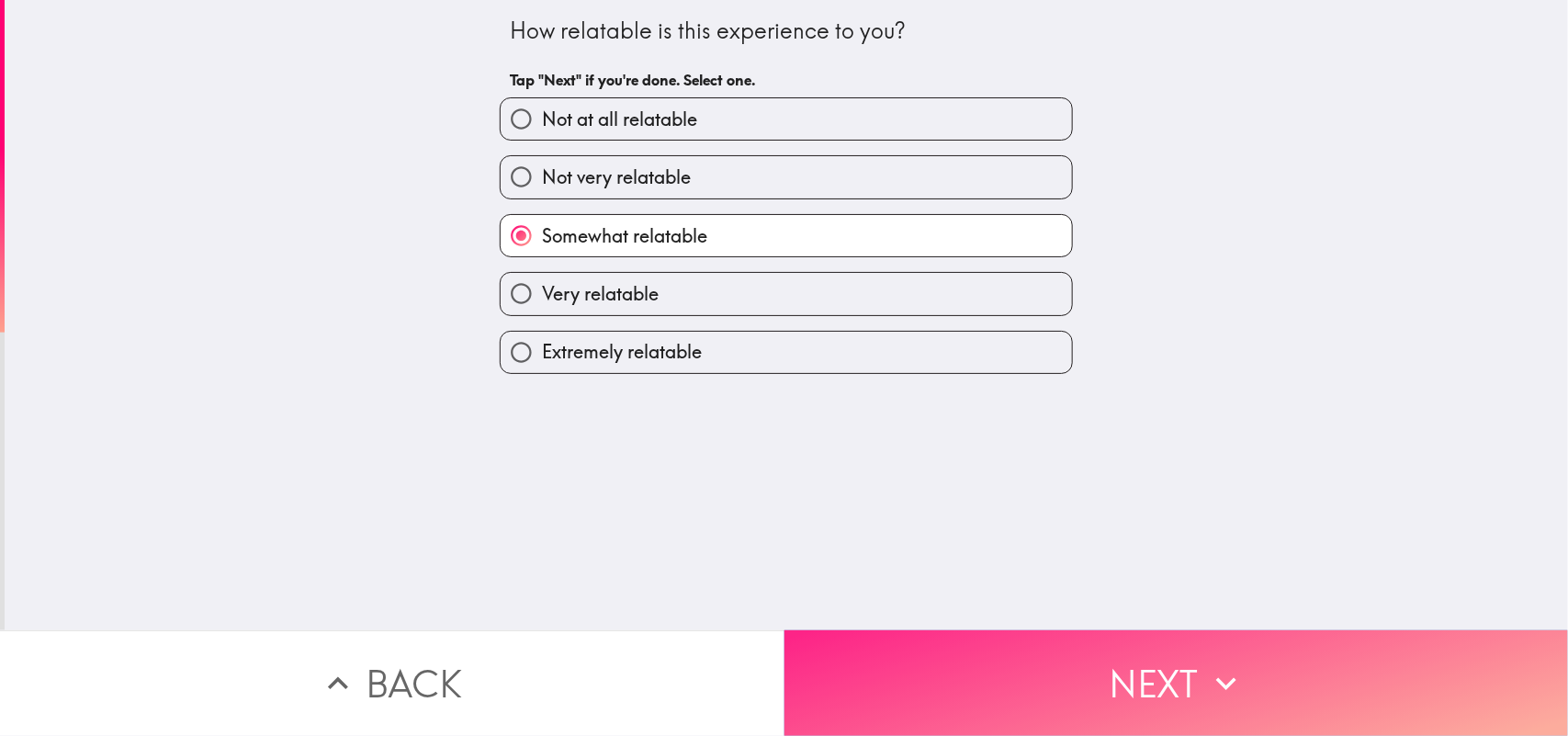
click at [980, 588] on button "Next" at bounding box center [1177, 683] width 784 height 106
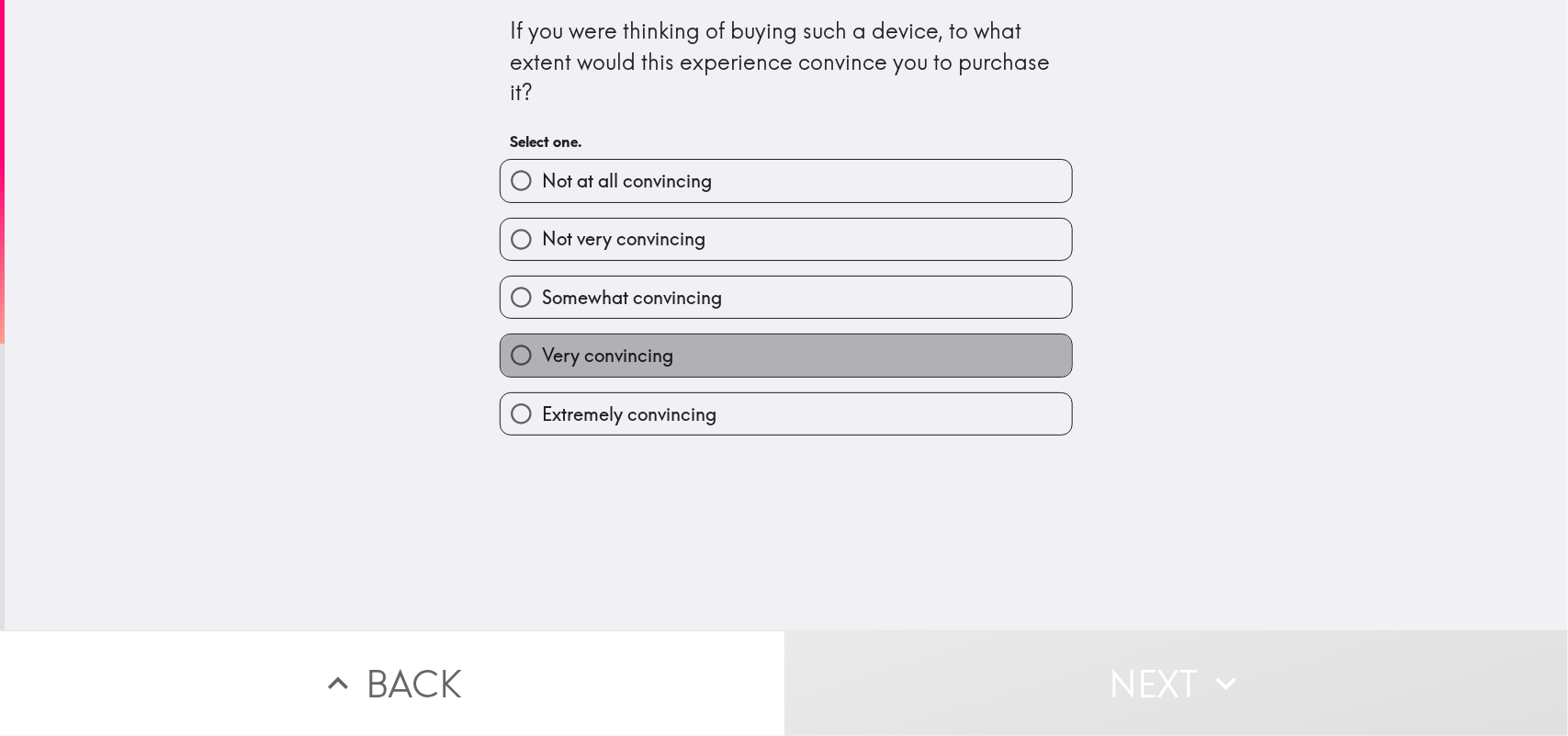
click at [616, 350] on span "Very convincing" at bounding box center [607, 355] width 131 height 26
click at [542, 350] on input "Very convincing" at bounding box center [521, 355] width 41 height 41
radio input "true"
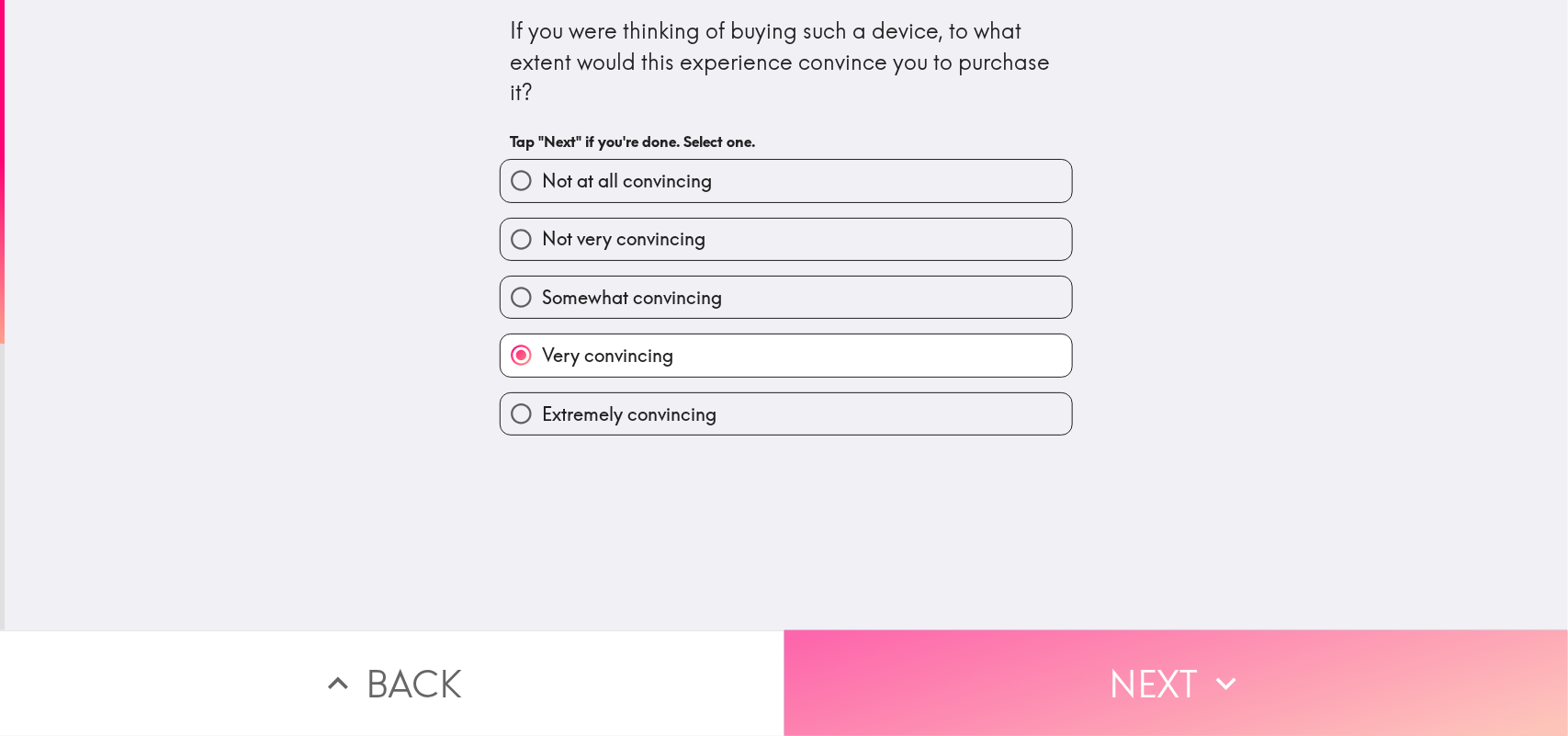
click at [1021, 588] on button "Next" at bounding box center [1177, 683] width 784 height 106
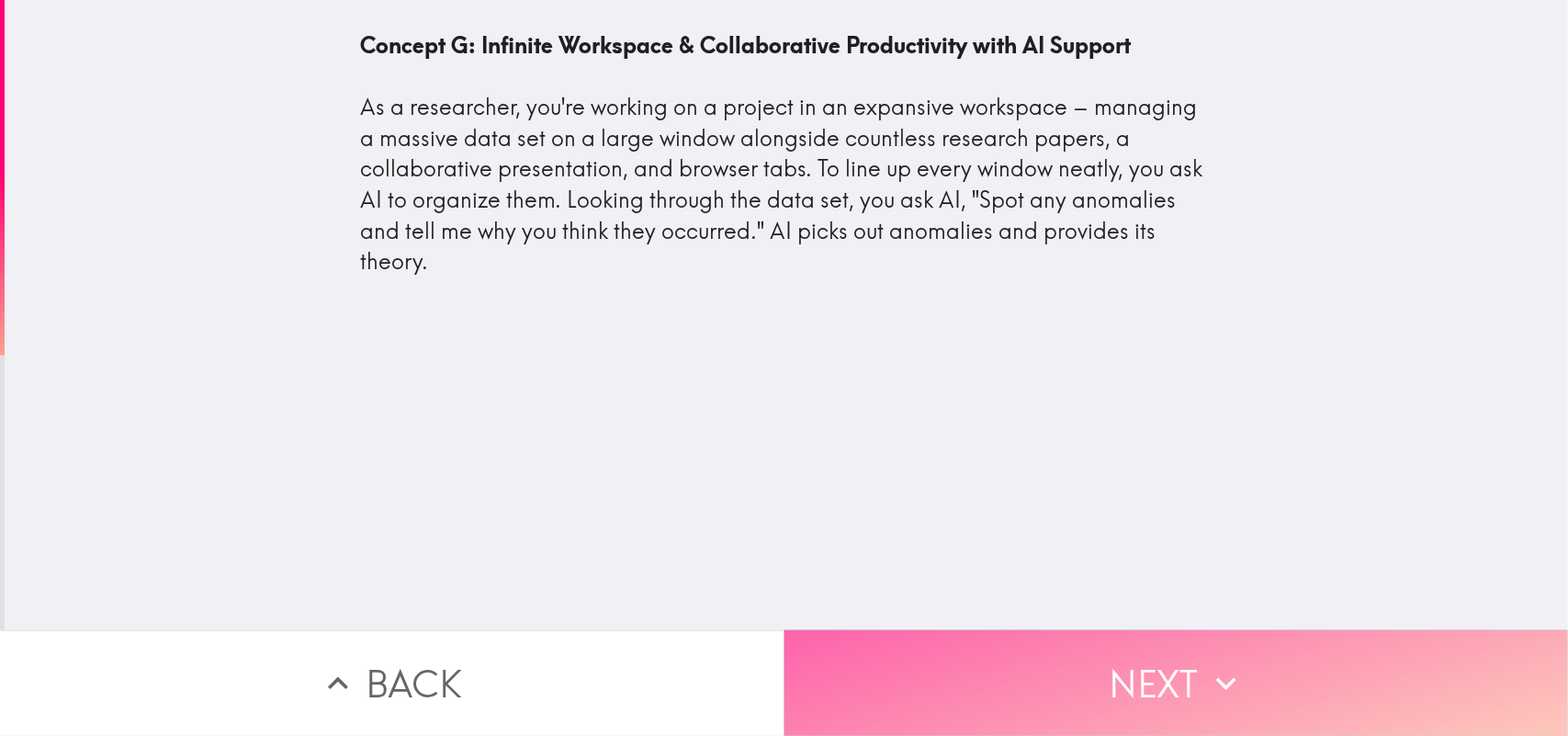
click at [1009, 588] on button "Next" at bounding box center [1177, 683] width 784 height 106
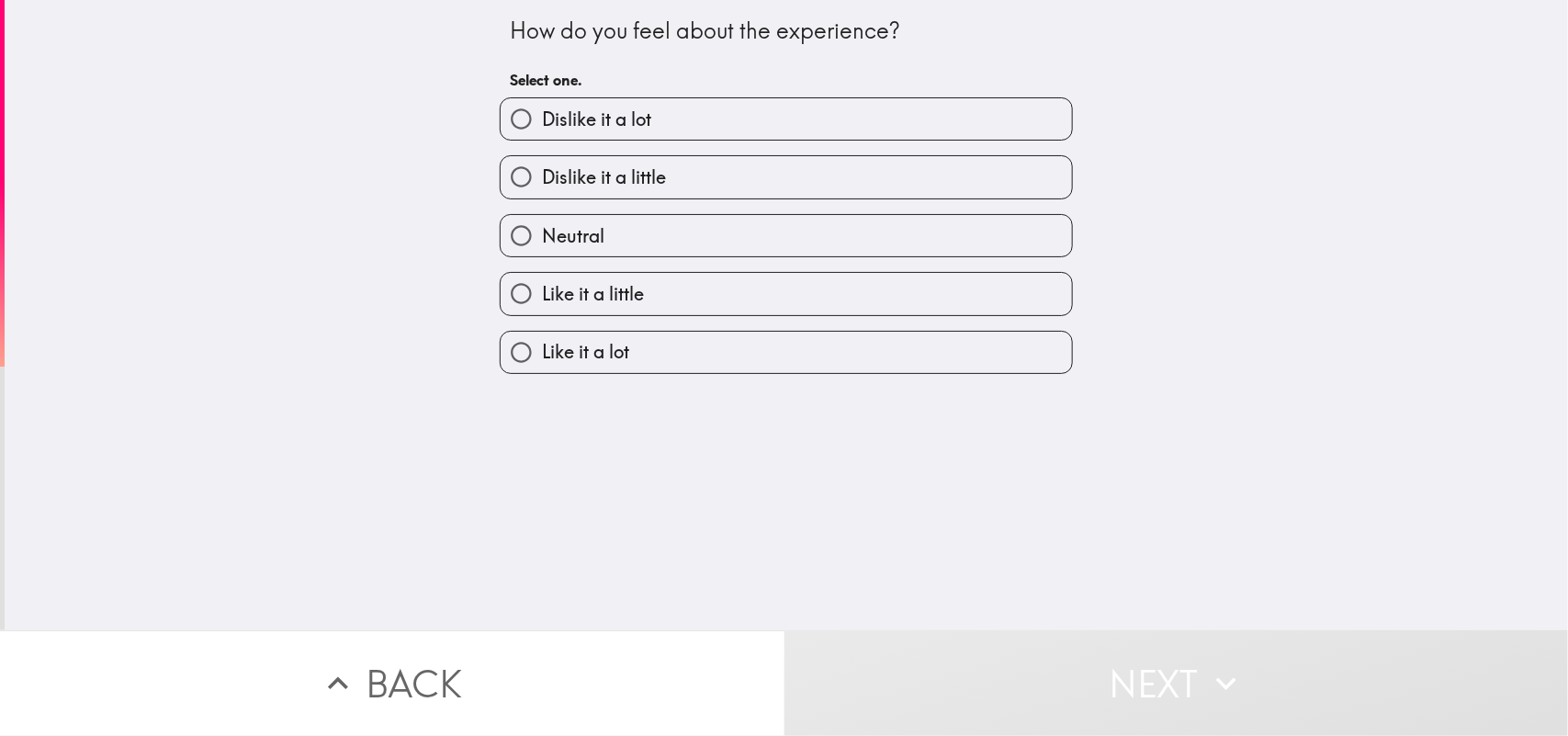
click at [731, 342] on label "Like it a lot" at bounding box center [786, 352] width 572 height 41
click at [542, 342] on input "Like it a lot" at bounding box center [521, 352] width 41 height 41
radio input "true"
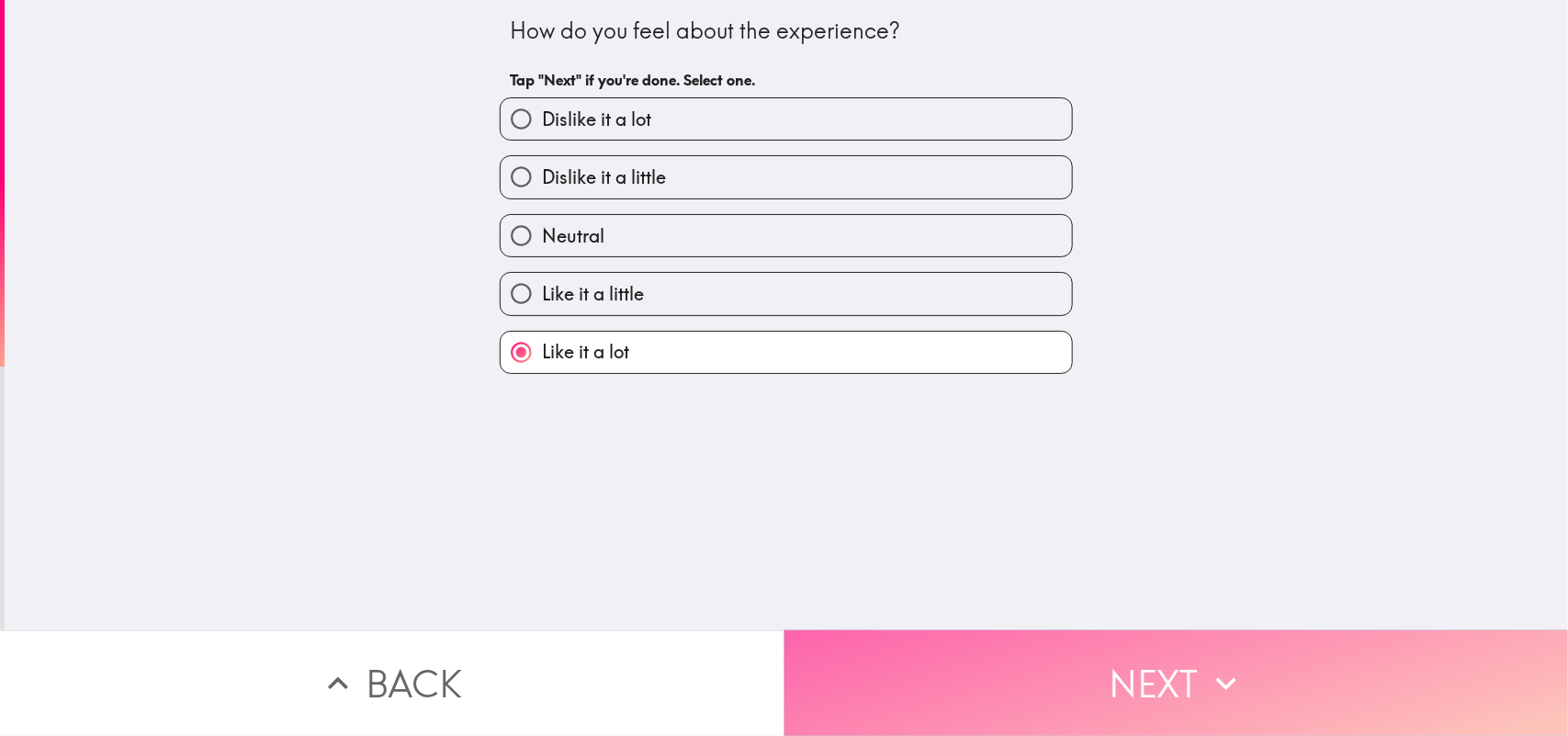
click at [997, 588] on button "Next" at bounding box center [1177, 683] width 784 height 106
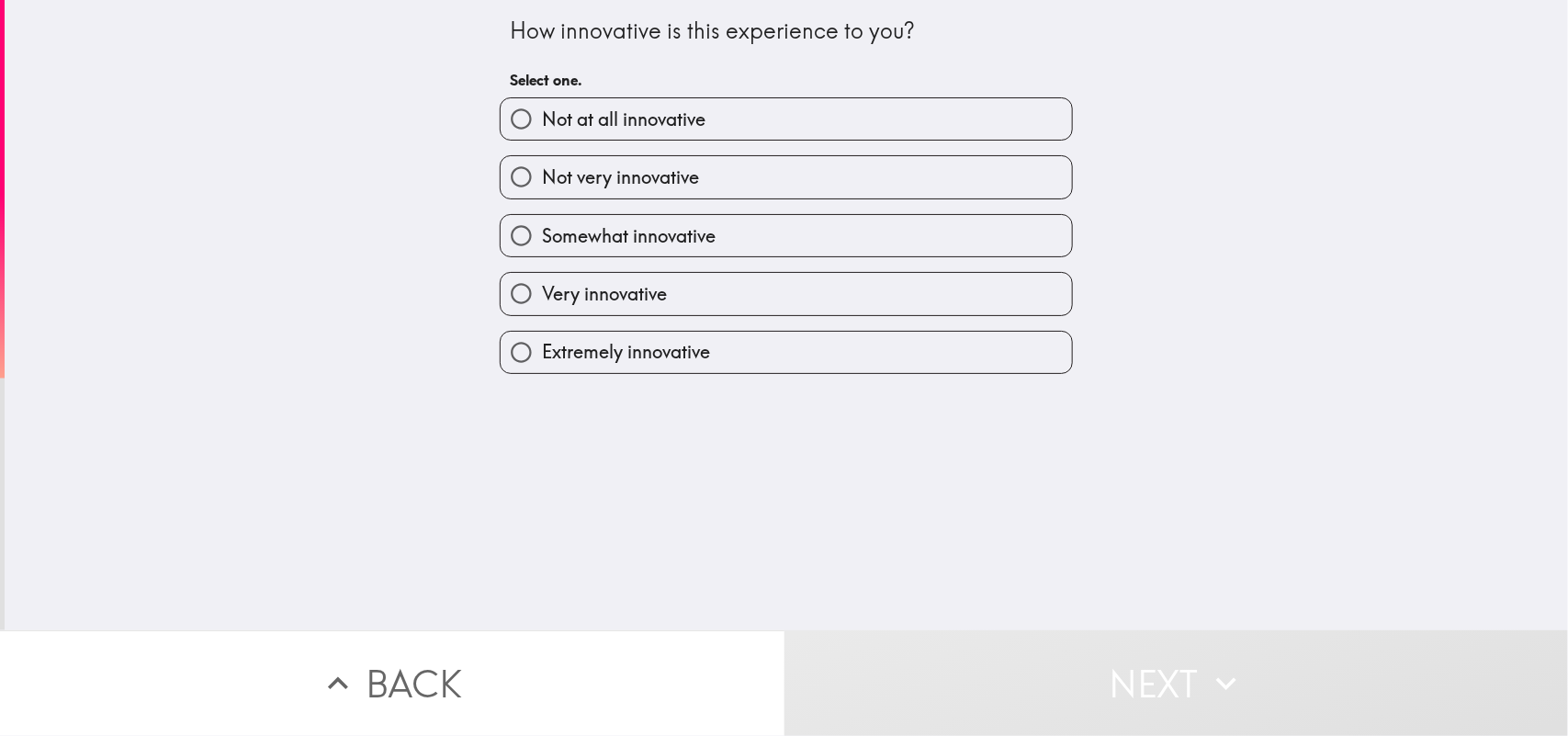
click at [827, 530] on div "How innovative is this experience to you? Select one. Not at all innovative Not…" at bounding box center [786, 315] width 1563 height 630
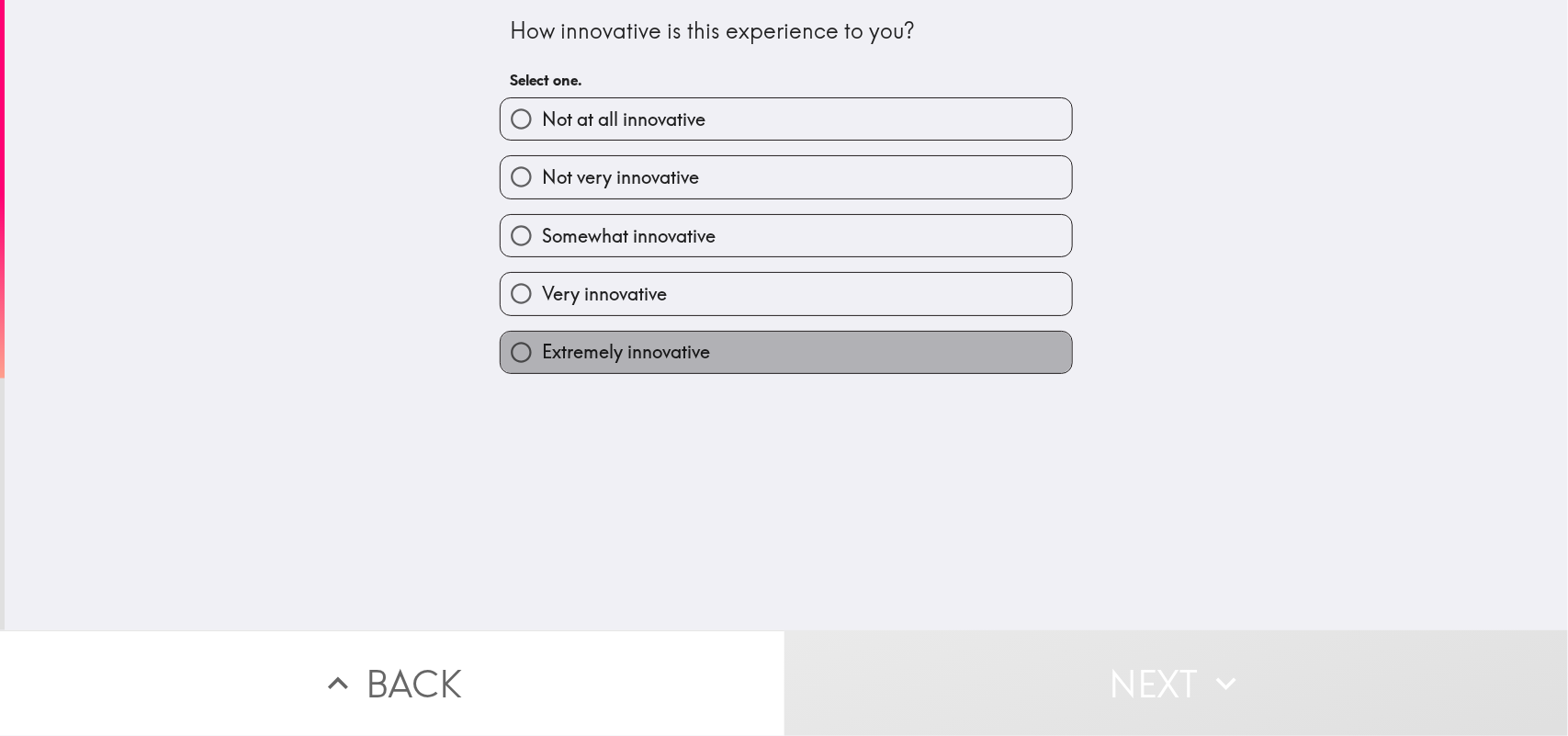
click at [598, 355] on span "Extremely innovative" at bounding box center [625, 351] width 168 height 26
click at [542, 355] on input "Extremely innovative" at bounding box center [521, 352] width 41 height 41
radio input "true"
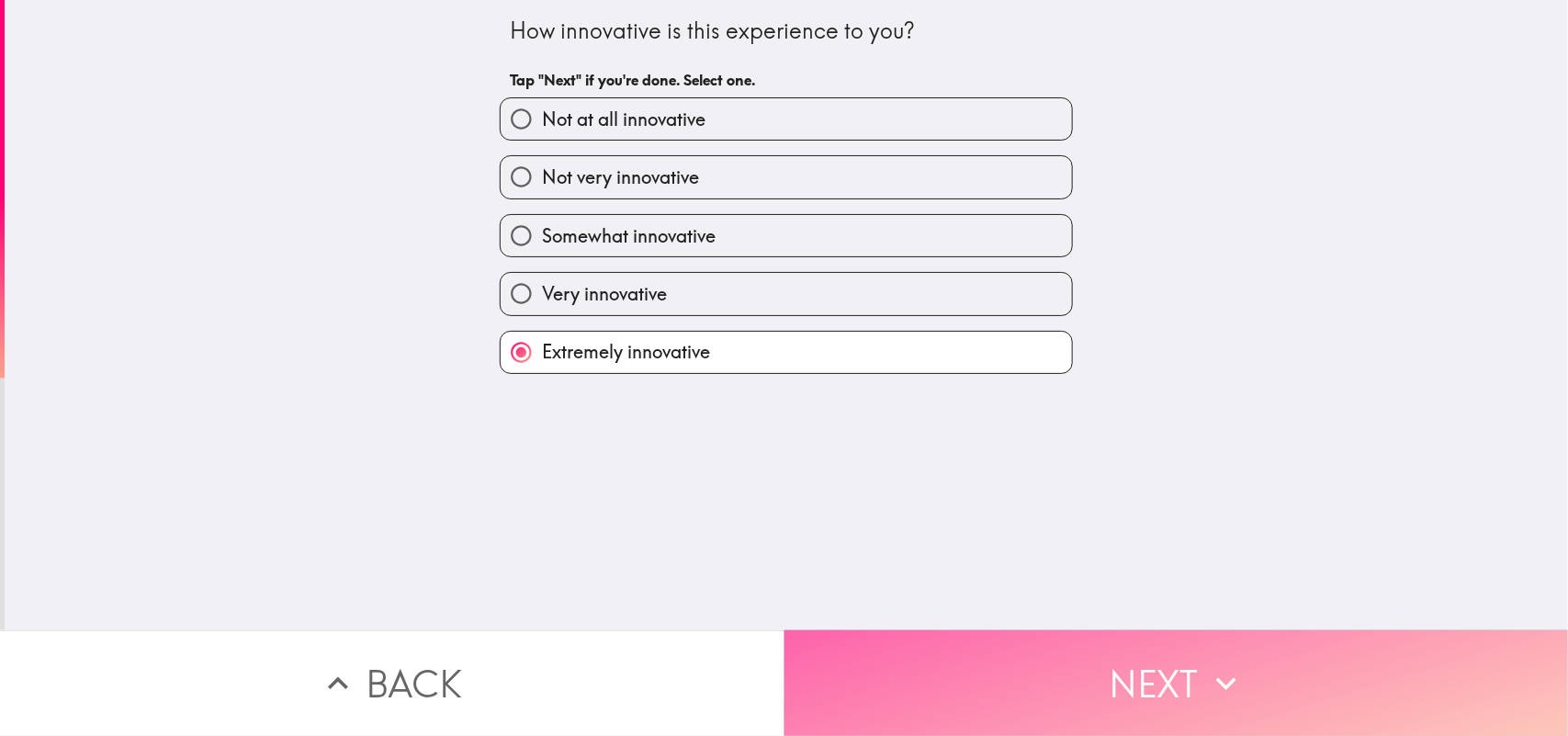
click at [983, 588] on button "Next" at bounding box center [1177, 683] width 784 height 106
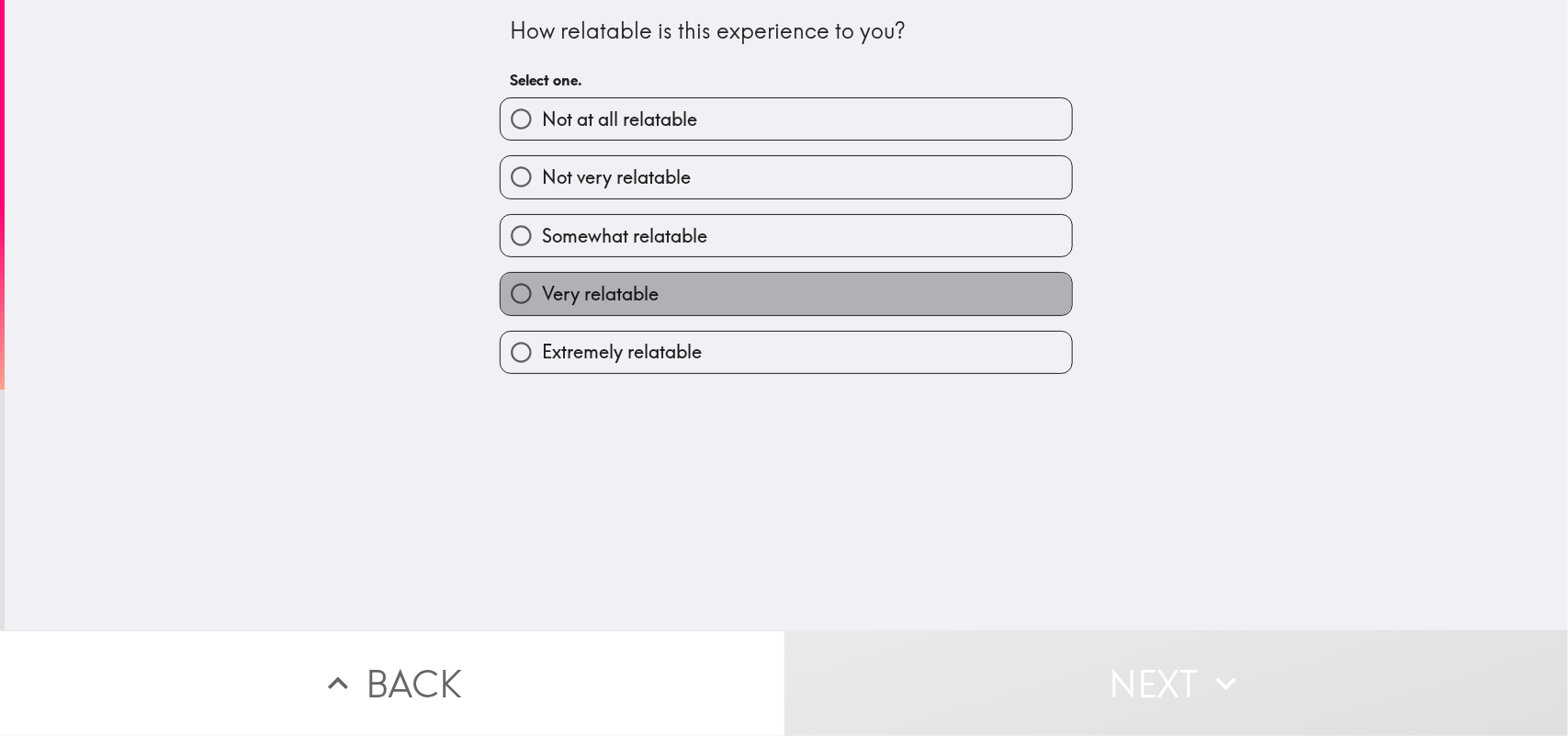
click at [533, 310] on label "Very relatable" at bounding box center [786, 293] width 572 height 41
click at [533, 310] on input "Very relatable" at bounding box center [521, 293] width 41 height 41
radio input "true"
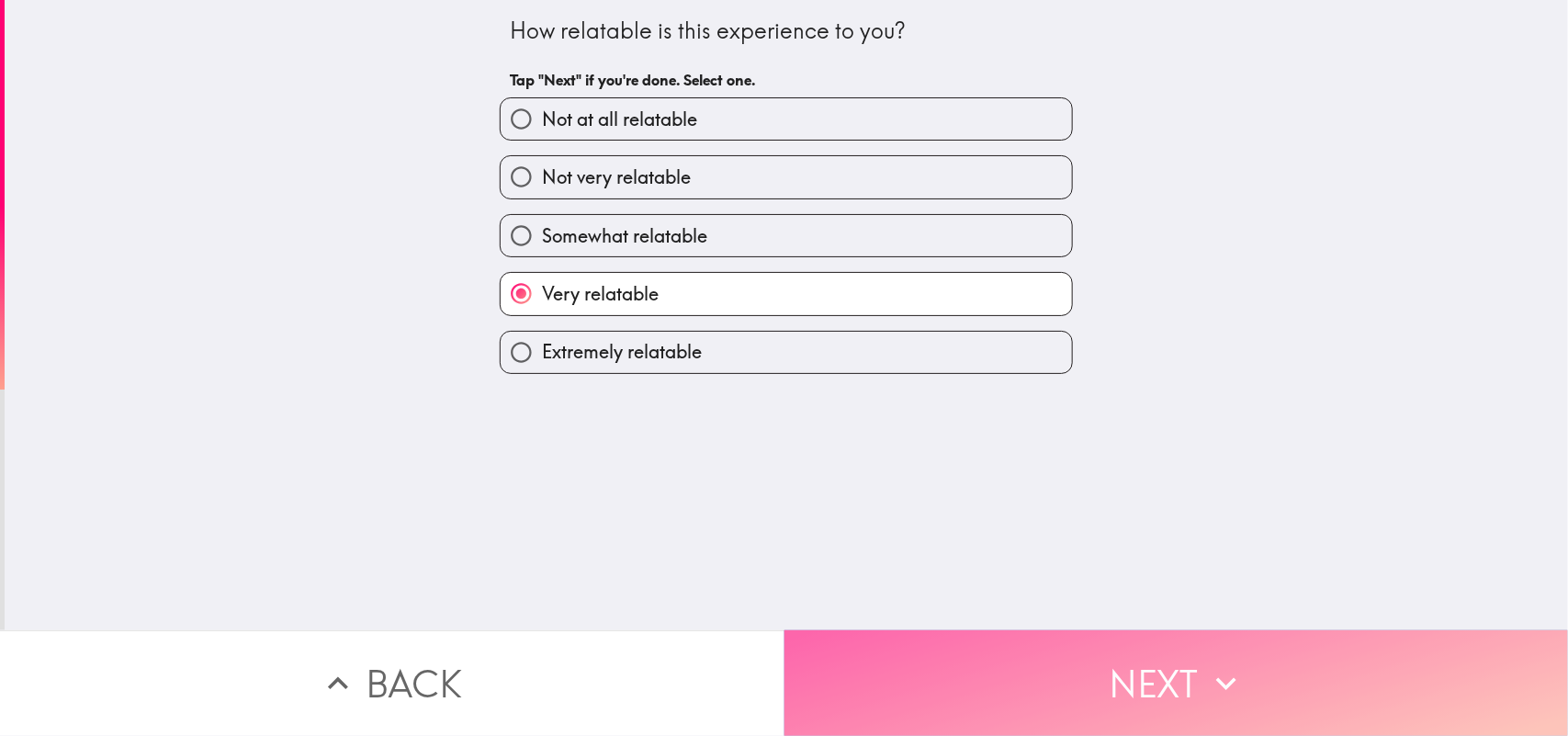
click at [966, 588] on button "Next" at bounding box center [1177, 683] width 784 height 106
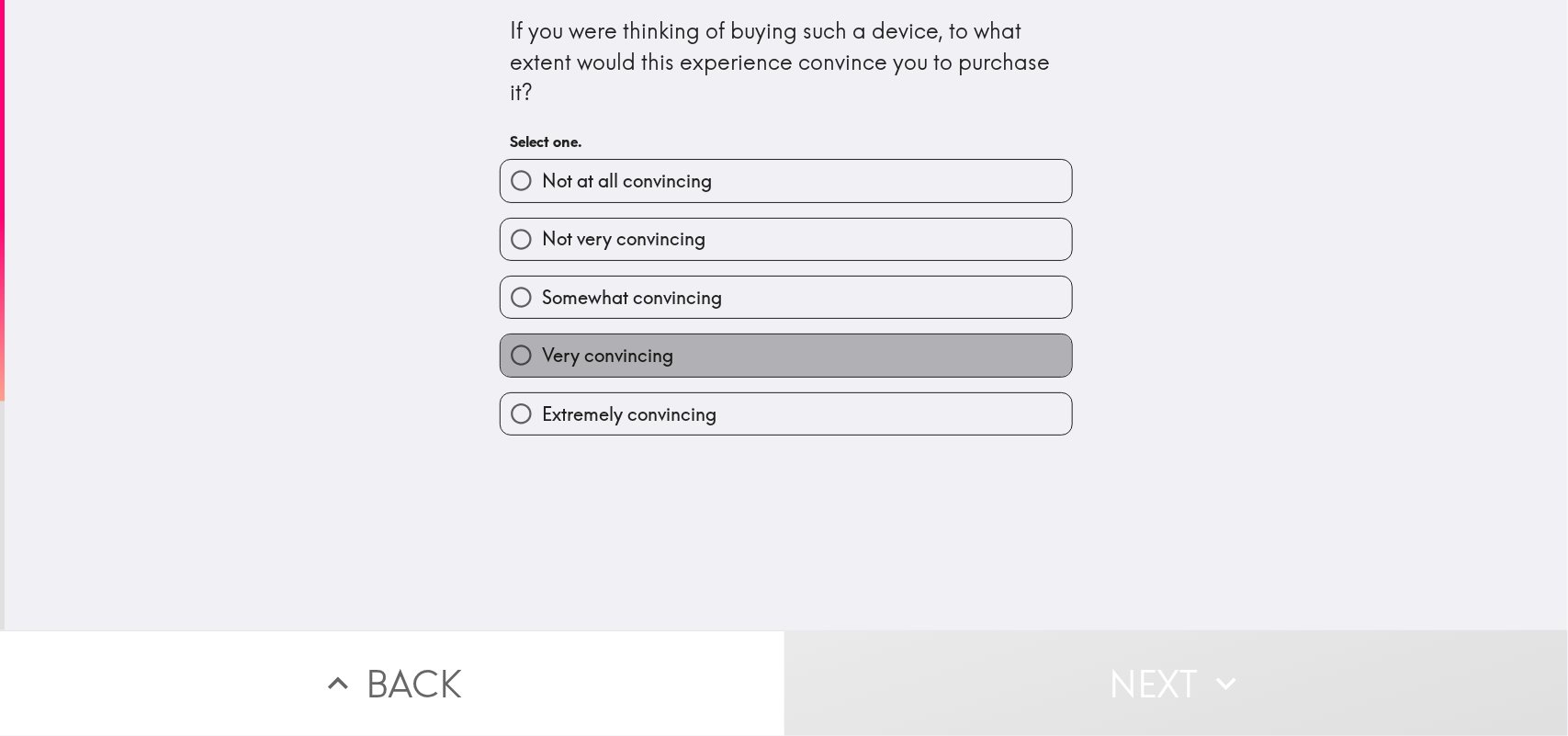
click at [588, 357] on span "Very convincing" at bounding box center [607, 355] width 131 height 26
click at [542, 357] on input "Very convincing" at bounding box center [521, 355] width 41 height 41
radio input "true"
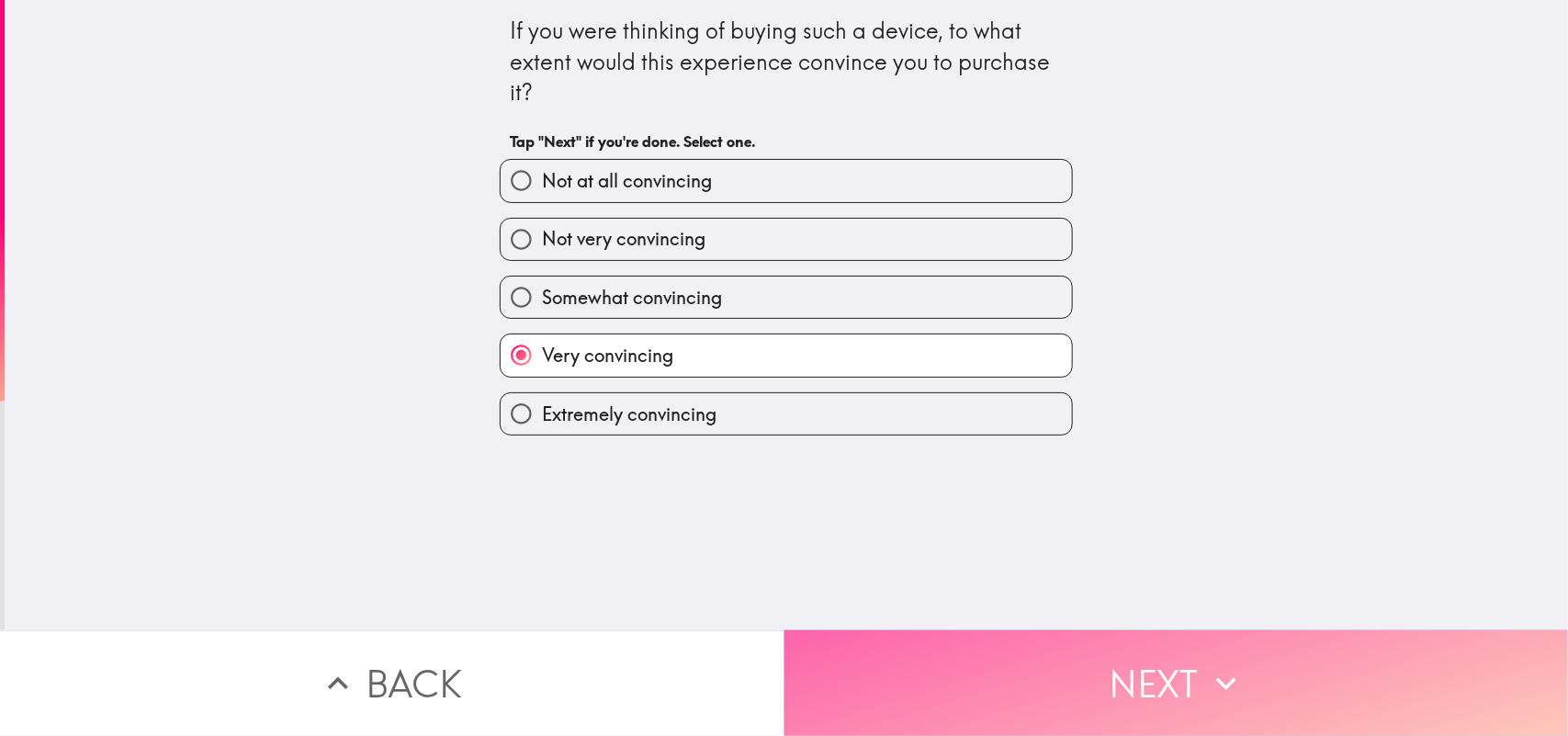
click at [981, 588] on button "Next" at bounding box center [1177, 683] width 784 height 106
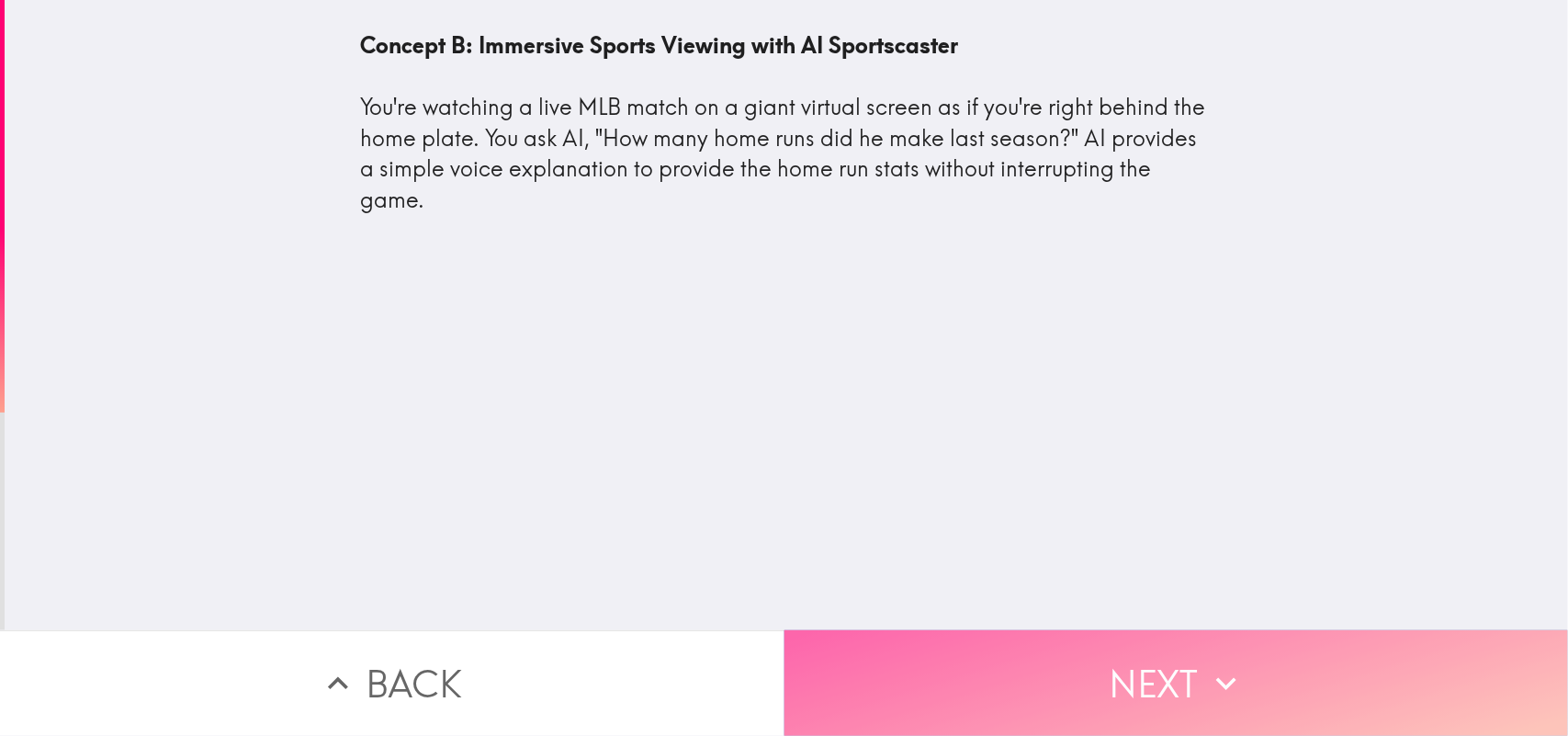
click at [1016, 588] on button "Next" at bounding box center [1177, 683] width 784 height 106
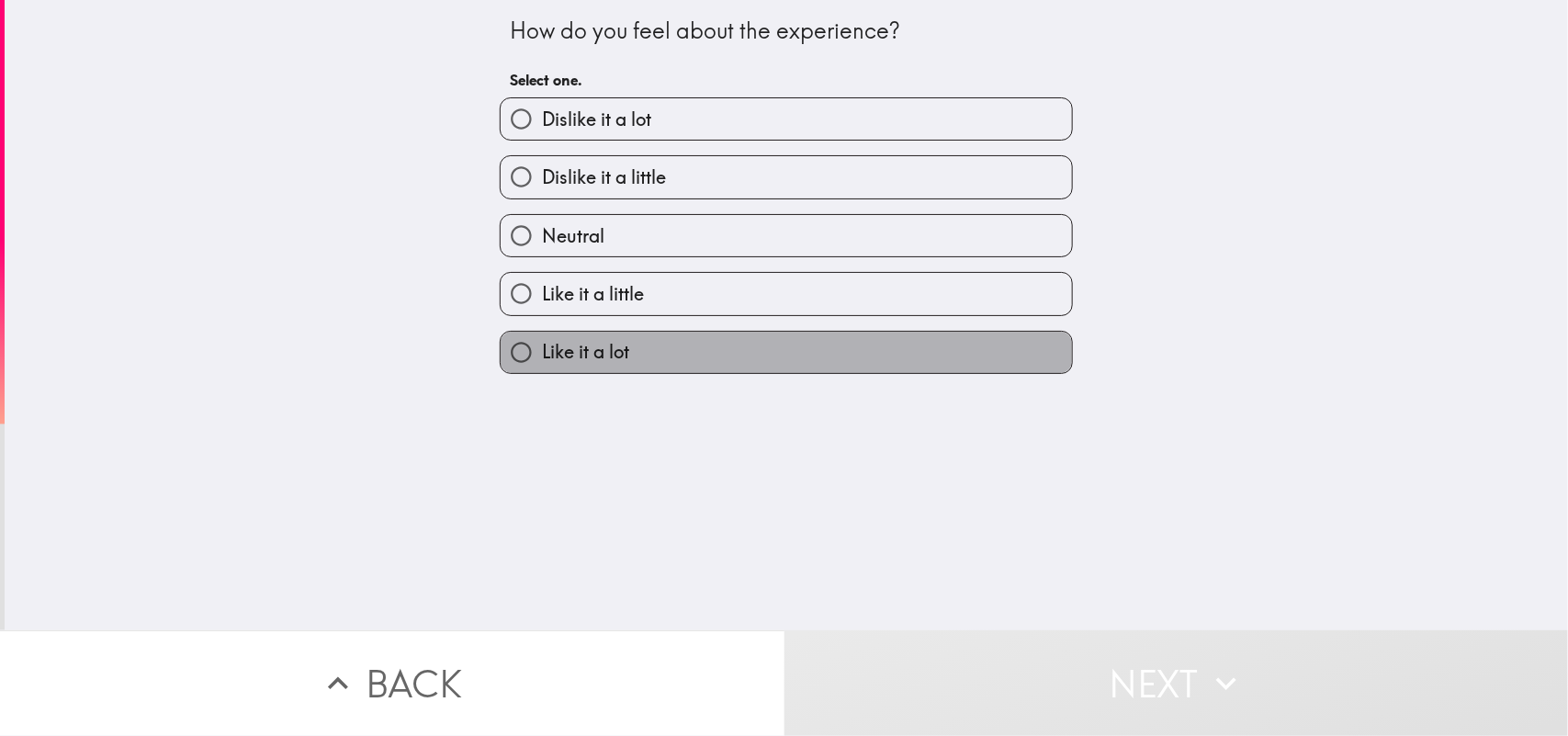
click at [589, 345] on span "Like it a lot" at bounding box center [585, 351] width 87 height 26
click at [542, 345] on input "Like it a lot" at bounding box center [521, 352] width 41 height 41
radio input "true"
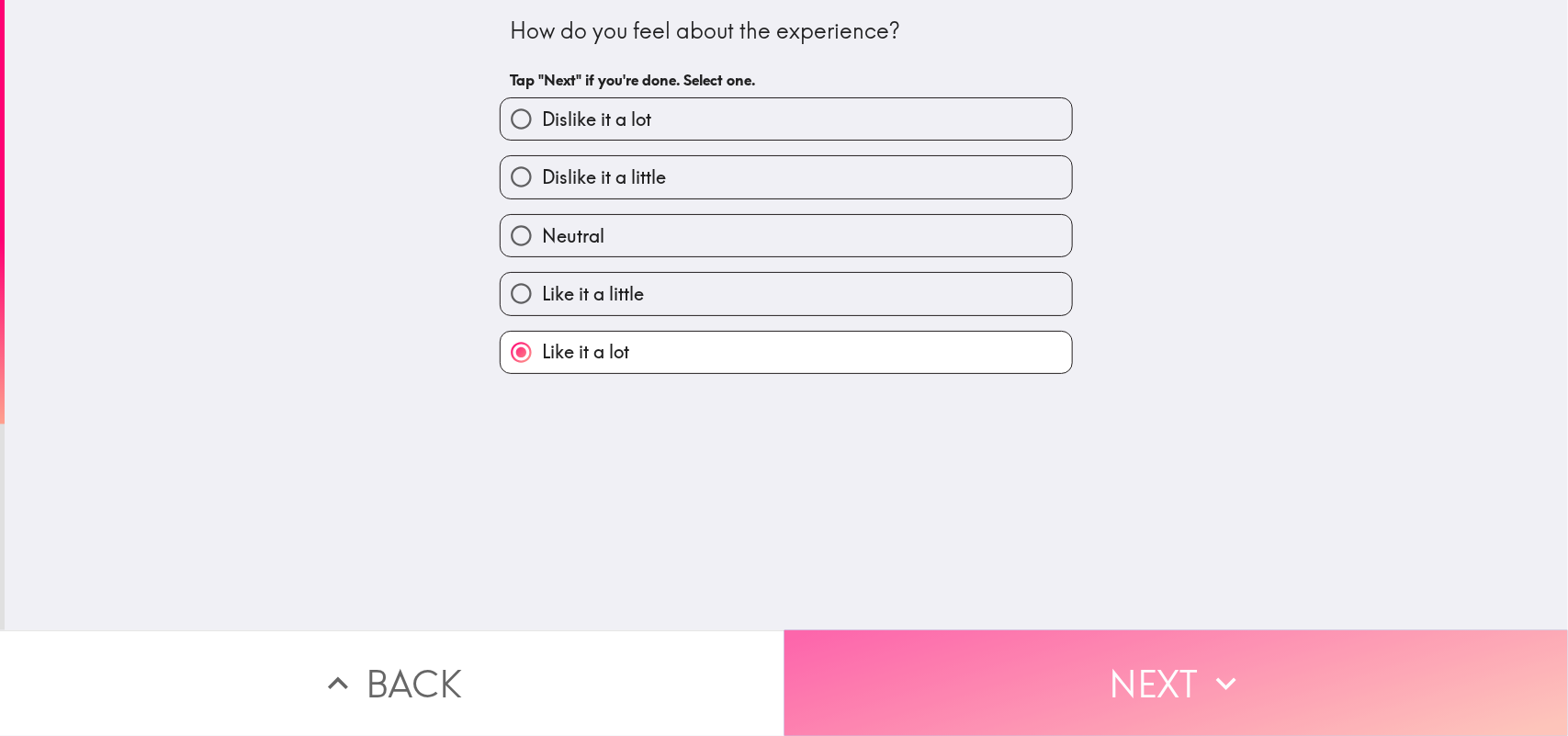
click at [934, 588] on button "Next" at bounding box center [1177, 683] width 784 height 106
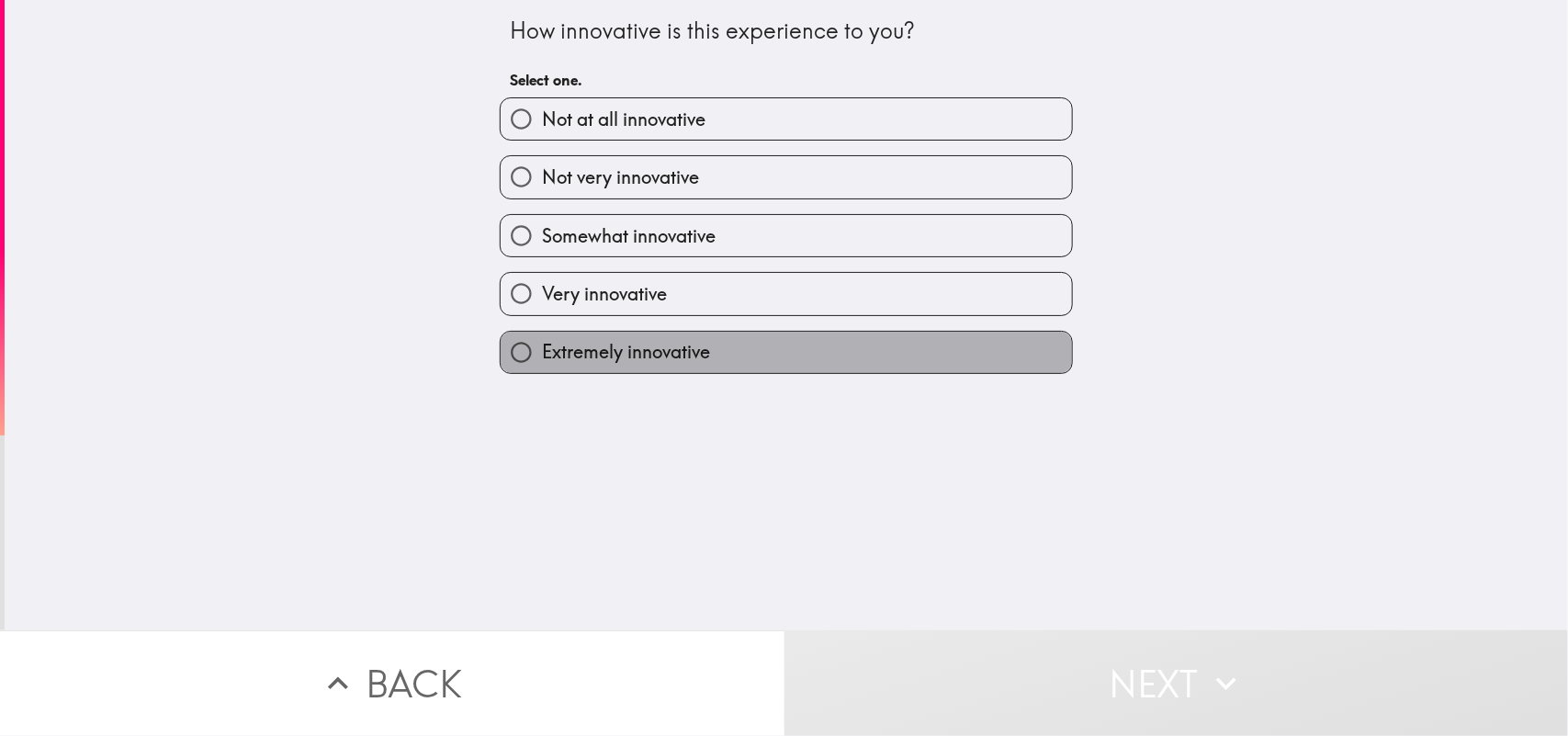
click at [609, 361] on span "Extremely innovative" at bounding box center [625, 351] width 168 height 26
click at [542, 361] on input "Extremely innovative" at bounding box center [521, 352] width 41 height 41
radio input "true"
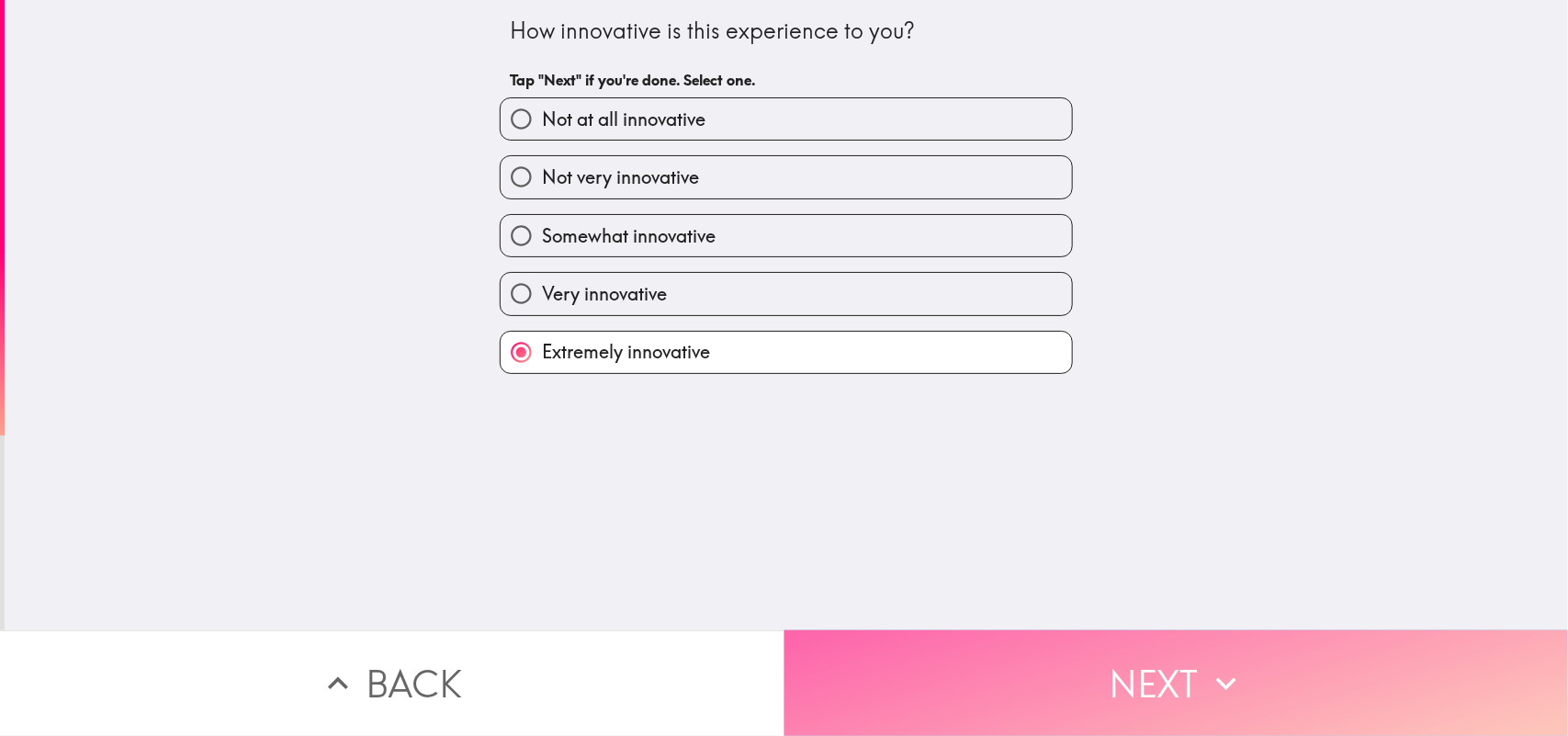
click at [881, 588] on button "Next" at bounding box center [1177, 683] width 784 height 106
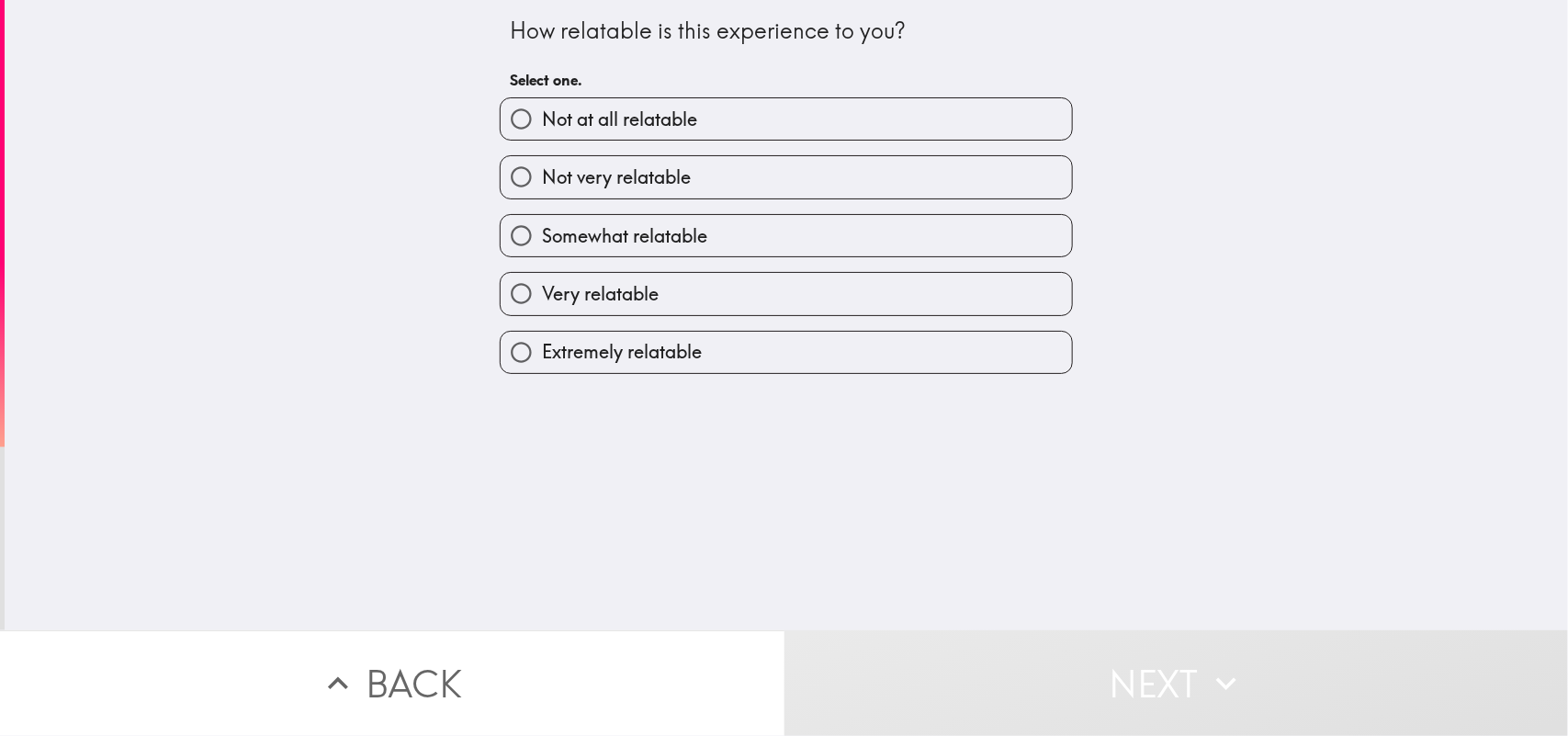
click at [501, 303] on input "Very relatable" at bounding box center [521, 293] width 41 height 41
radio input "true"
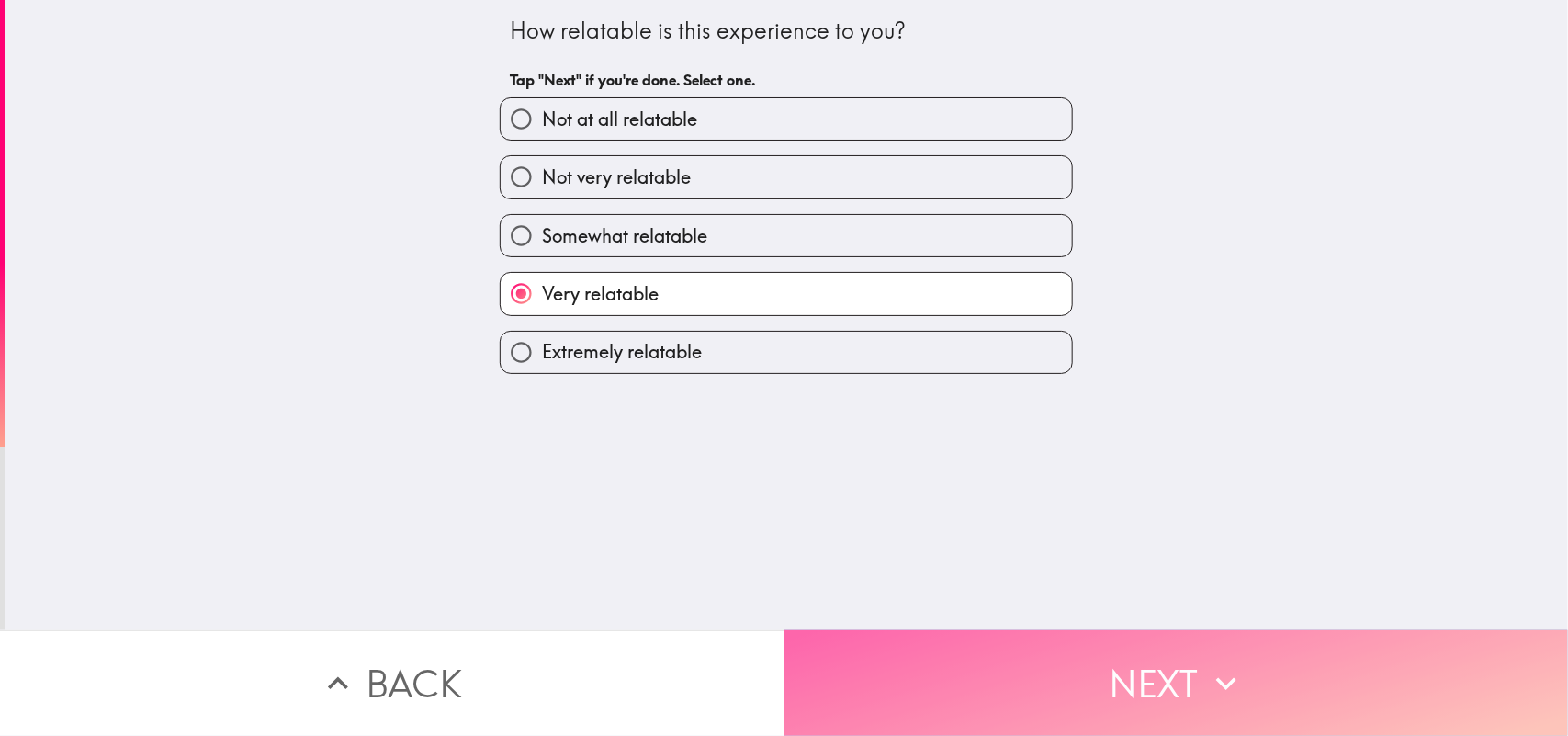
click at [868, 588] on button "Next" at bounding box center [1177, 683] width 784 height 106
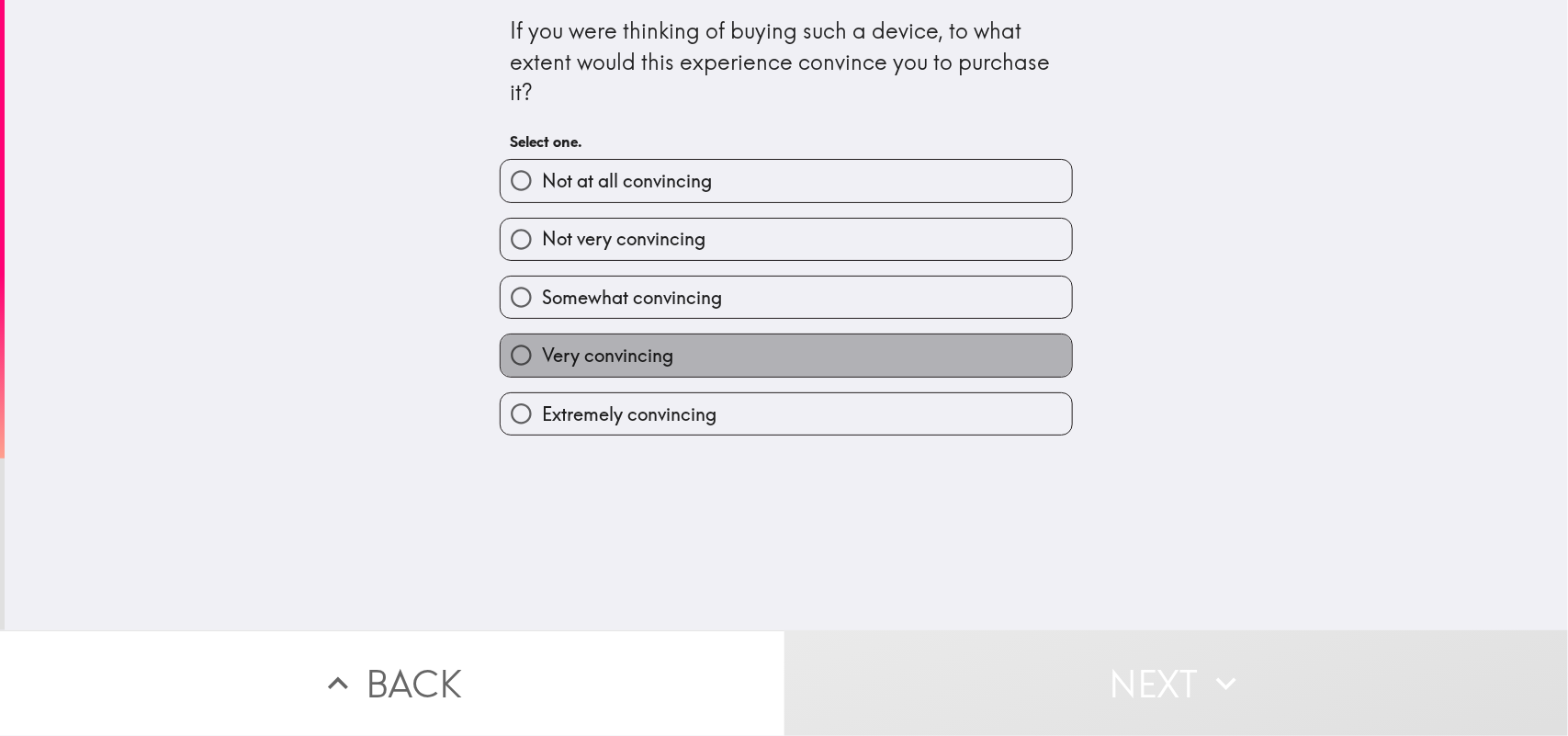
click at [593, 360] on span "Very convincing" at bounding box center [607, 355] width 131 height 26
click at [542, 360] on input "Very convincing" at bounding box center [521, 355] width 41 height 41
radio input "true"
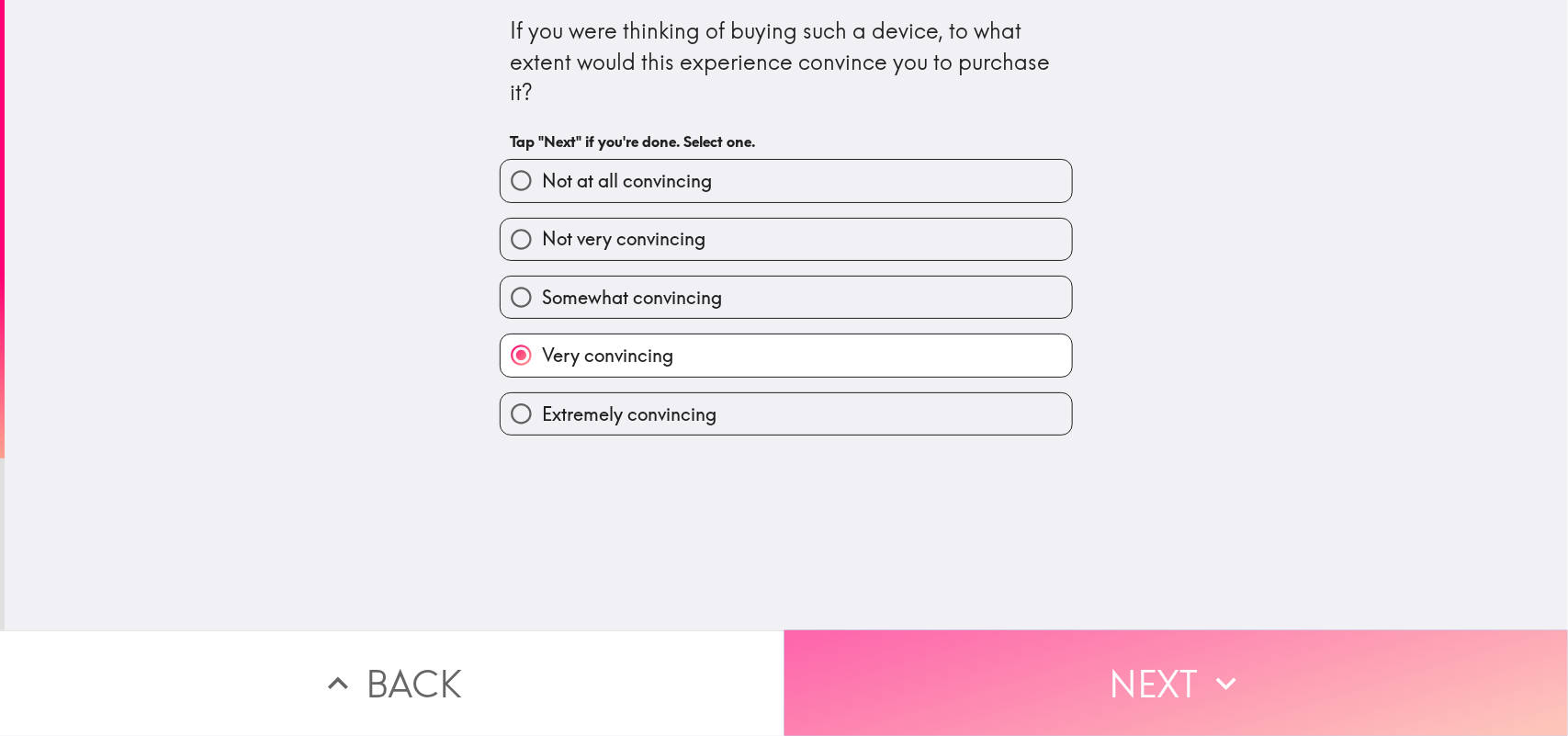
click at [932, 588] on button "Next" at bounding box center [1177, 683] width 784 height 106
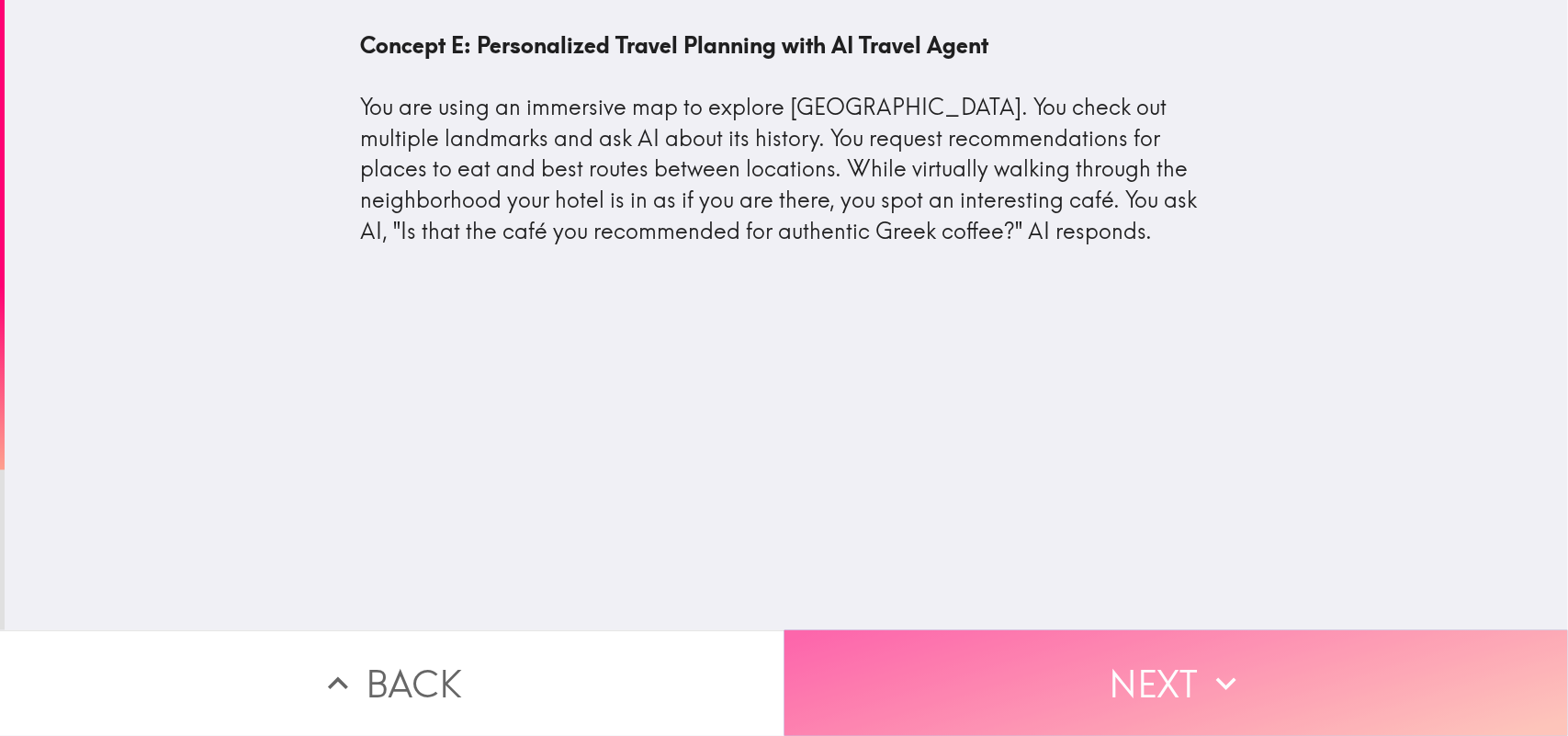
click at [932, 588] on button "Next" at bounding box center [1177, 683] width 784 height 106
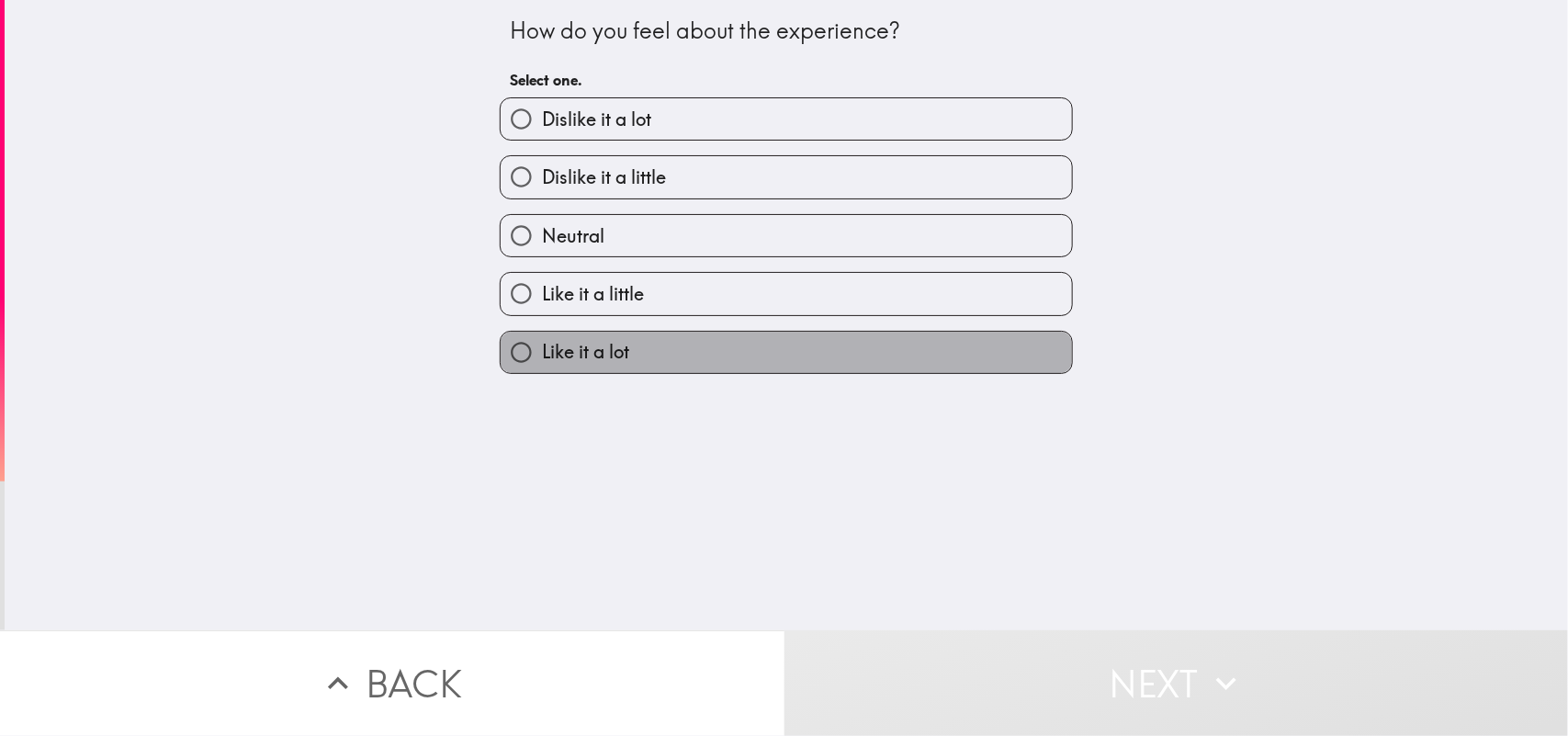
click at [676, 355] on label "Like it a lot" at bounding box center [786, 352] width 572 height 41
click at [542, 355] on input "Like it a lot" at bounding box center [521, 352] width 41 height 41
radio input "true"
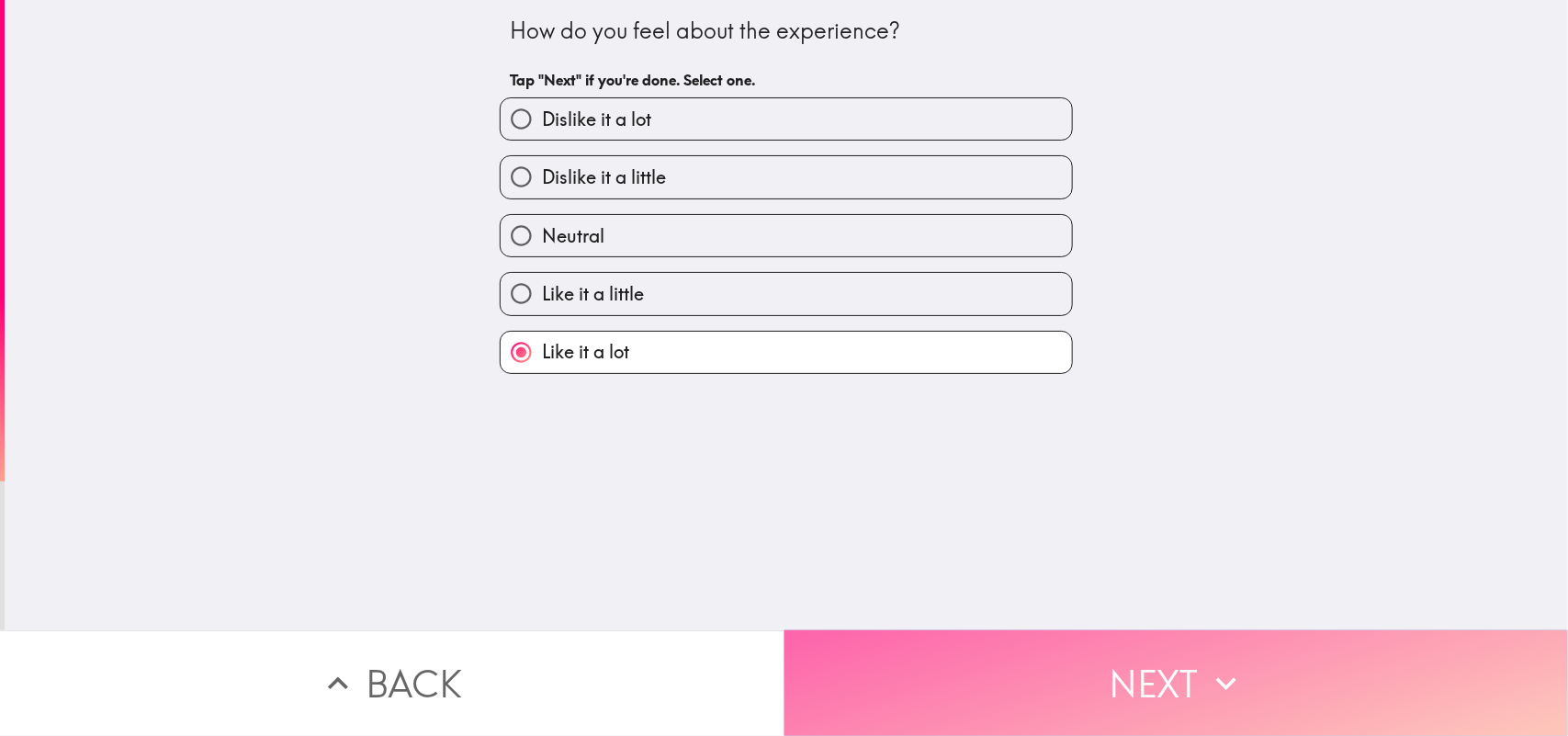
click at [953, 588] on button "Next" at bounding box center [1177, 683] width 784 height 106
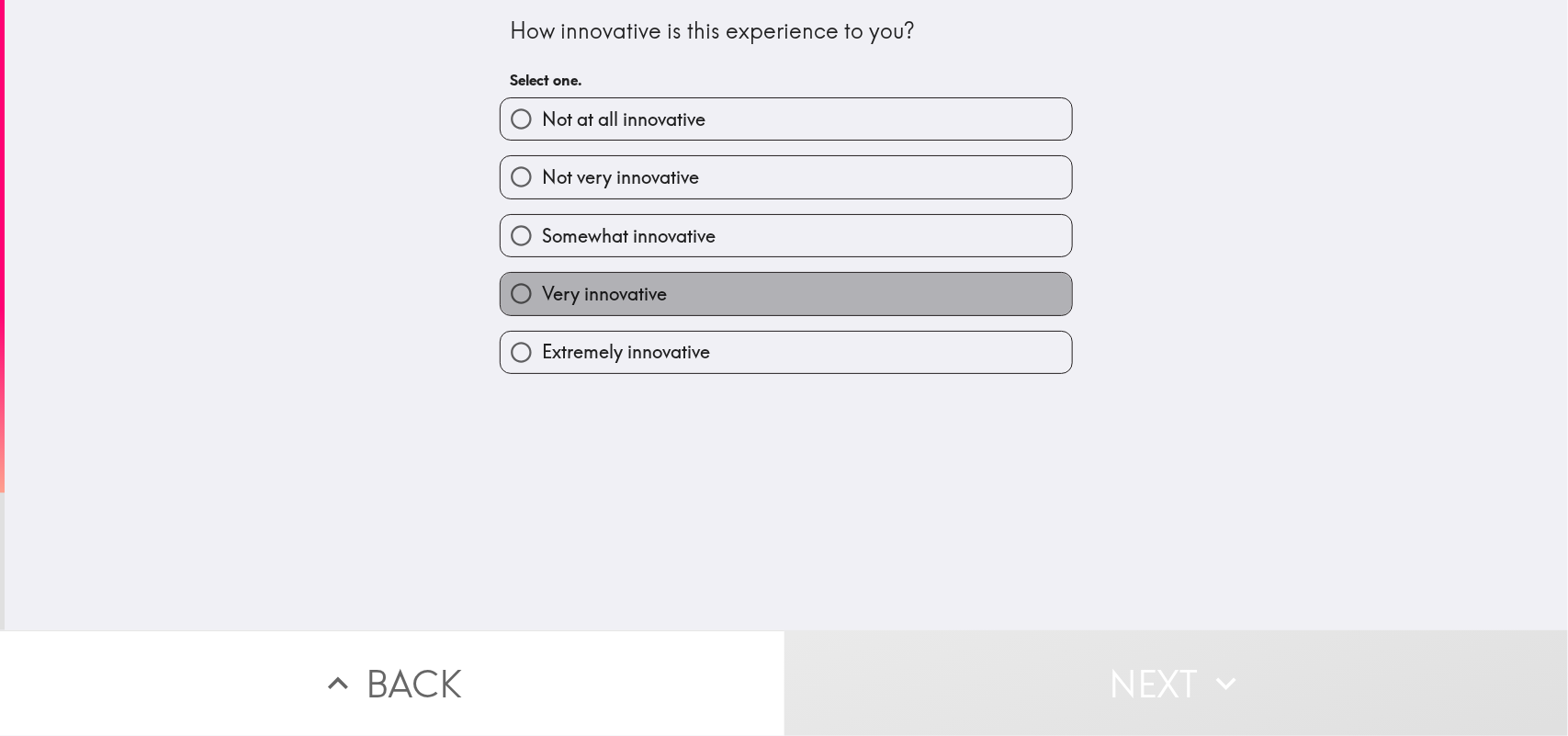
click at [650, 290] on span "Very innovative" at bounding box center [604, 294] width 125 height 26
click at [542, 290] on input "Very innovative" at bounding box center [521, 293] width 41 height 41
radio input "true"
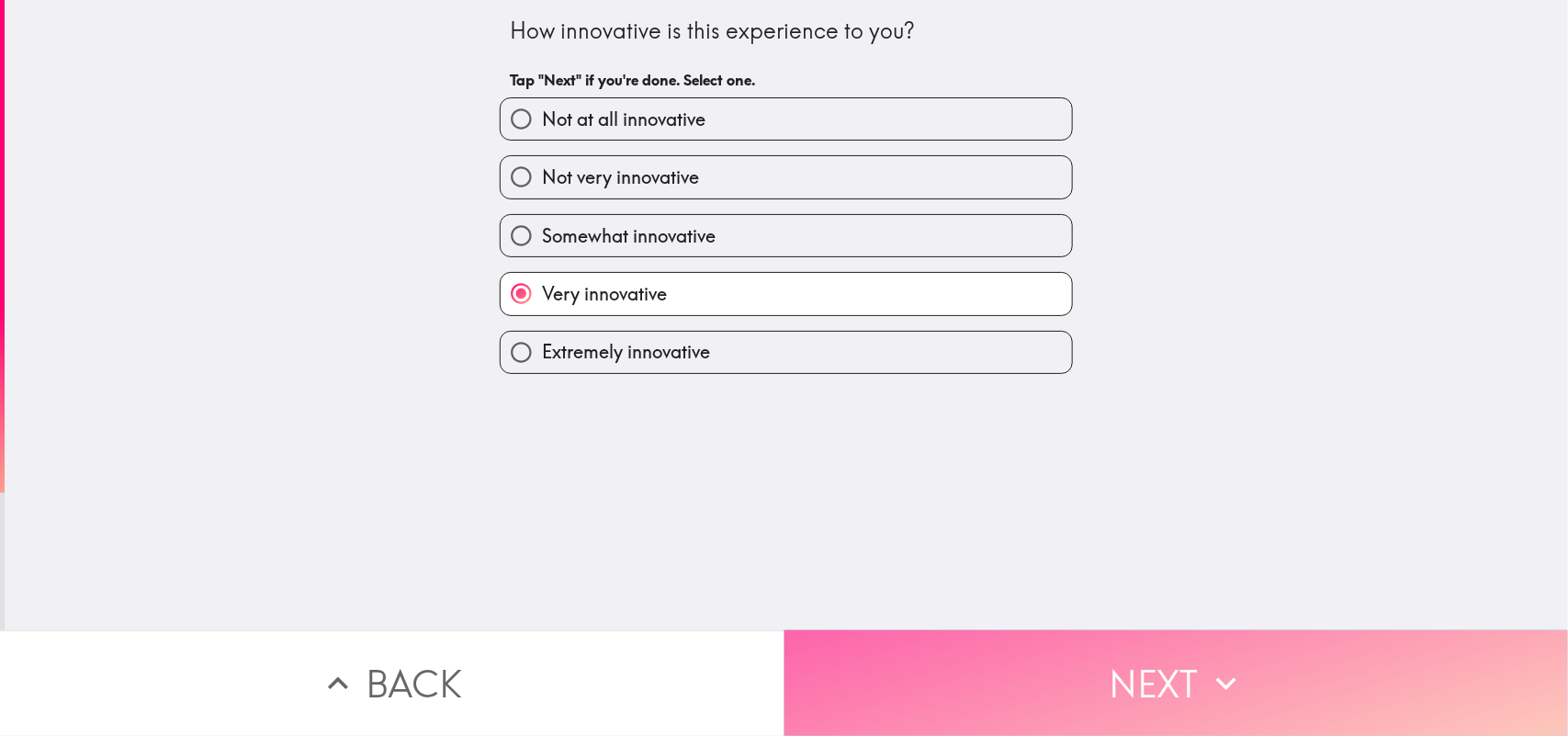
click at [985, 588] on button "Next" at bounding box center [1177, 683] width 784 height 106
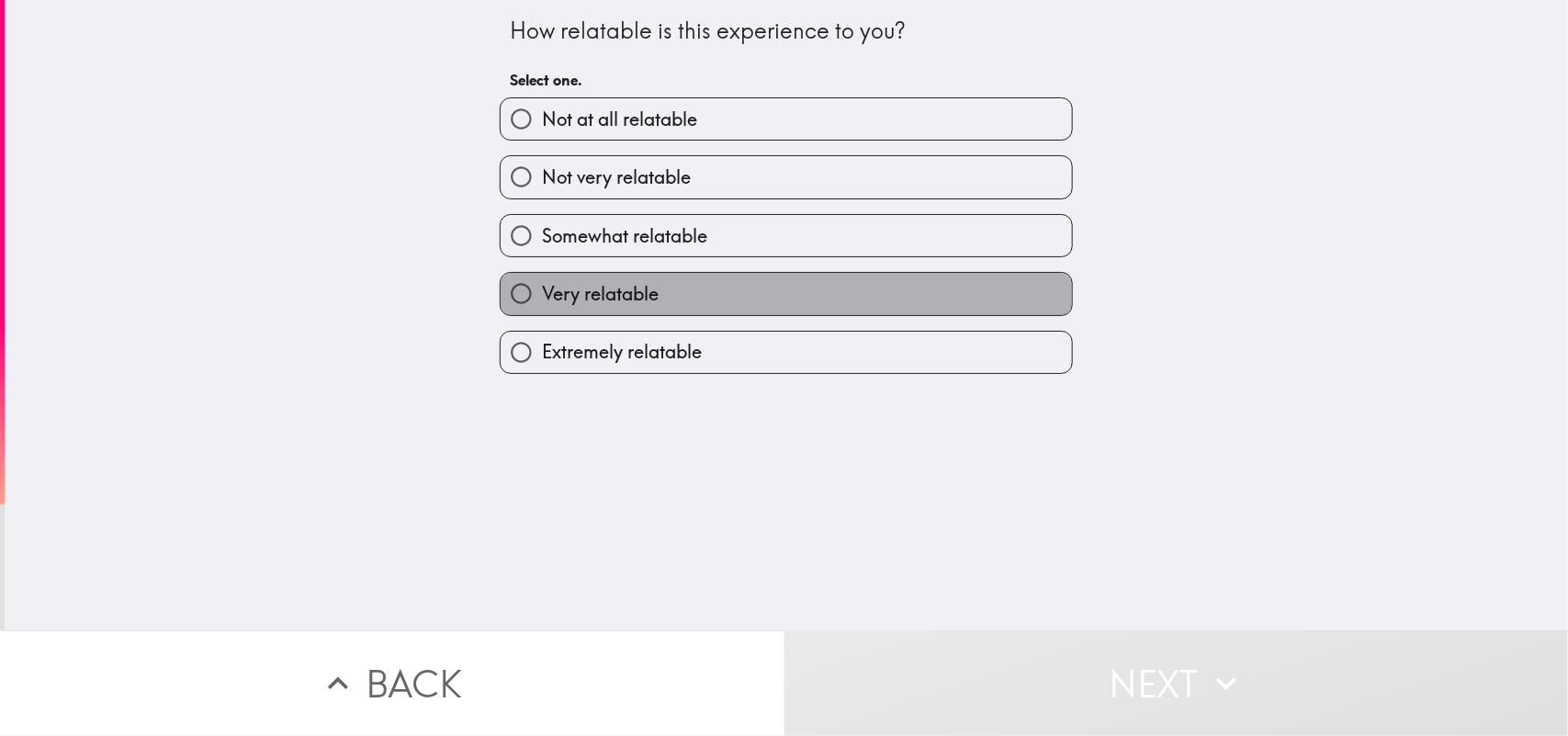
click at [561, 296] on span "Very relatable" at bounding box center [600, 294] width 117 height 26
click at [542, 296] on input "Very relatable" at bounding box center [521, 293] width 41 height 41
radio input "true"
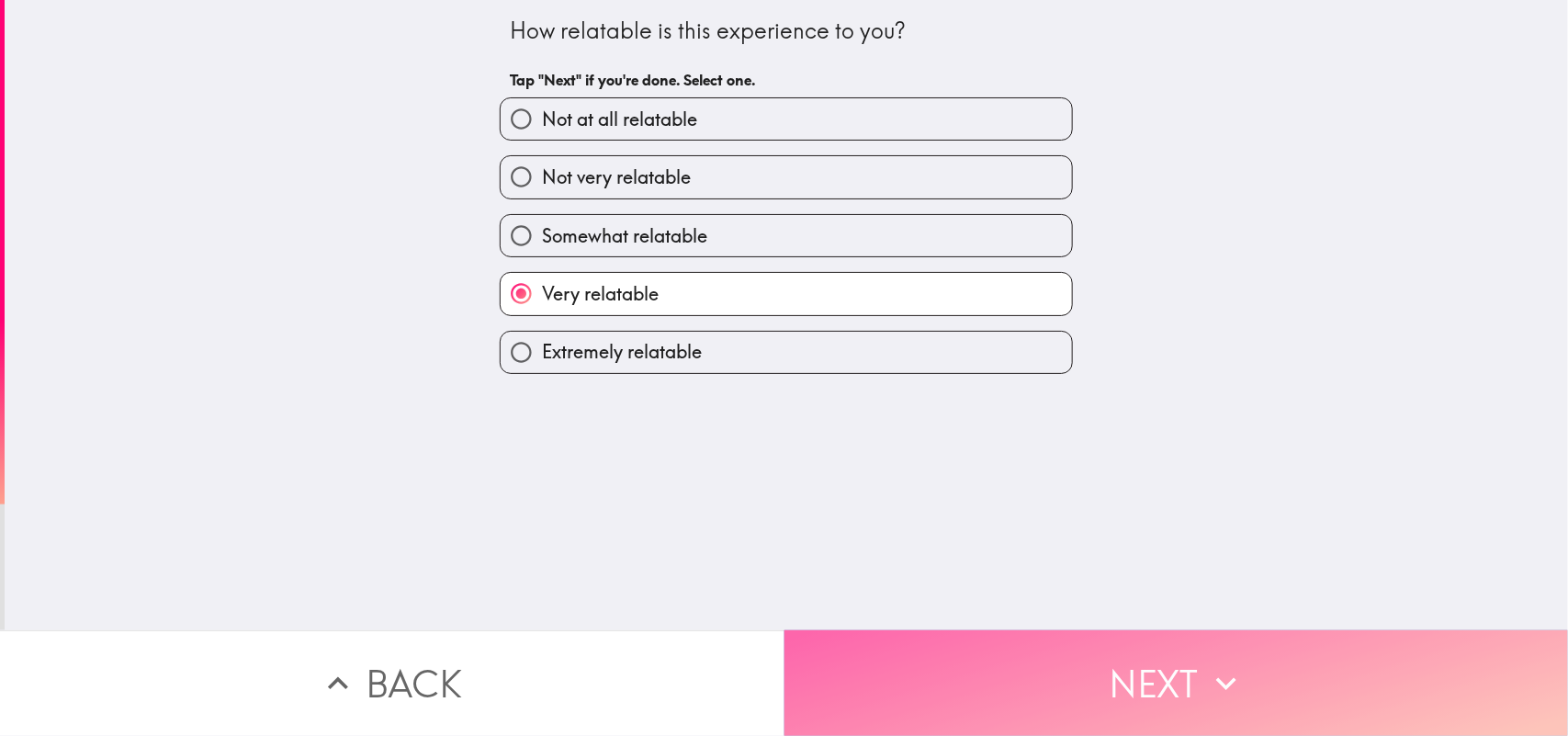
click at [984, 588] on button "Next" at bounding box center [1177, 683] width 784 height 106
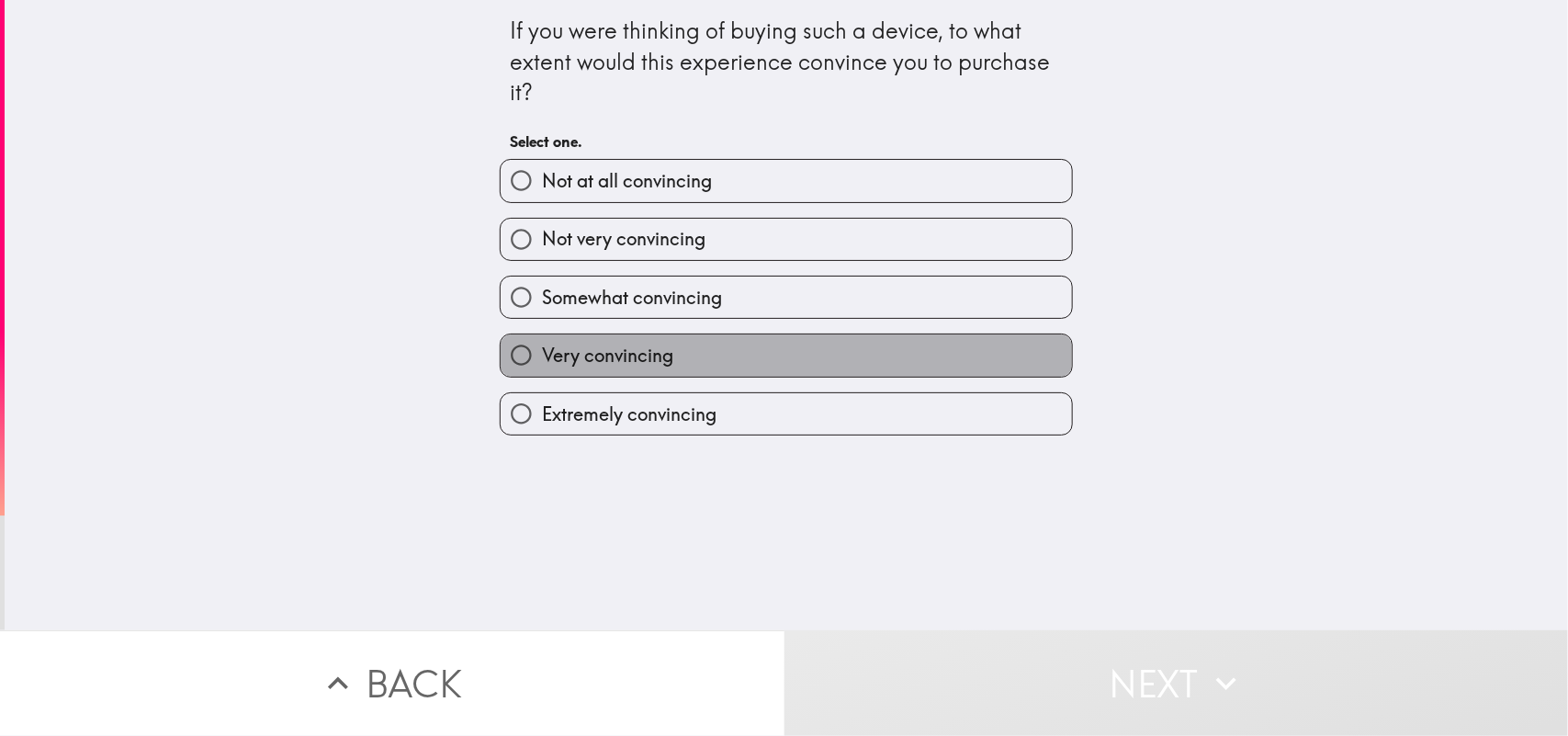
click at [611, 360] on span "Very convincing" at bounding box center [607, 355] width 131 height 26
click at [542, 360] on input "Very convincing" at bounding box center [521, 355] width 41 height 41
radio input "true"
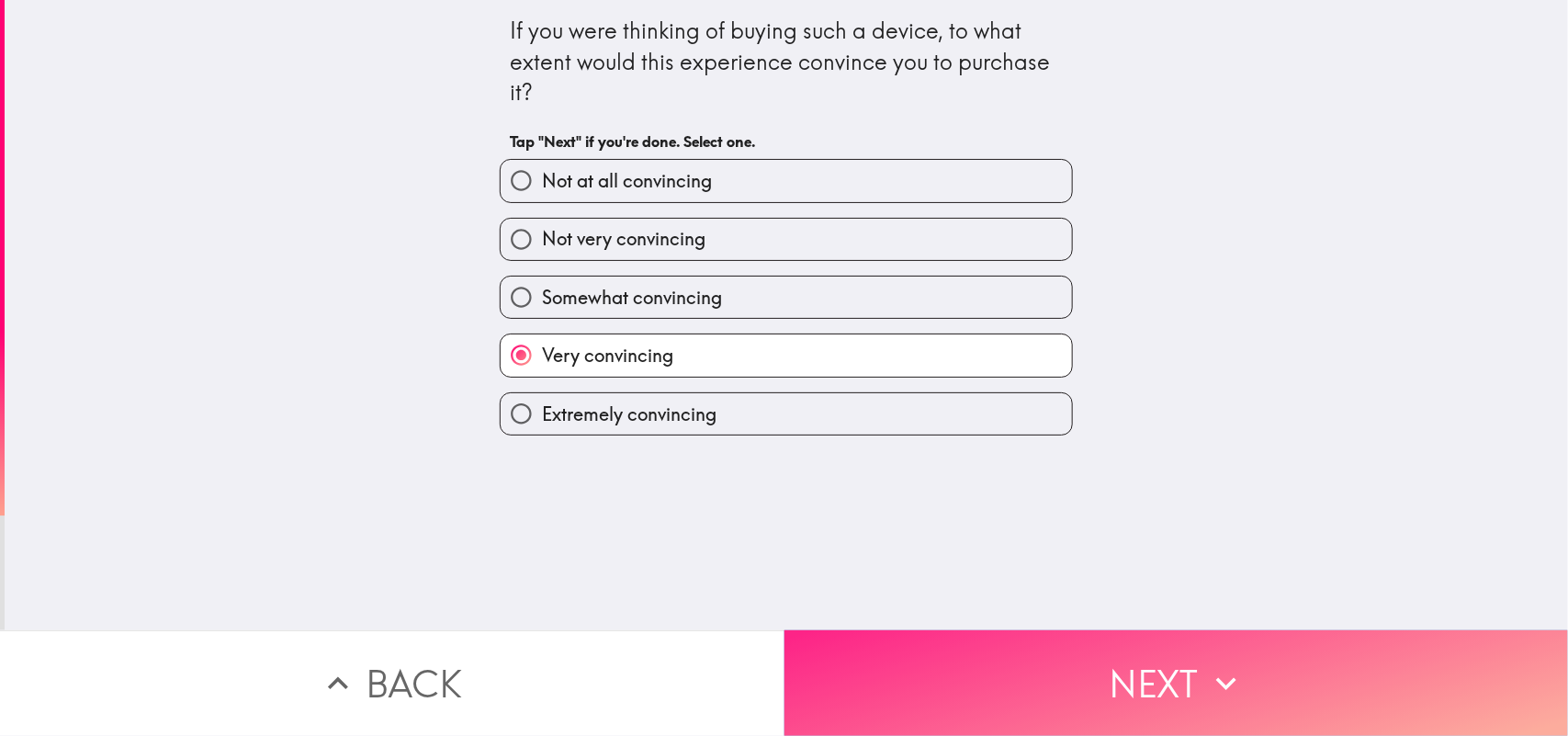
click at [856, 588] on button "Next" at bounding box center [1177, 683] width 784 height 106
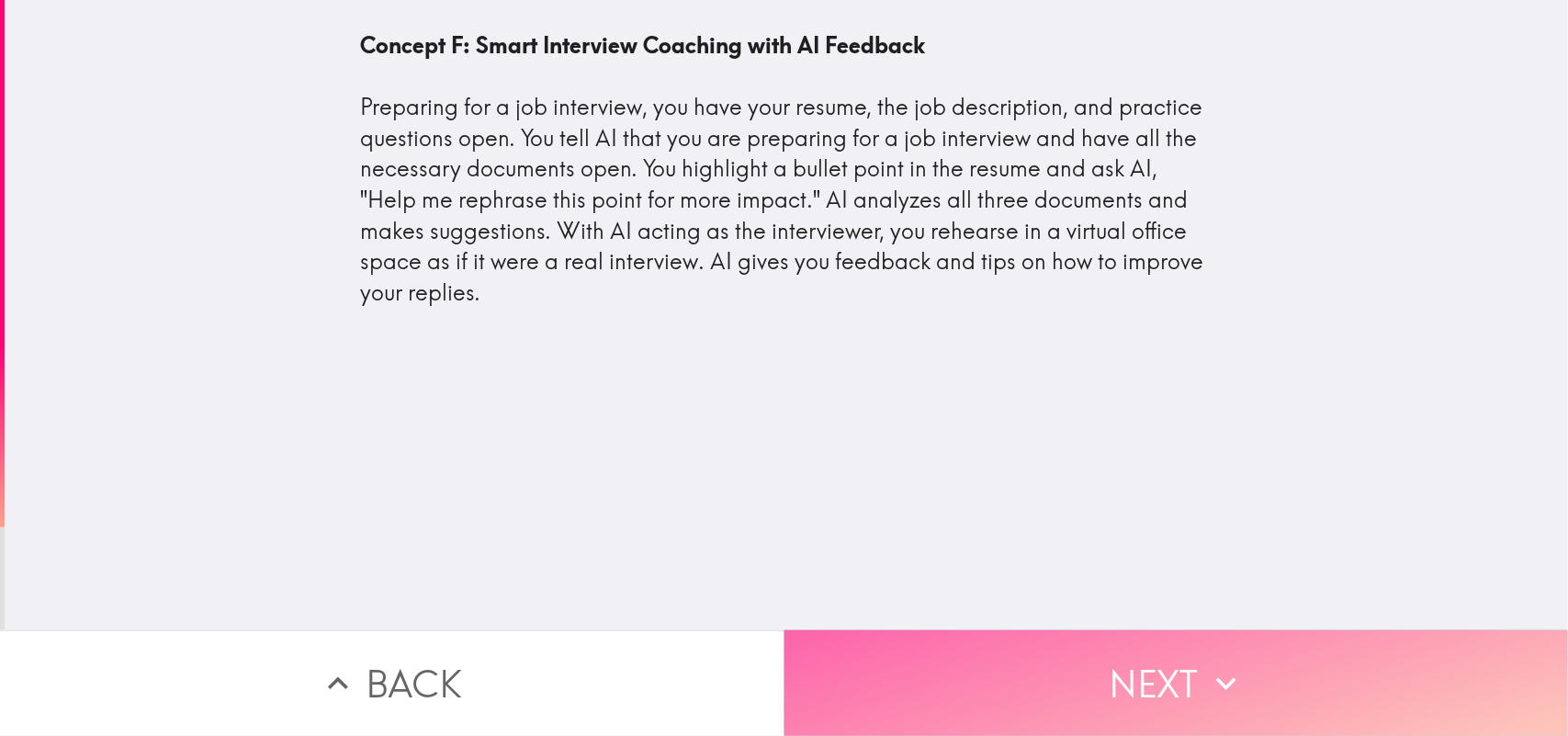
click at [920, 588] on button "Next" at bounding box center [1177, 683] width 784 height 106
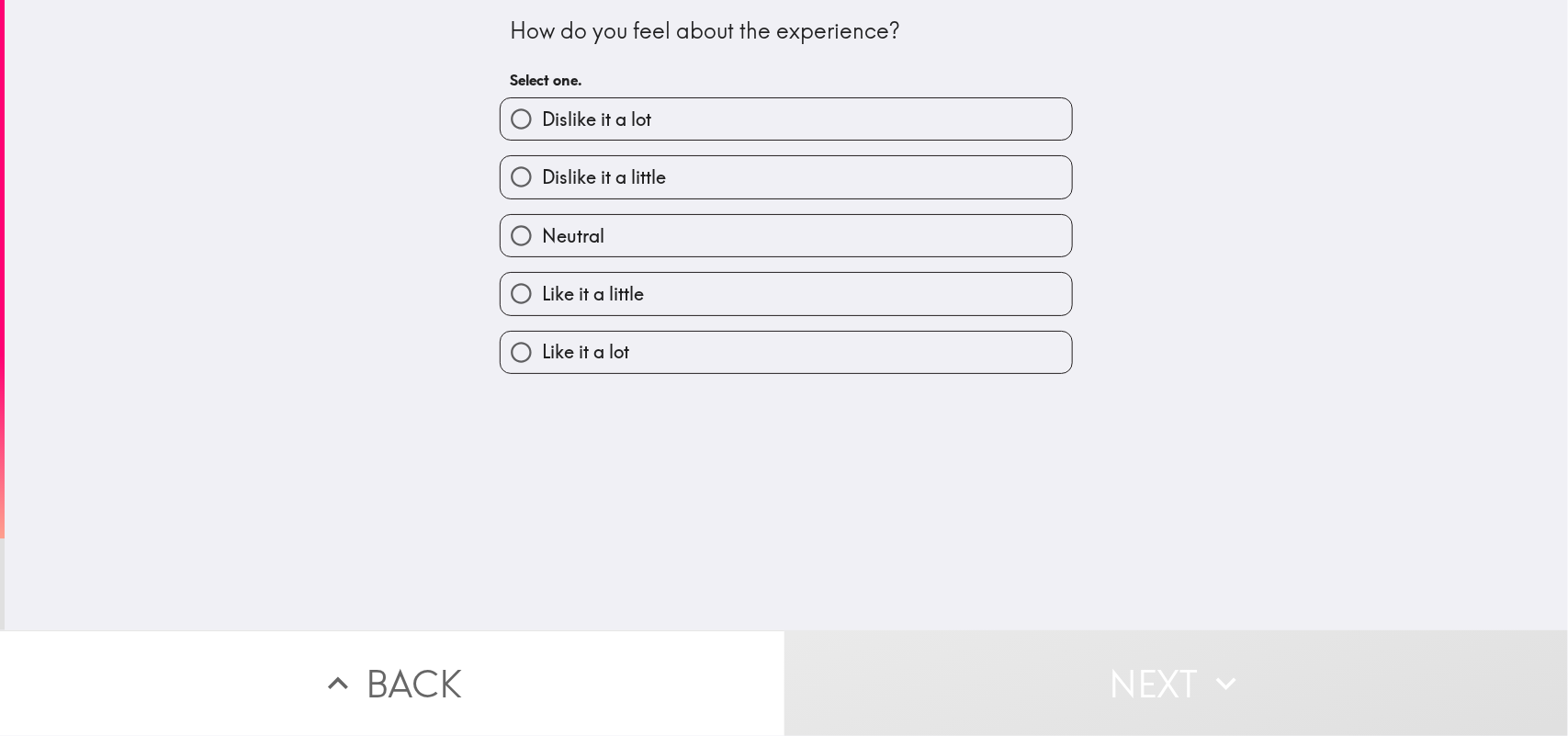
click at [660, 342] on label "Like it a lot" at bounding box center [786, 352] width 572 height 41
click at [542, 342] on input "Like it a lot" at bounding box center [521, 352] width 41 height 41
radio input "true"
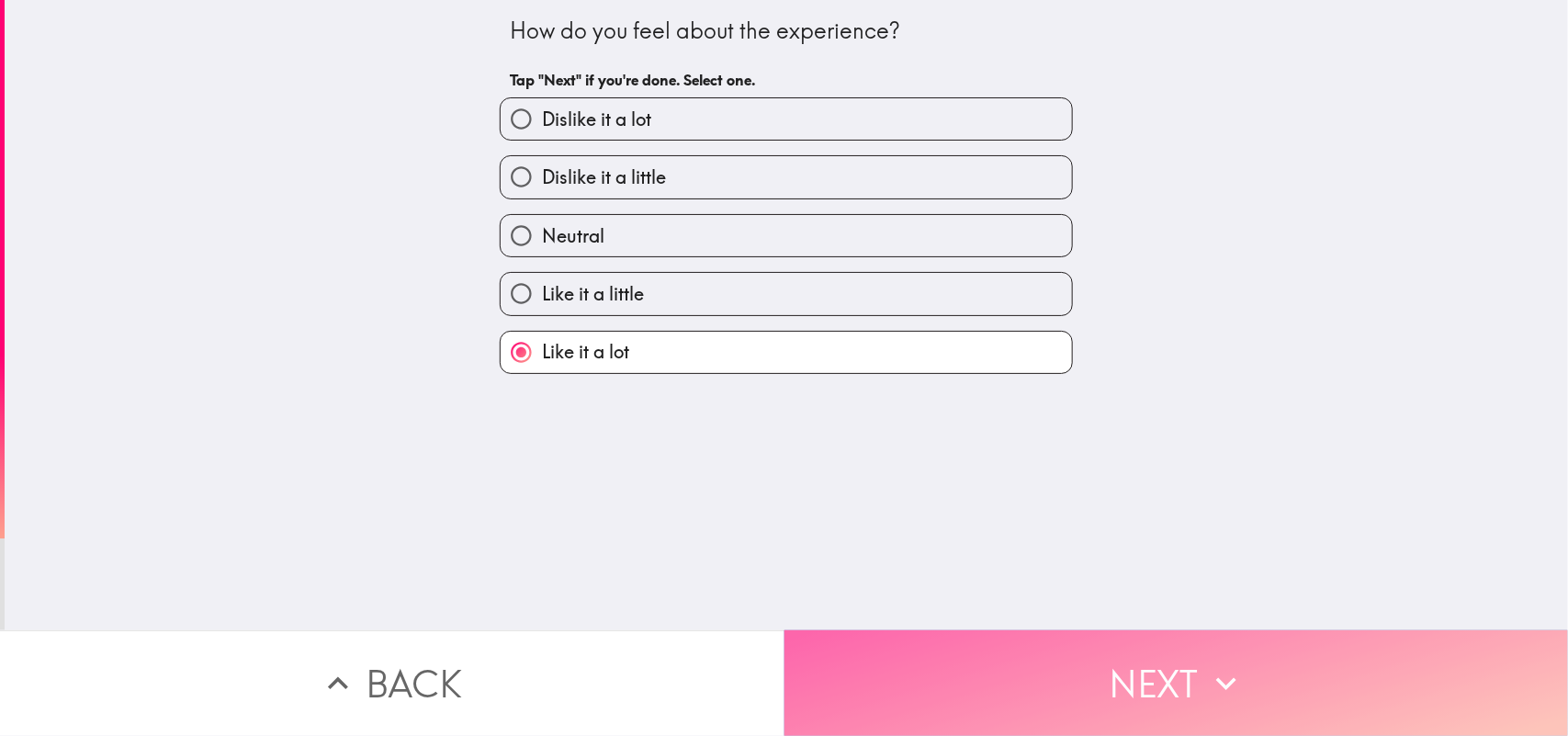
click at [1001, 588] on button "Next" at bounding box center [1177, 683] width 784 height 106
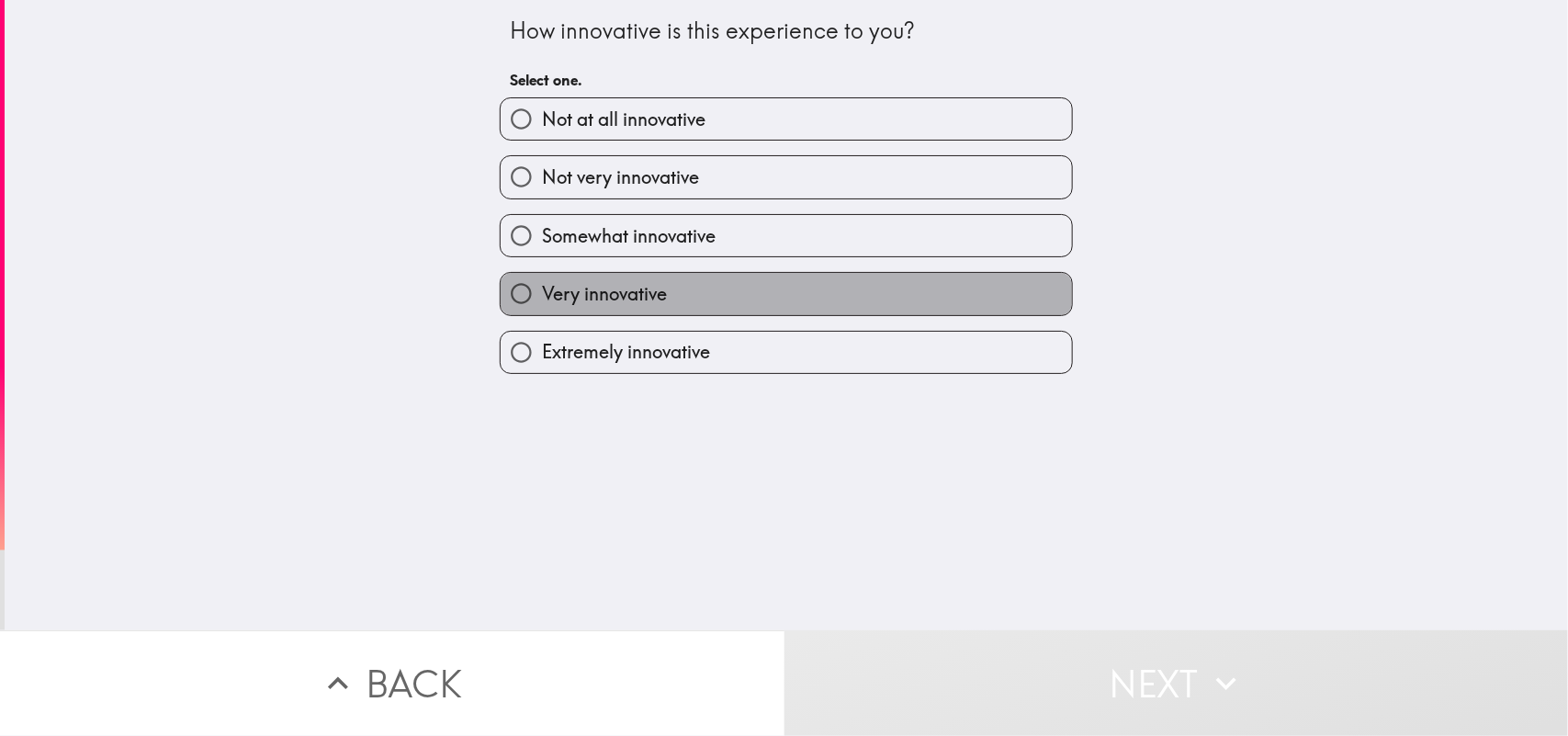
click at [603, 278] on label "Very innovative" at bounding box center [786, 293] width 572 height 41
click at [542, 278] on input "Very innovative" at bounding box center [521, 293] width 41 height 41
radio input "true"
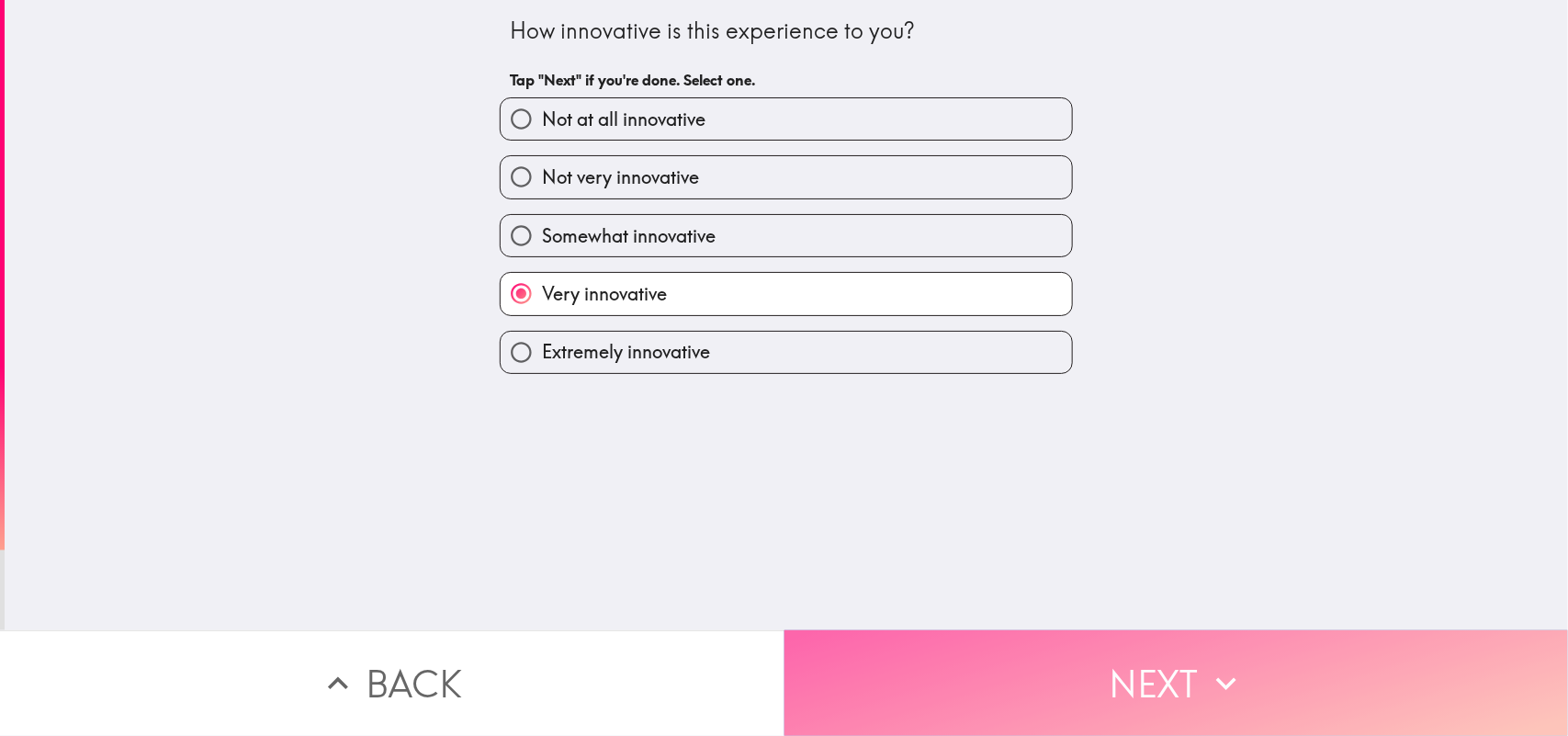
click at [1030, 588] on button "Next" at bounding box center [1177, 683] width 784 height 106
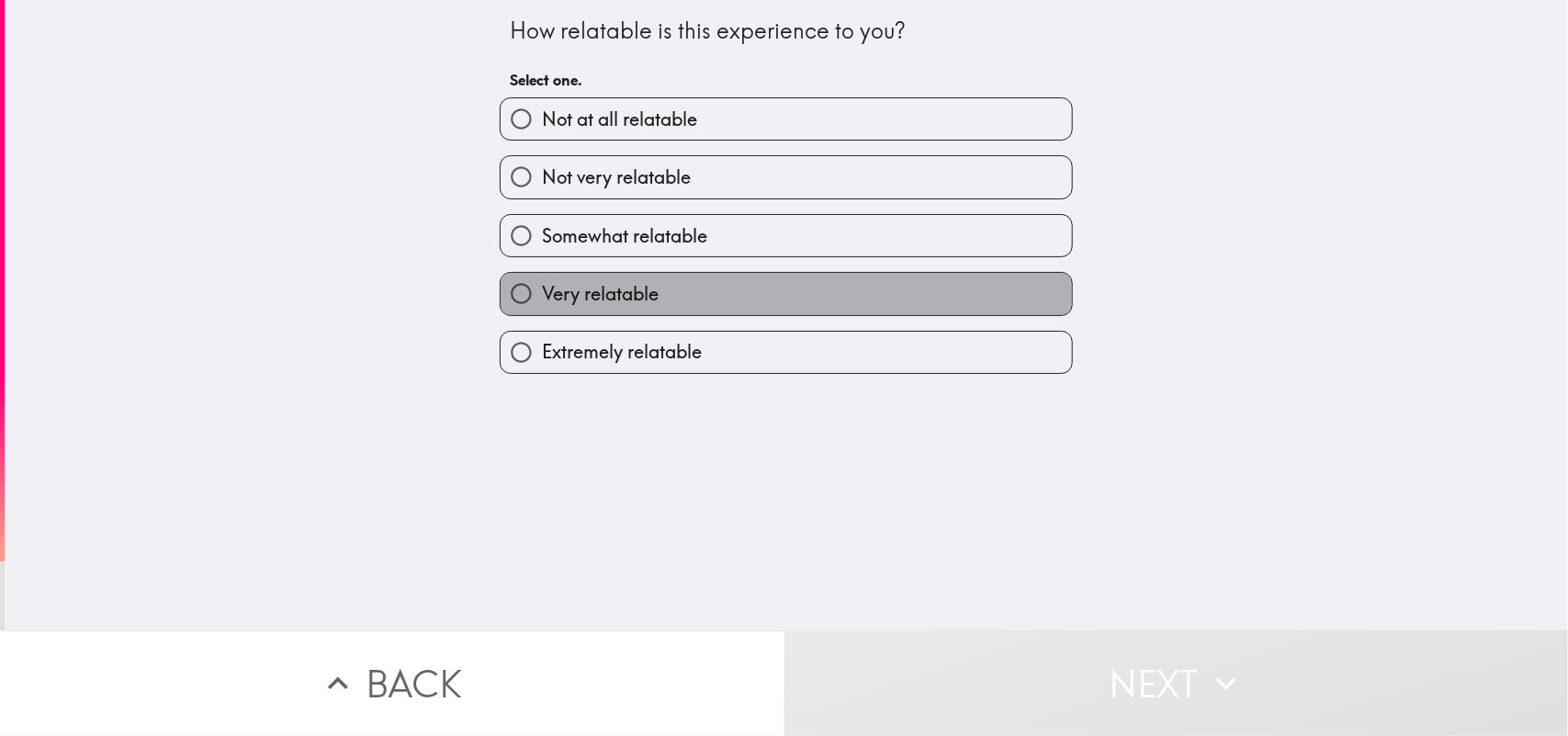
click at [659, 305] on label "Very relatable" at bounding box center [786, 293] width 572 height 41
click at [542, 305] on input "Very relatable" at bounding box center [521, 293] width 41 height 41
radio input "true"
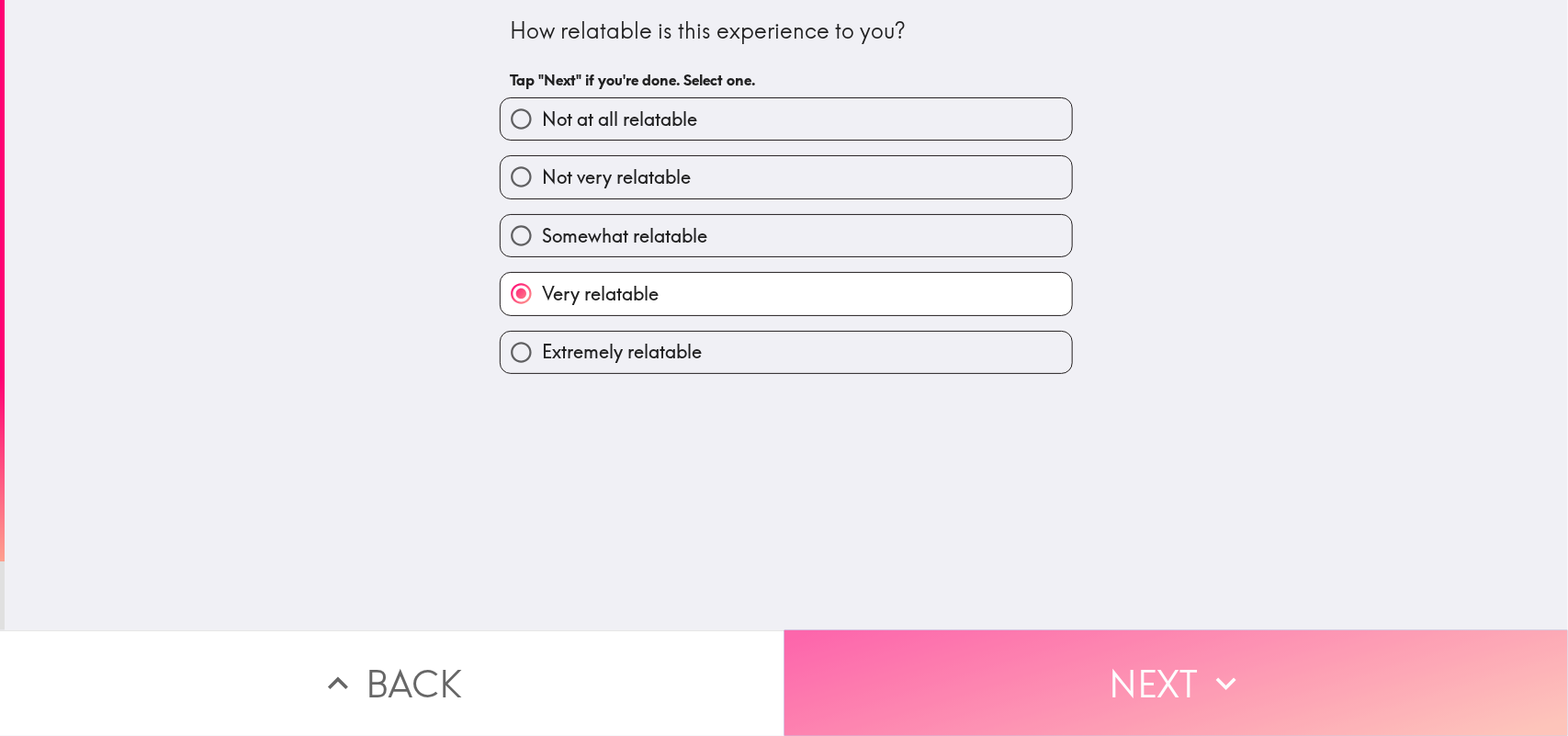
click at [980, 588] on button "Next" at bounding box center [1177, 683] width 784 height 106
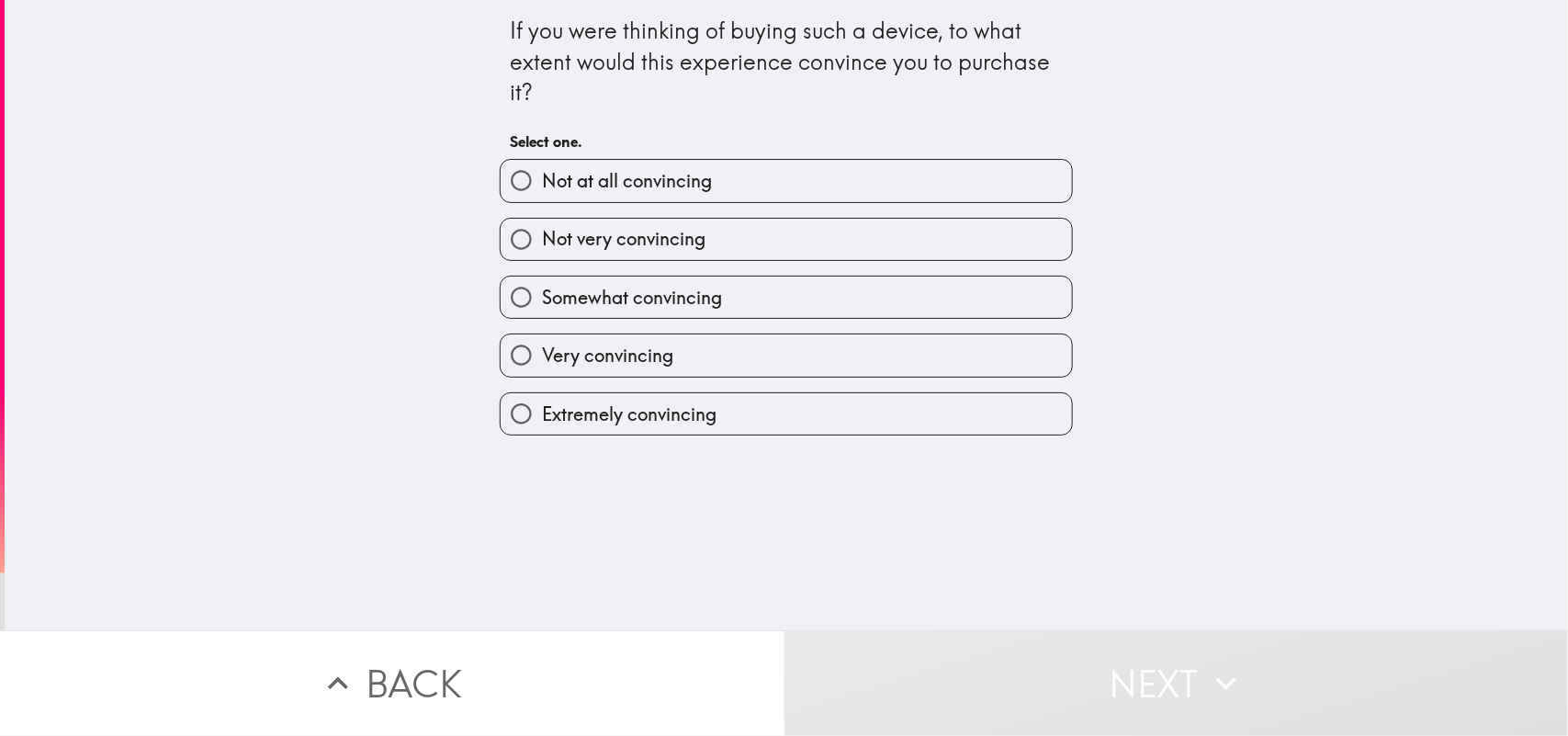
click at [773, 334] on div "Very convincing" at bounding box center [786, 355] width 573 height 43
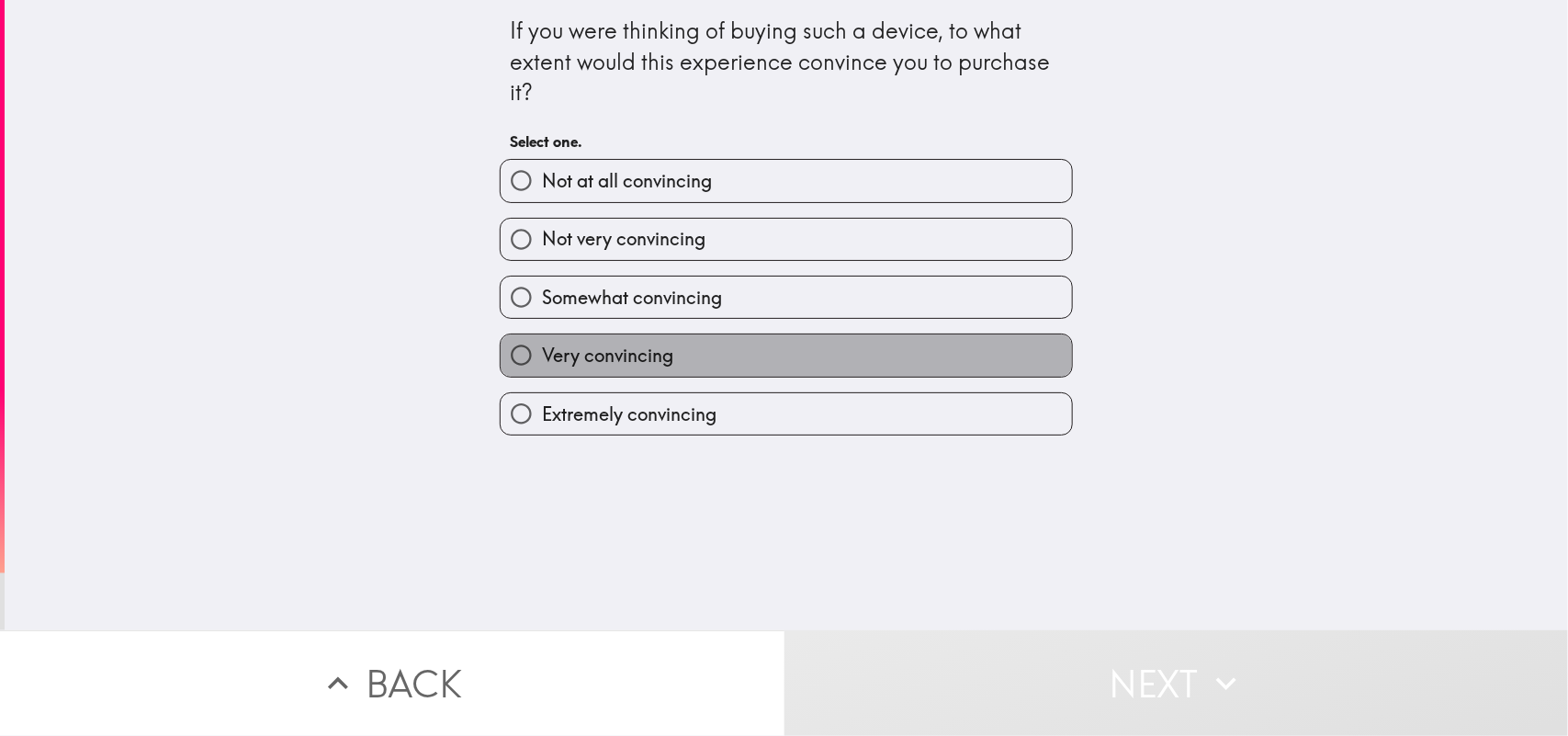
click at [602, 346] on span "Very convincing" at bounding box center [607, 355] width 131 height 26
click at [542, 346] on input "Very convincing" at bounding box center [521, 355] width 41 height 41
radio input "true"
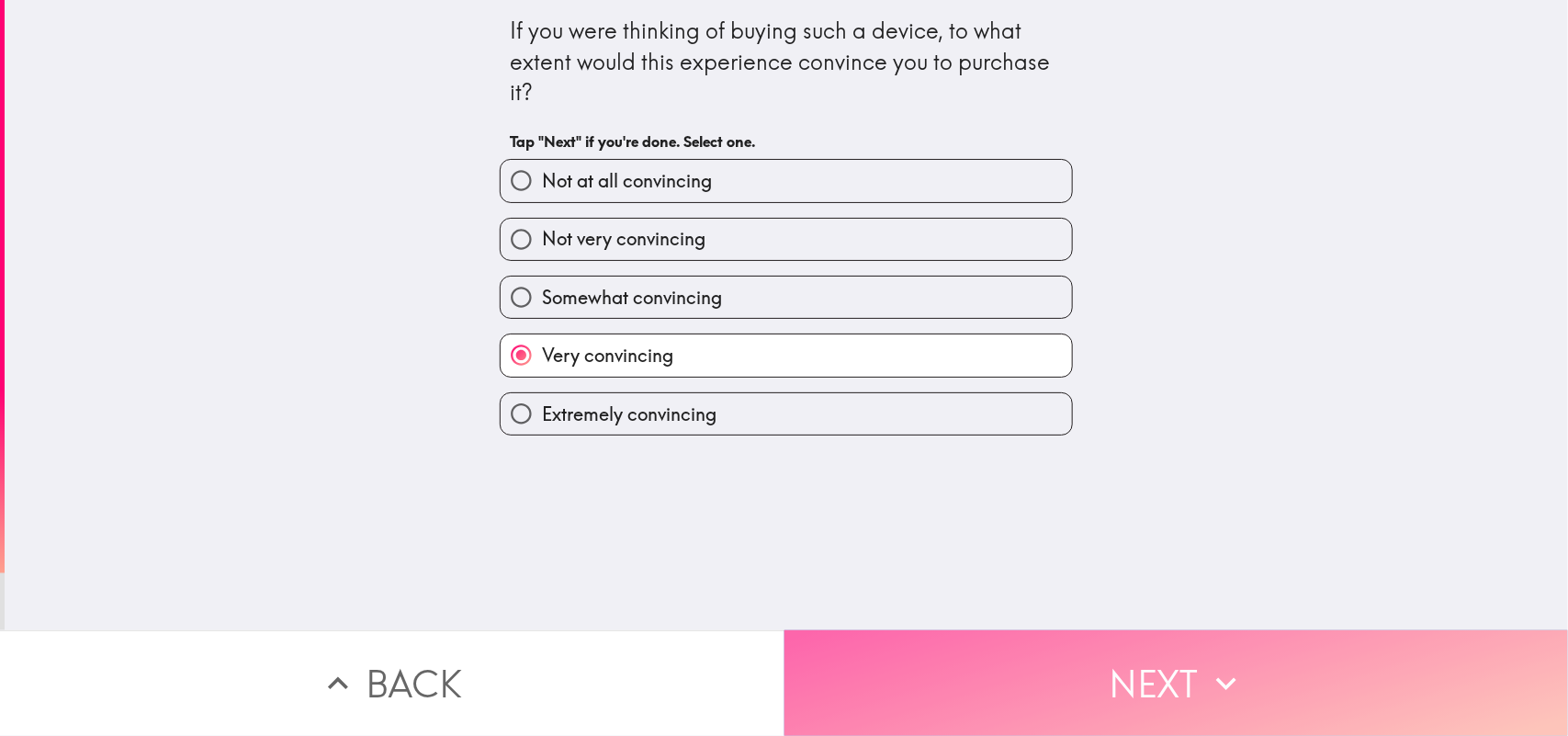
click at [973, 588] on button "Next" at bounding box center [1177, 683] width 784 height 106
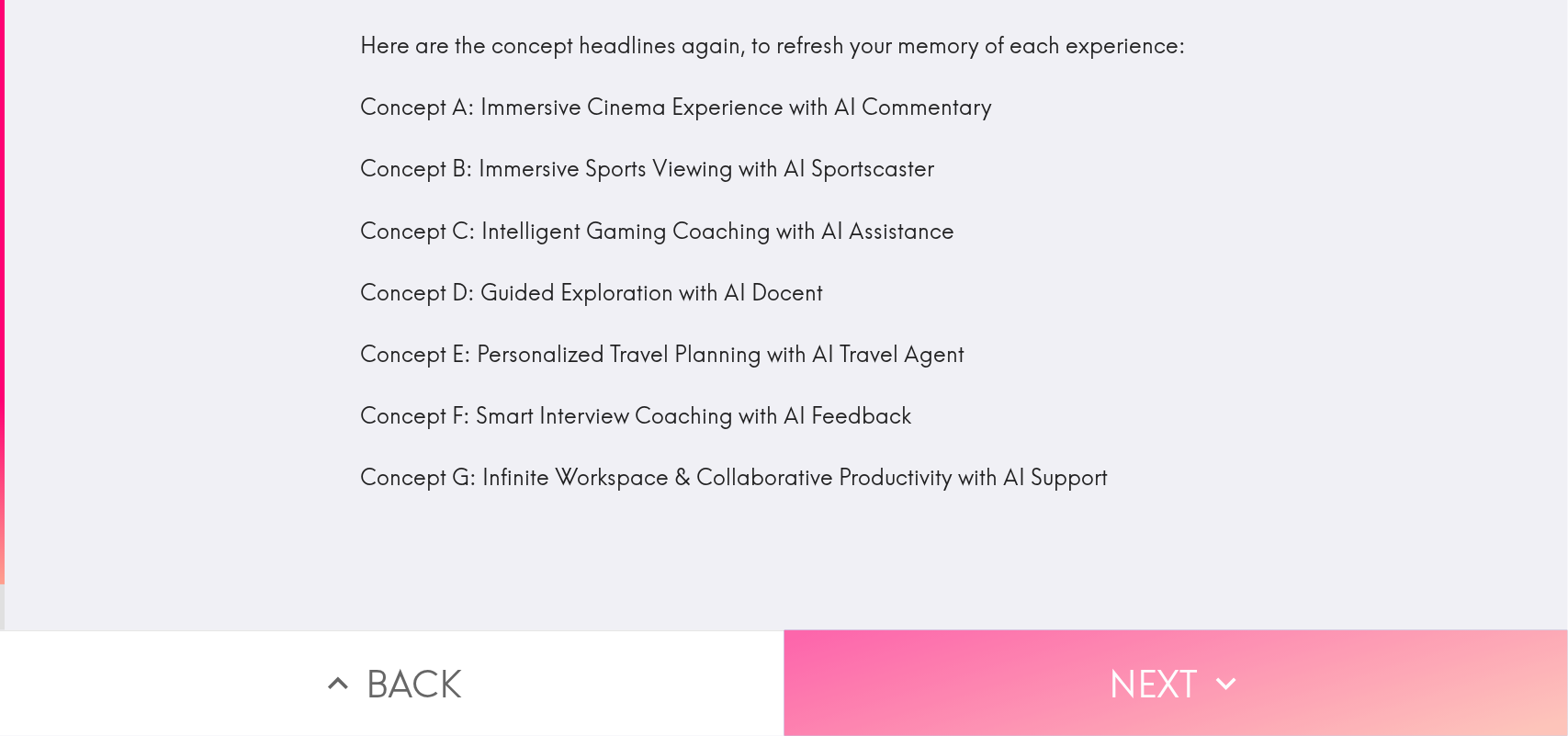
click at [952, 588] on button "Next" at bounding box center [1177, 683] width 784 height 106
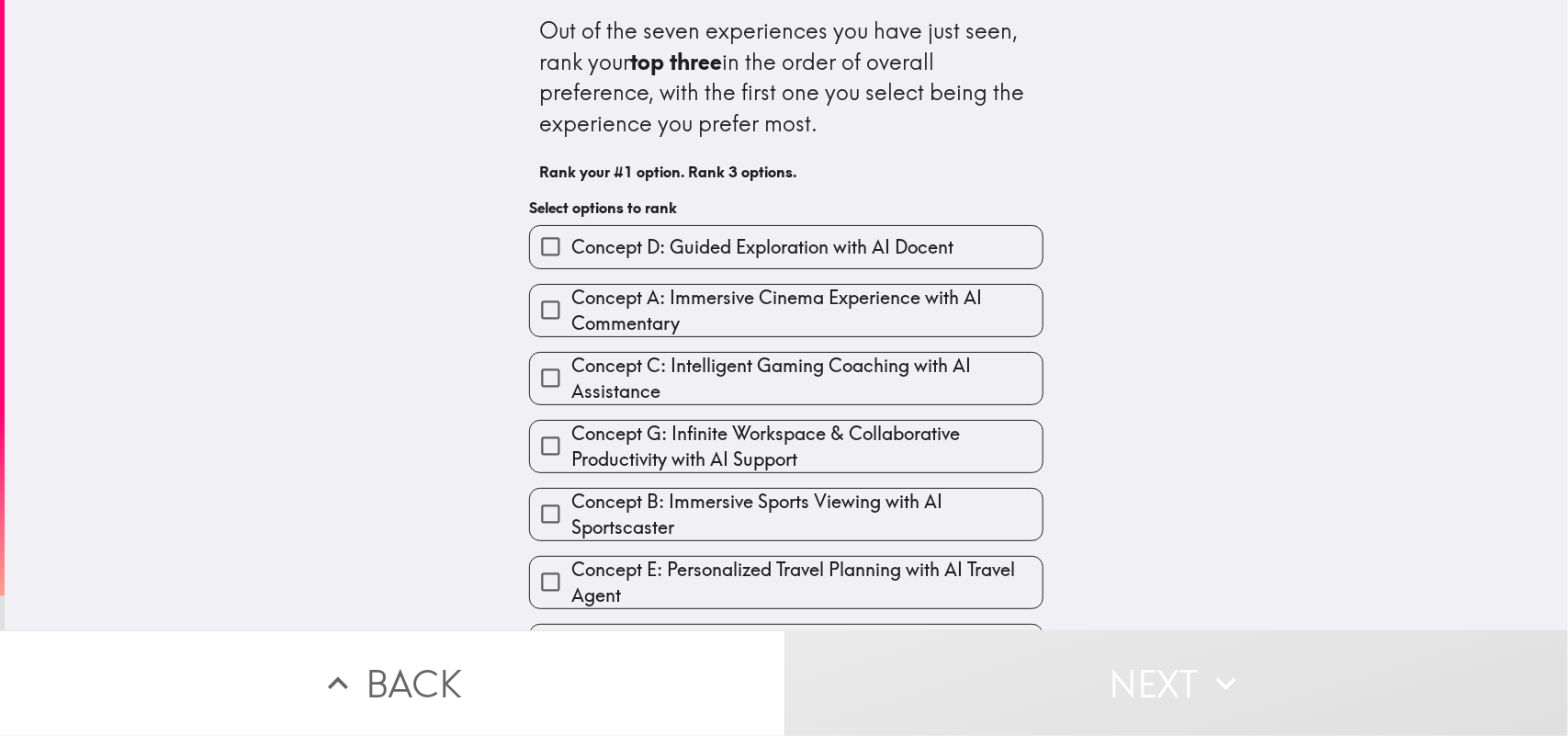
click at [726, 444] on span "Concept G: Infinite Workspace & Collaborative Productivity with AI Support" at bounding box center [807, 447] width 471 height 52
click at [572, 444] on input "Concept G: Infinite Workspace & Collaborative Productivity with AI Support" at bounding box center [550, 445] width 41 height 41
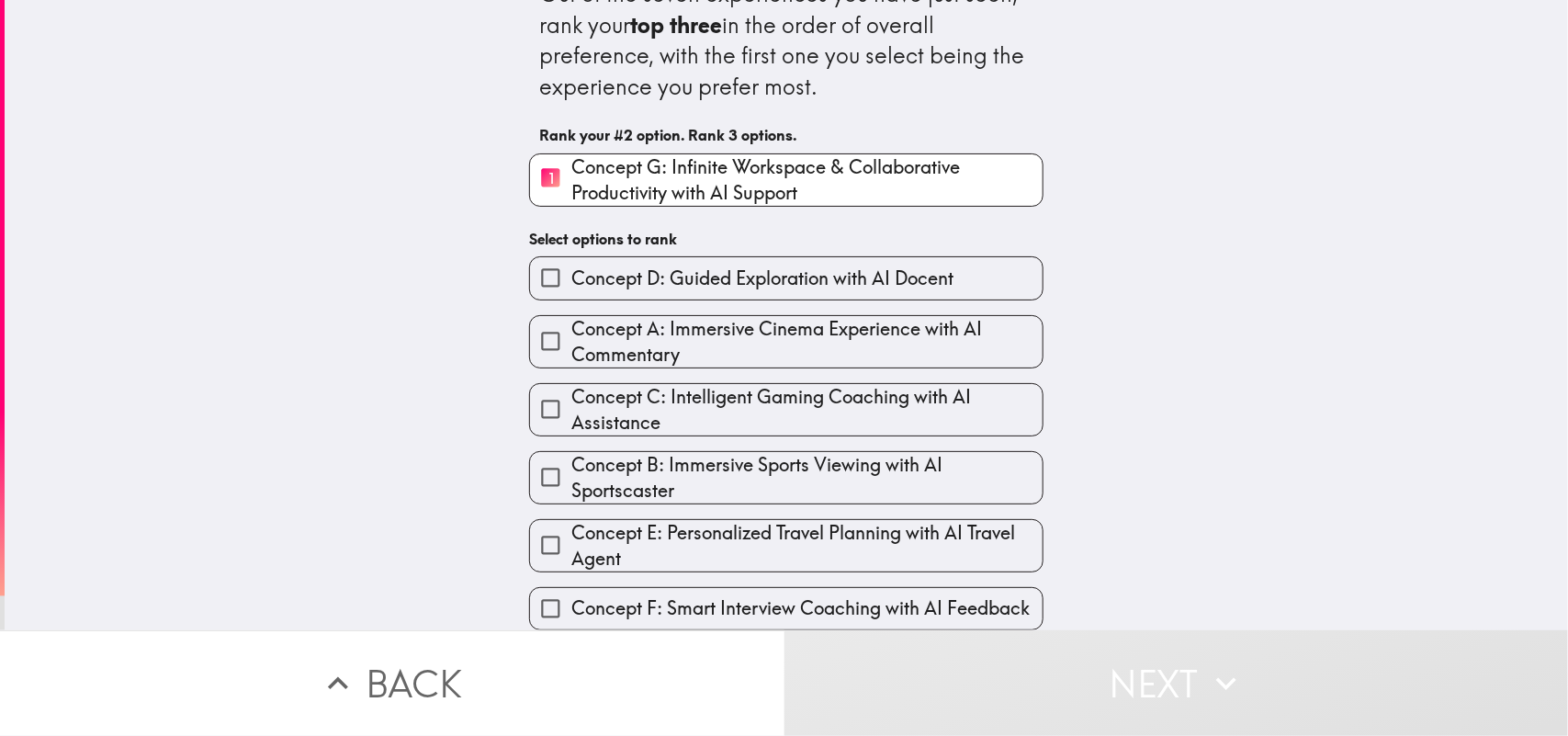
scroll to position [56, 0]
click at [764, 460] on span "Concept B: Immersive Sports Viewing with AI Sportscaster" at bounding box center [807, 478] width 471 height 52
click at [572, 460] on input "Concept B: Immersive Sports Viewing with AI Sportscaster" at bounding box center [550, 477] width 41 height 41
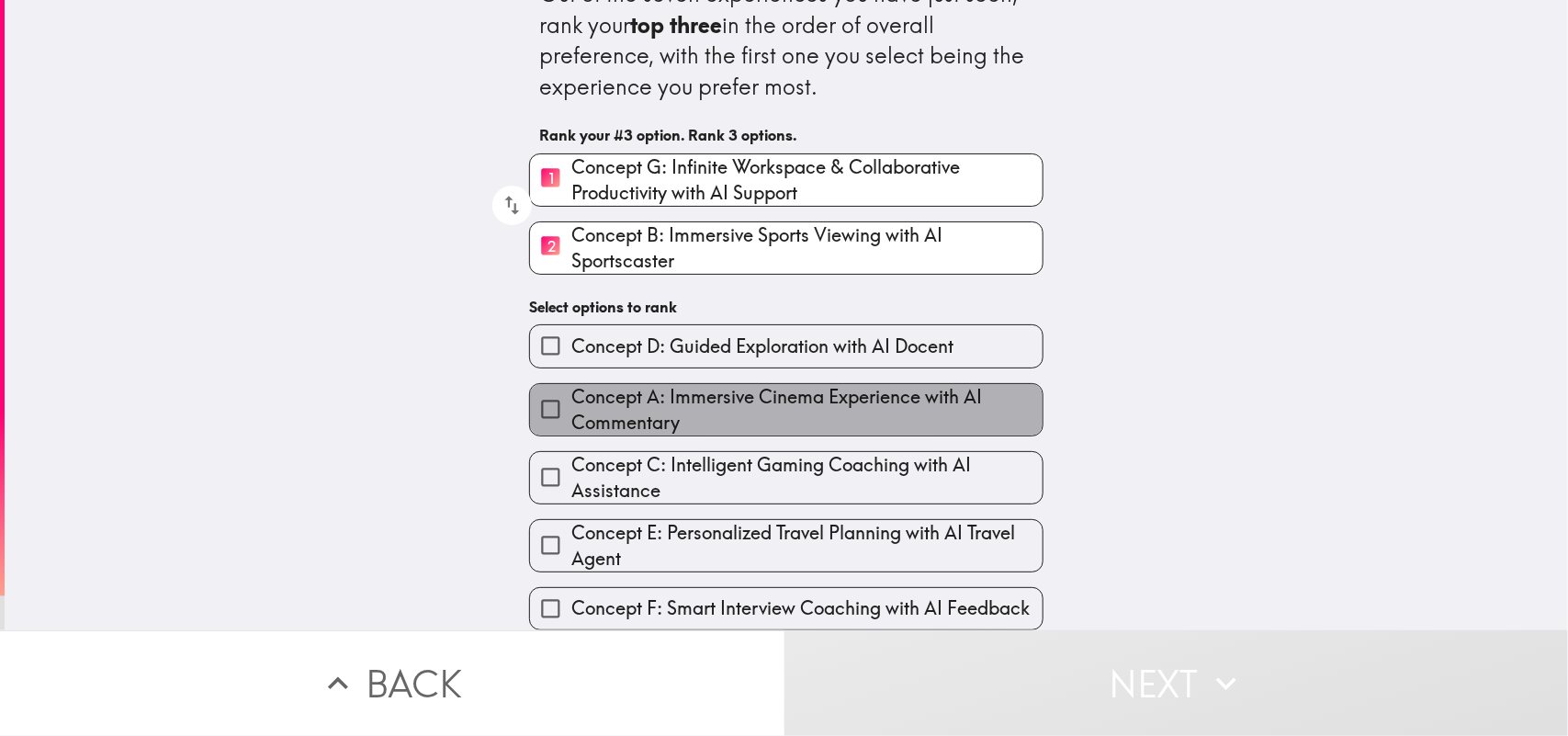
click at [810, 392] on span "Concept A: Immersive Cinema Experience with AI Commentary" at bounding box center [807, 410] width 471 height 52
click at [572, 392] on input "Concept A: Immersive Cinema Experience with AI Commentary" at bounding box center [550, 409] width 41 height 41
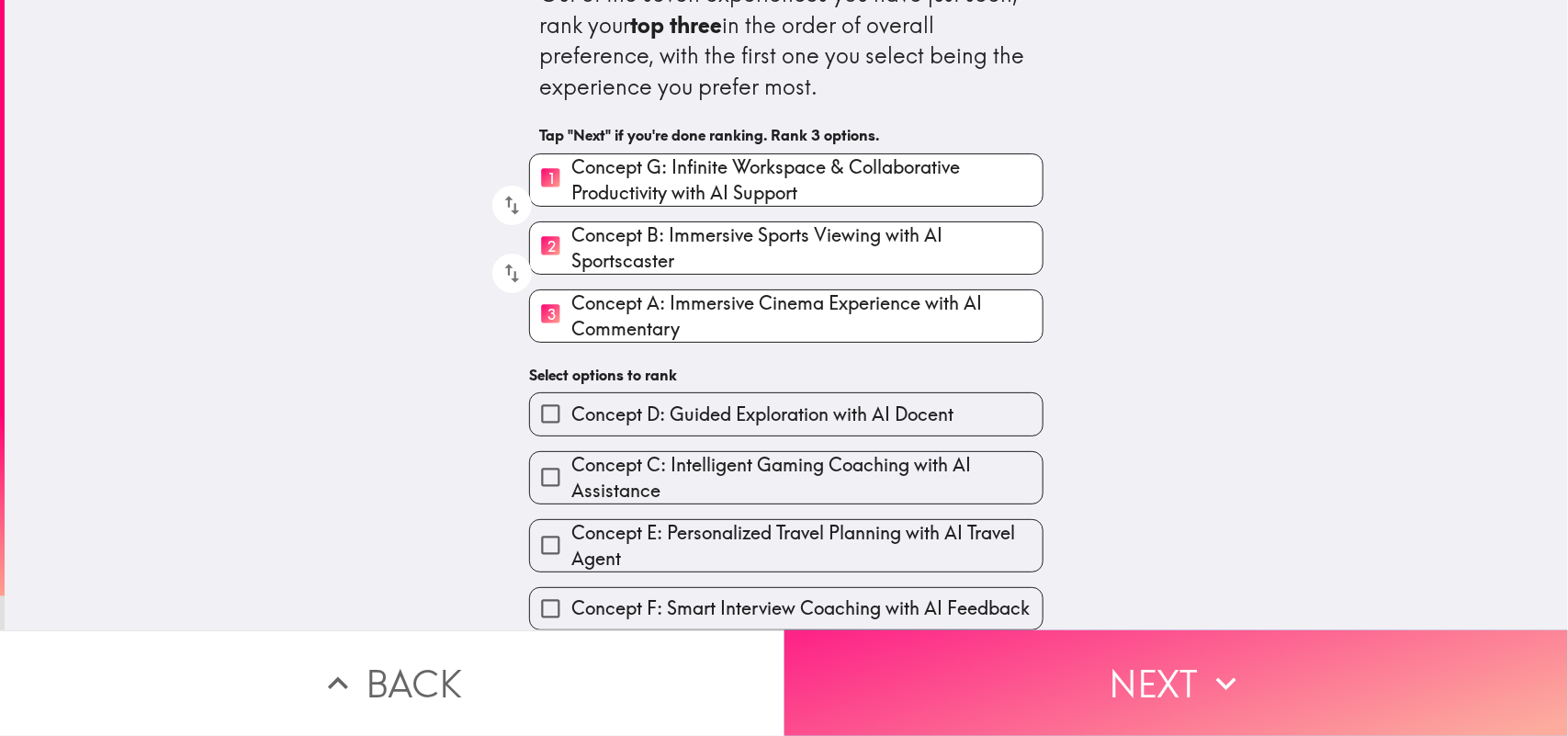
click at [990, 588] on button "Next" at bounding box center [1177, 683] width 784 height 106
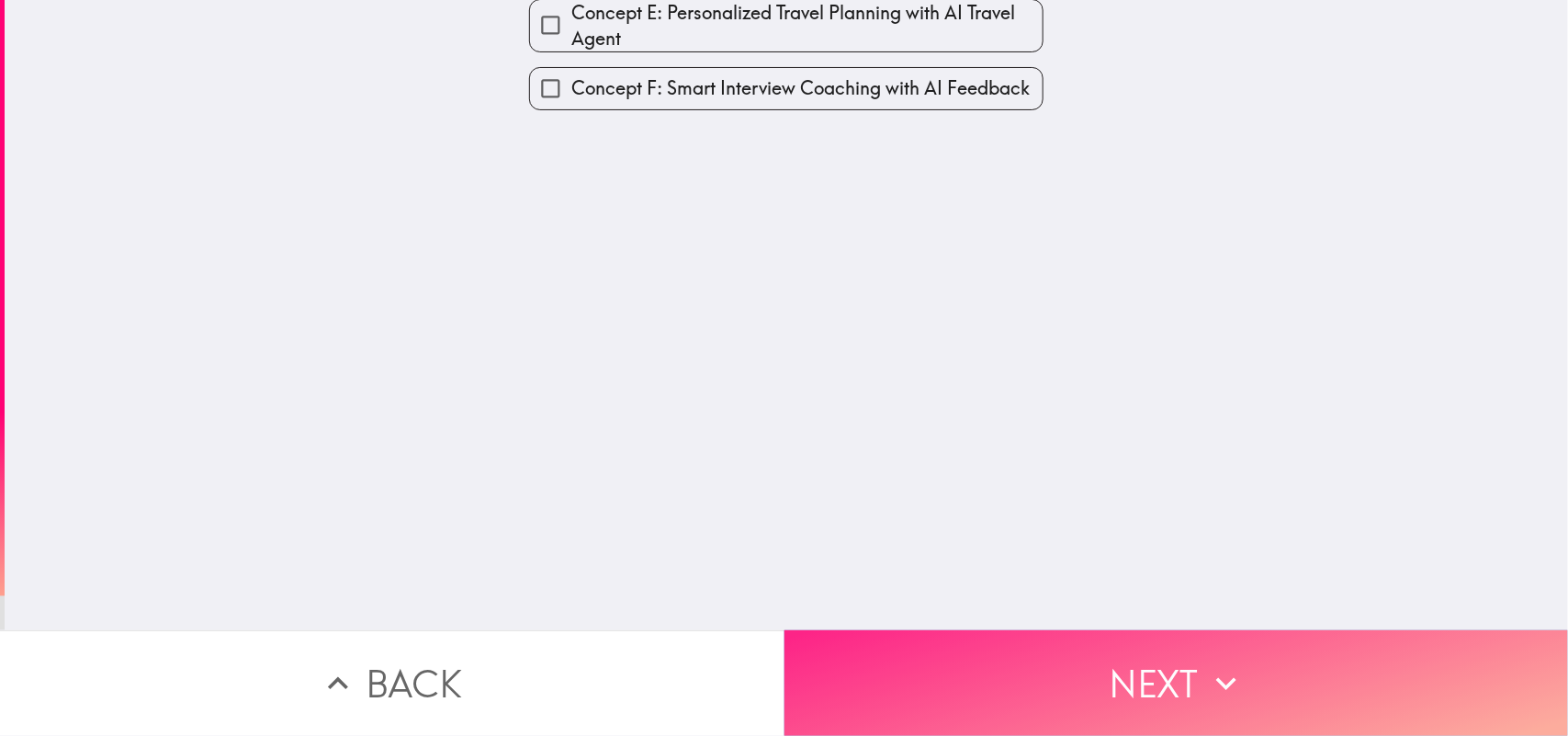
scroll to position [0, 0]
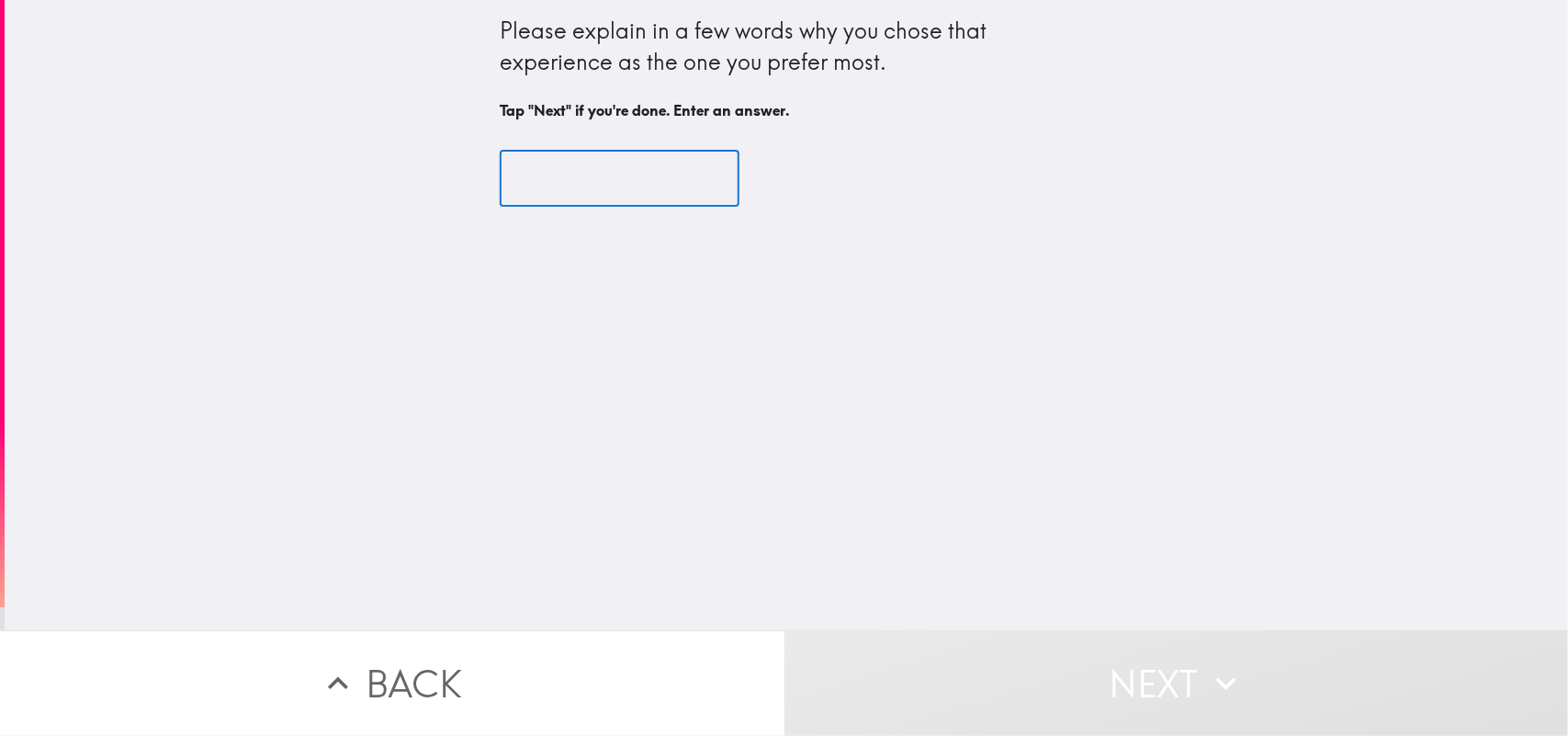
click at [604, 182] on input "text" at bounding box center [620, 178] width 240 height 57
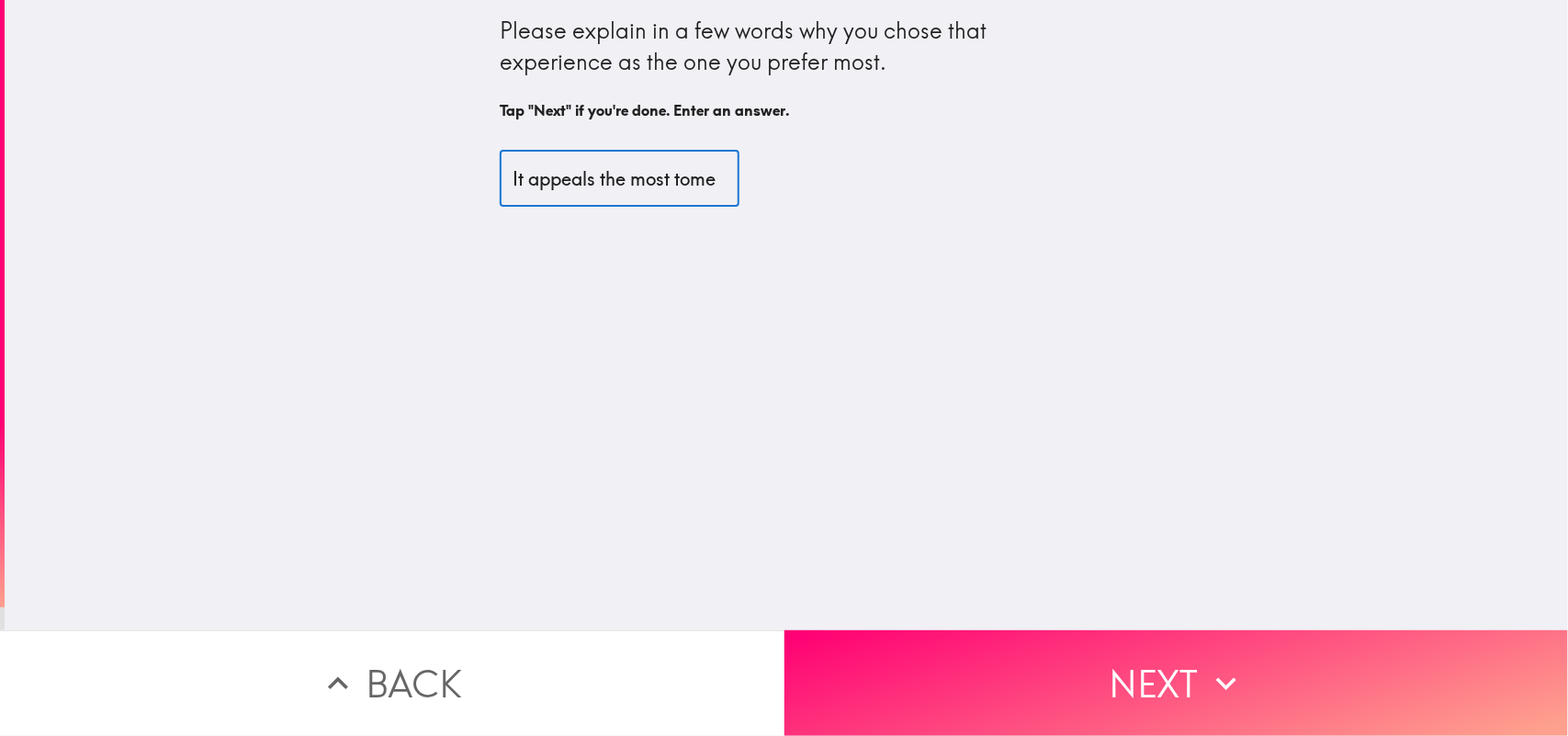
scroll to position [0, 8]
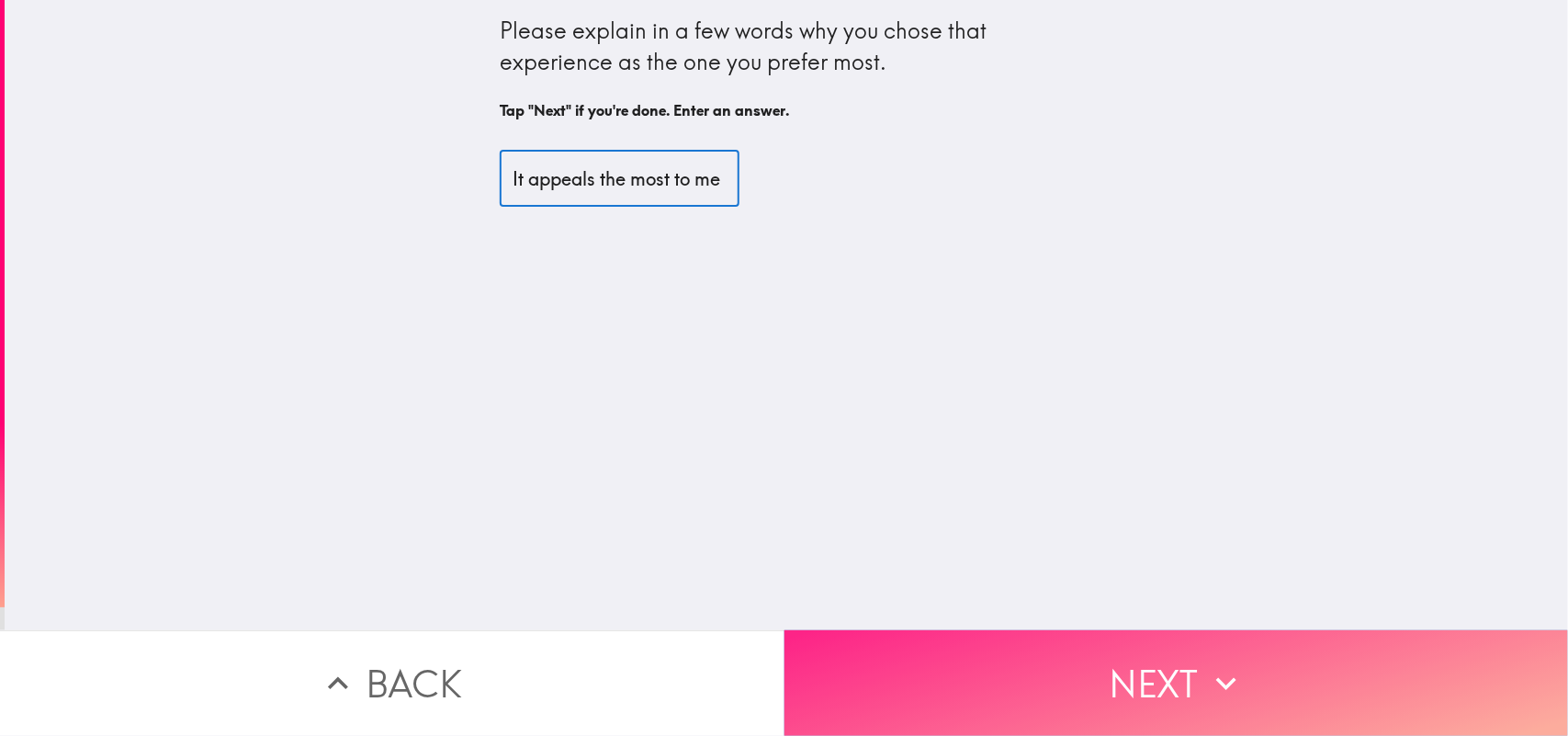
type input "It appeals the most to me"
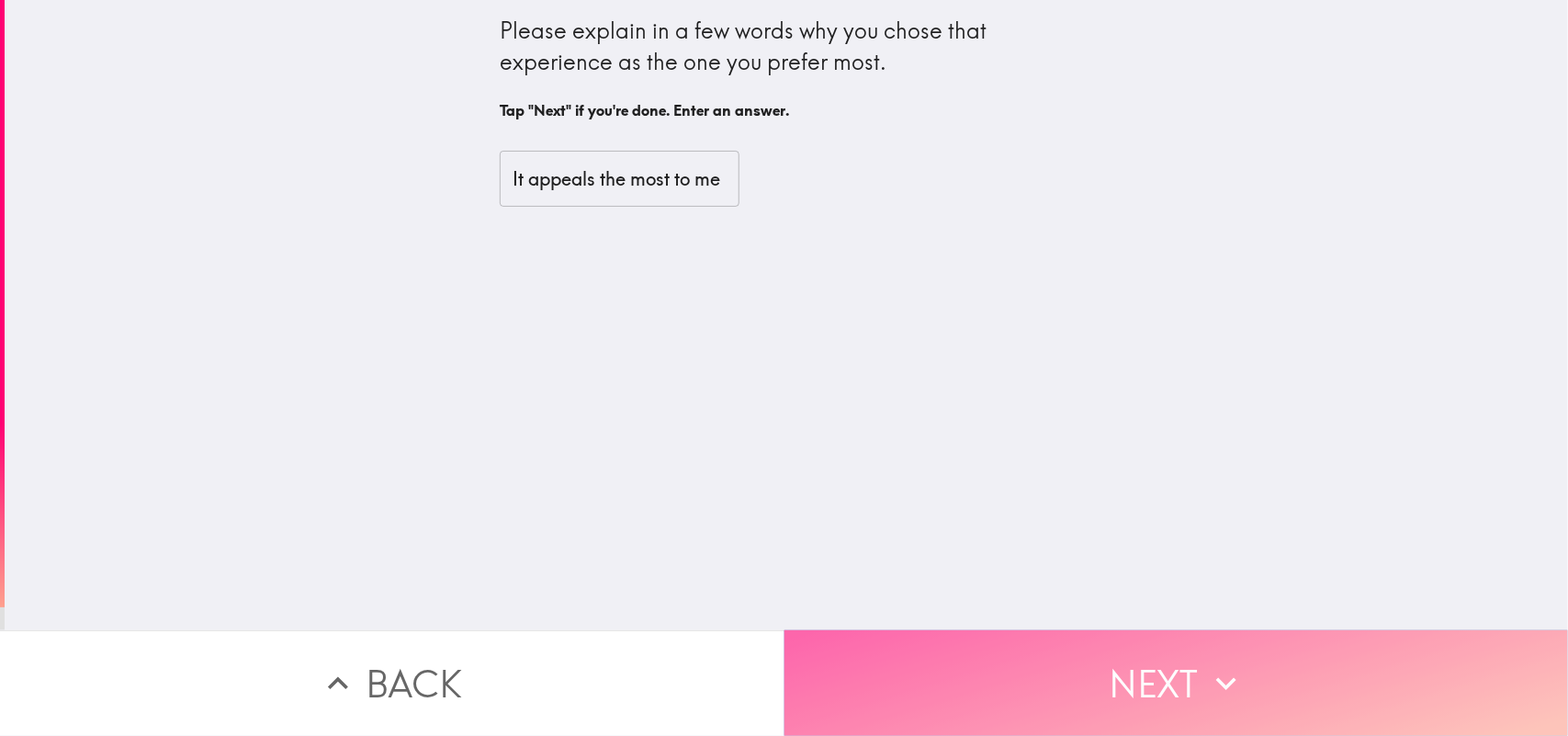
scroll to position [0, 0]
click at [1183, 588] on button "Next" at bounding box center [1177, 683] width 784 height 106
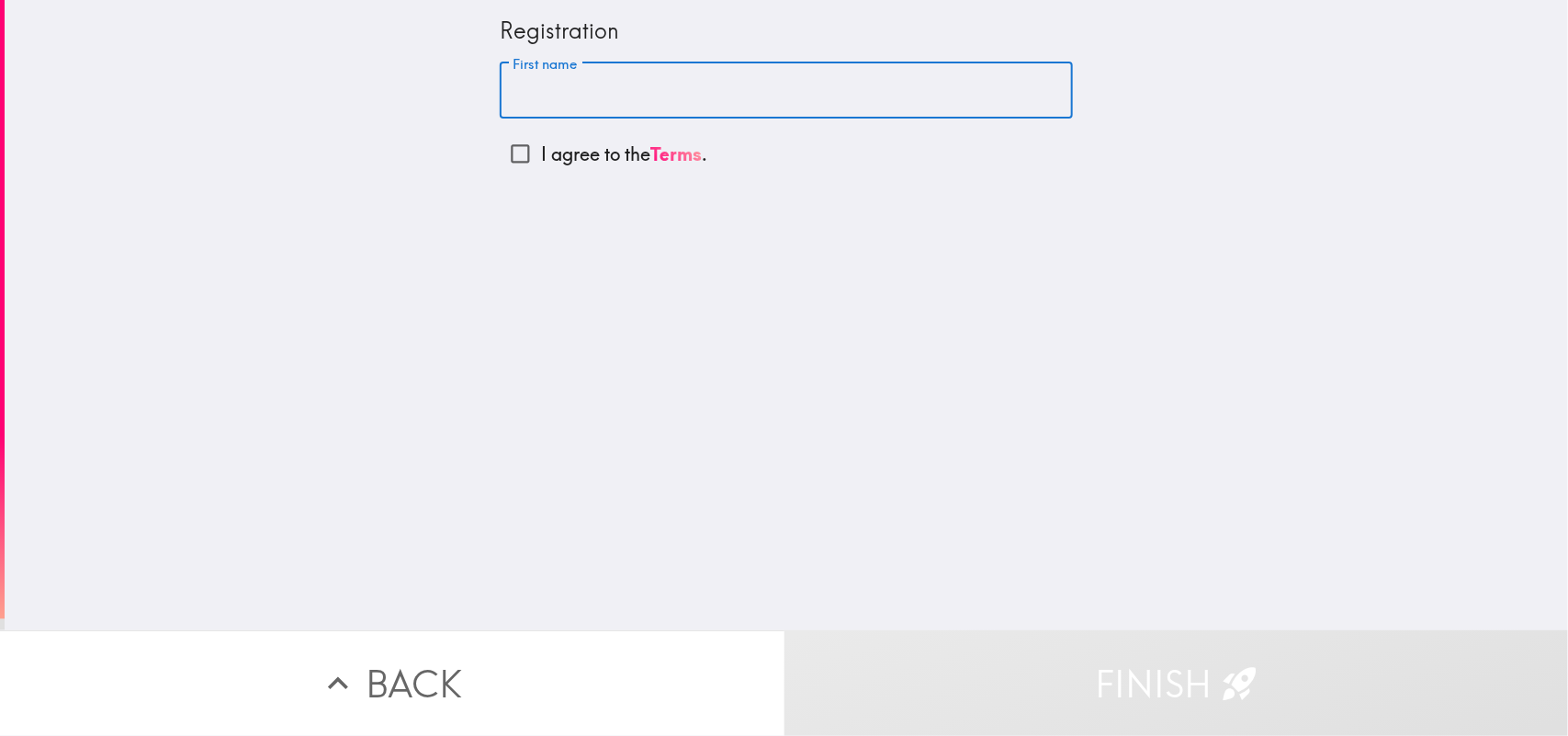
click at [542, 98] on input "First name" at bounding box center [786, 90] width 573 height 57
type input "Idango"
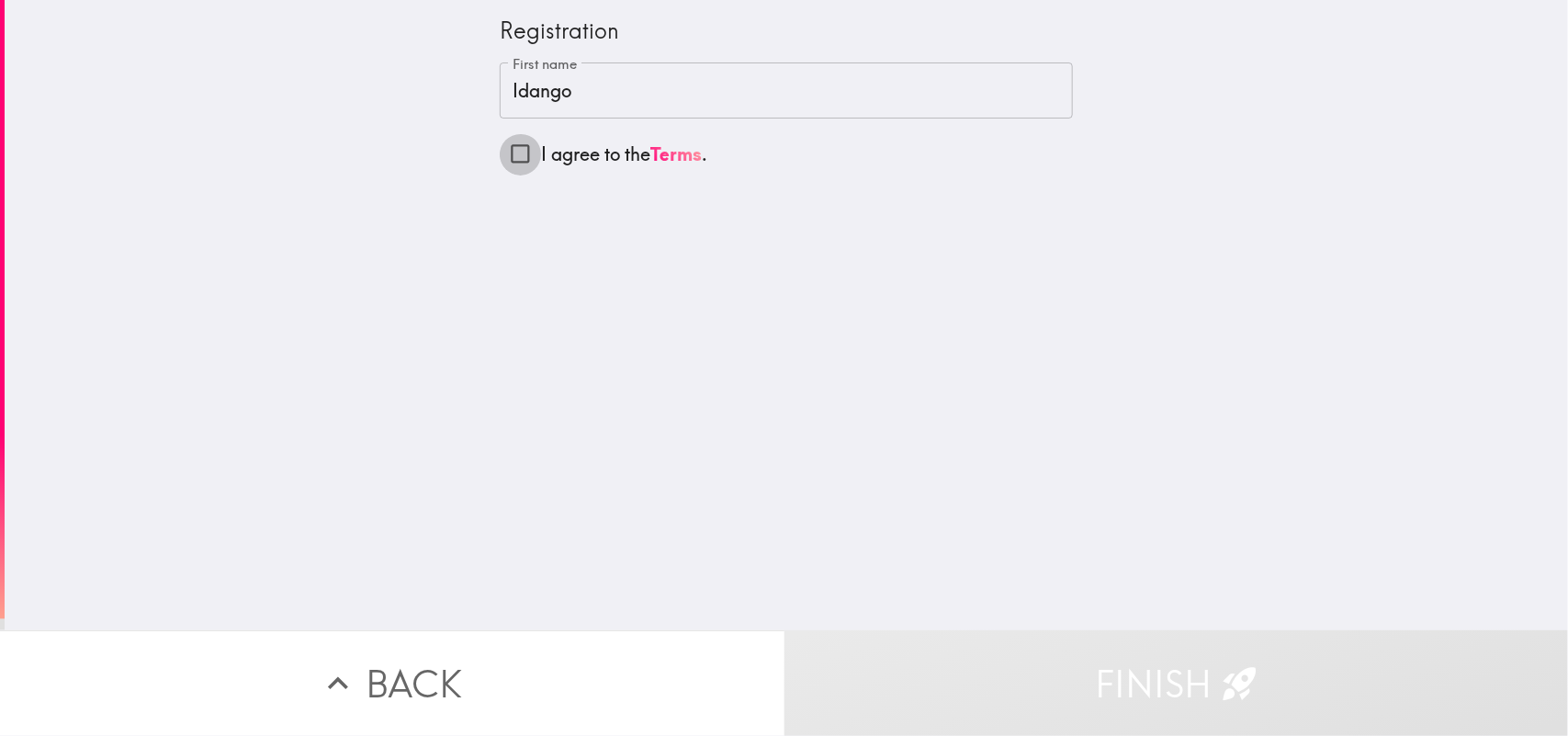
click at [501, 145] on input "I agree to the Terms ." at bounding box center [520, 154] width 41 height 41
checkbox input "true"
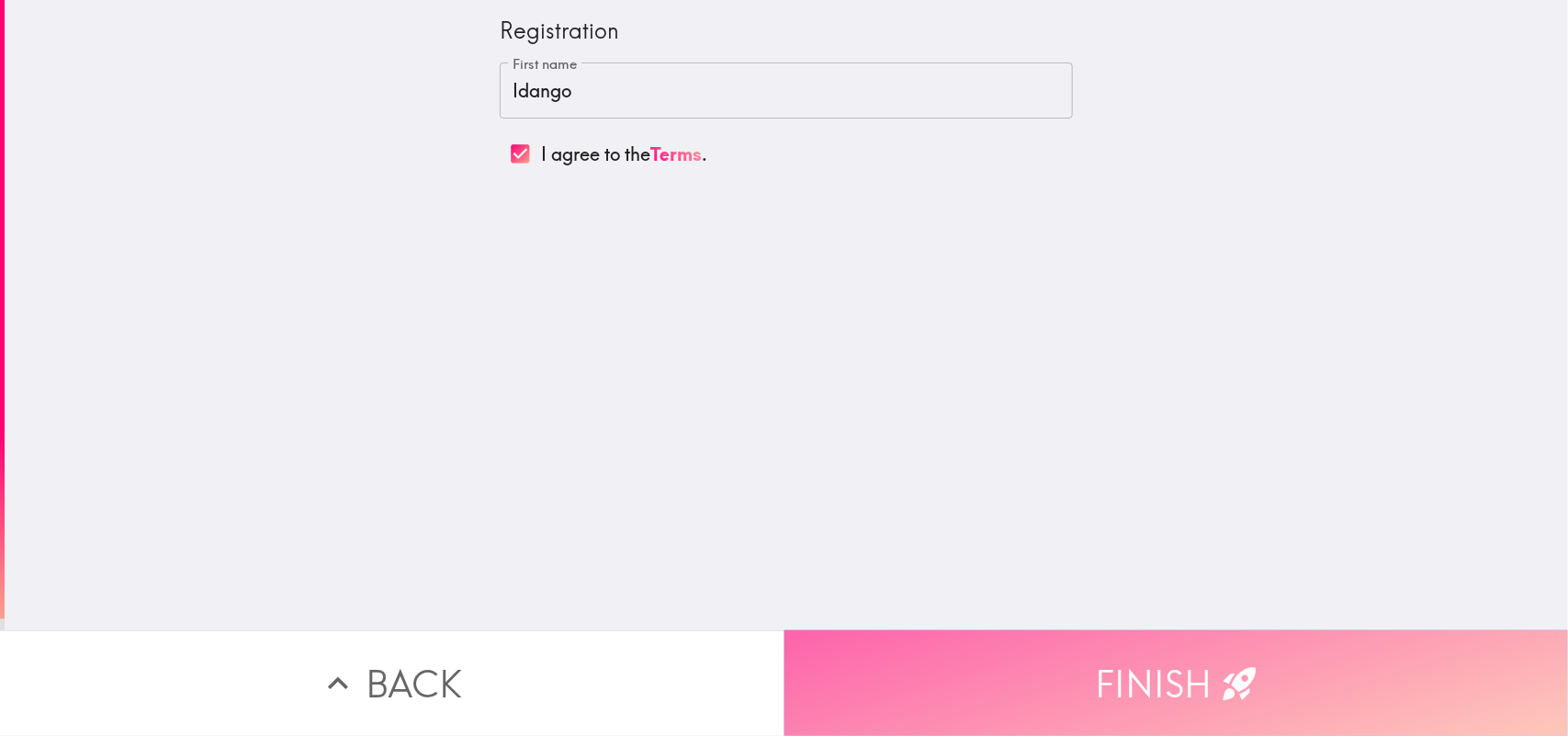
click at [1098, 588] on button "Finish" at bounding box center [1177, 683] width 784 height 106
